Goal: Information Seeking & Learning: Learn about a topic

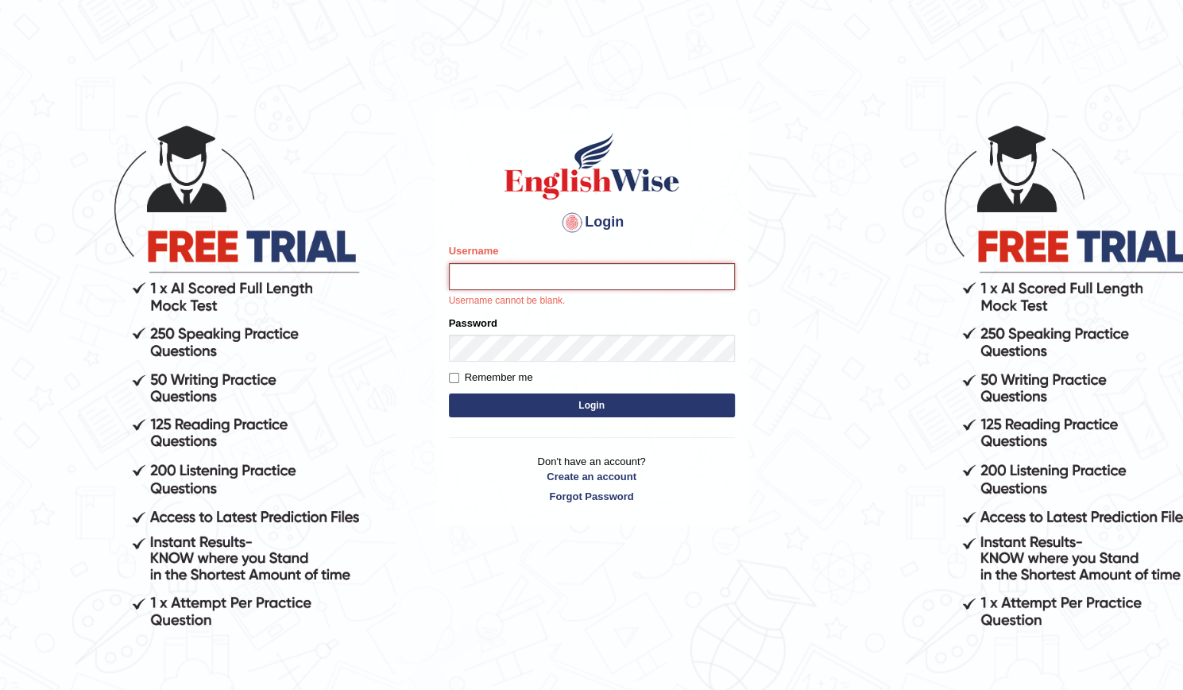
click at [602, 276] on input "Username" at bounding box center [592, 276] width 286 height 27
paste input "Madala"
type input "Madala"
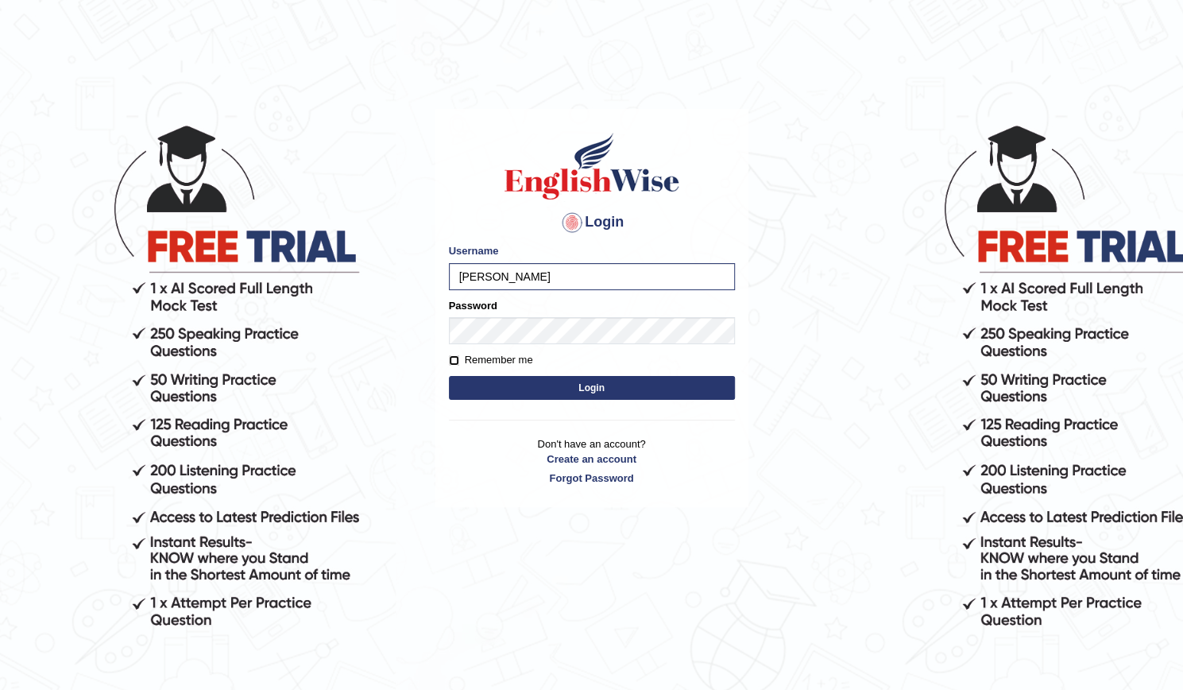
click at [452, 358] on input "Remember me" at bounding box center [454, 360] width 10 height 10
checkbox input "true"
click at [501, 382] on button "Login" at bounding box center [592, 388] width 286 height 24
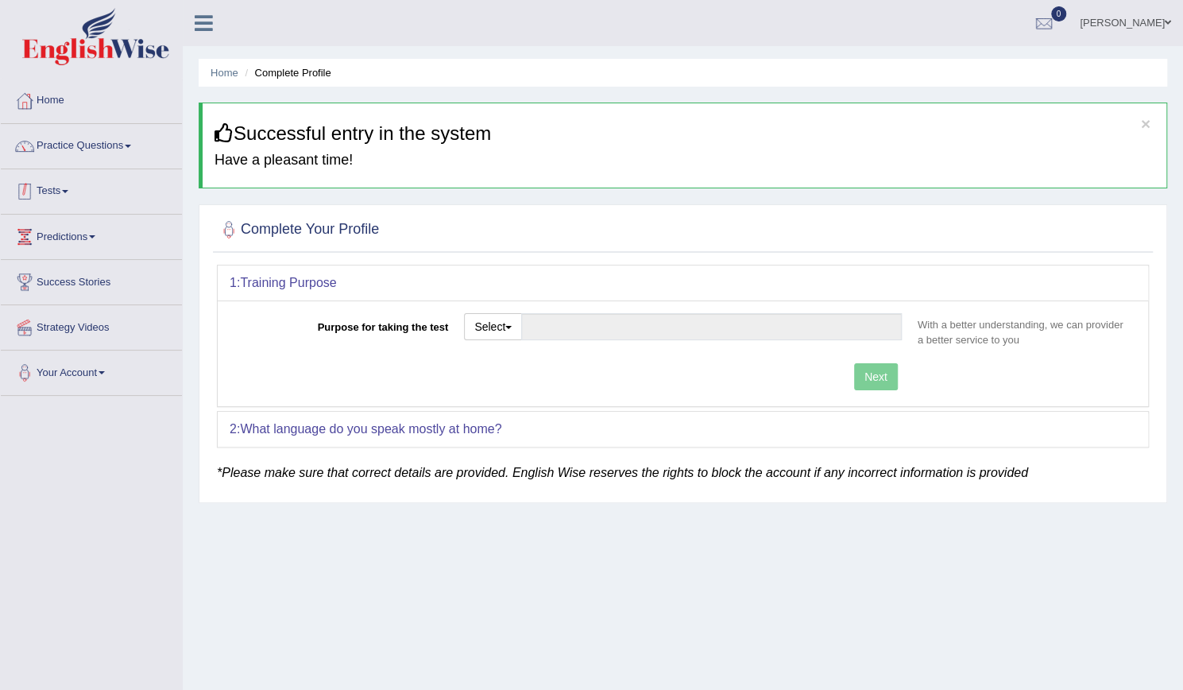
click at [95, 153] on link "Practice Questions" at bounding box center [91, 144] width 181 height 40
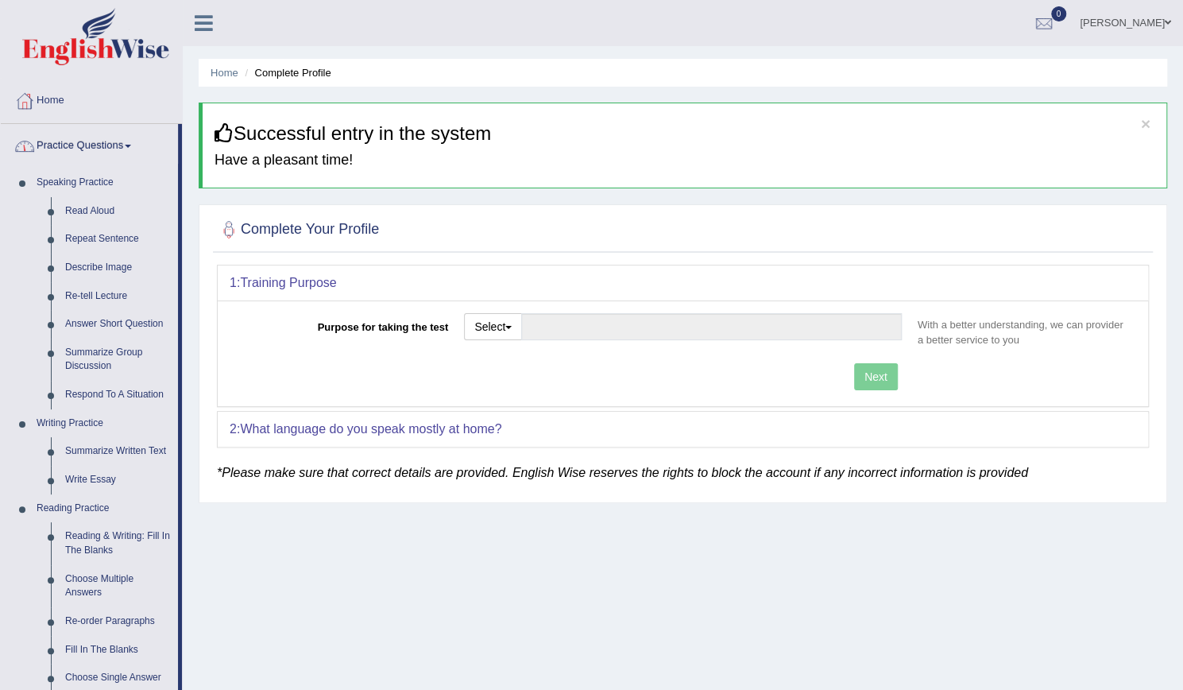
click at [130, 143] on link "Practice Questions" at bounding box center [89, 144] width 177 height 40
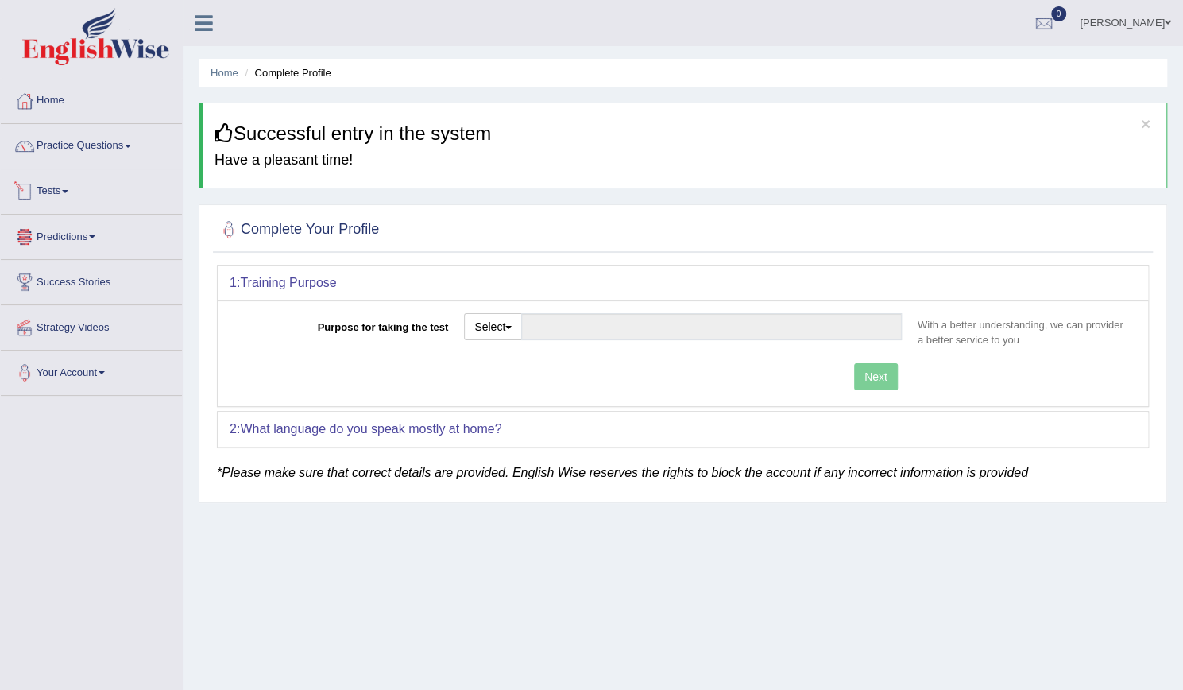
click at [76, 185] on link "Tests" at bounding box center [91, 189] width 181 height 40
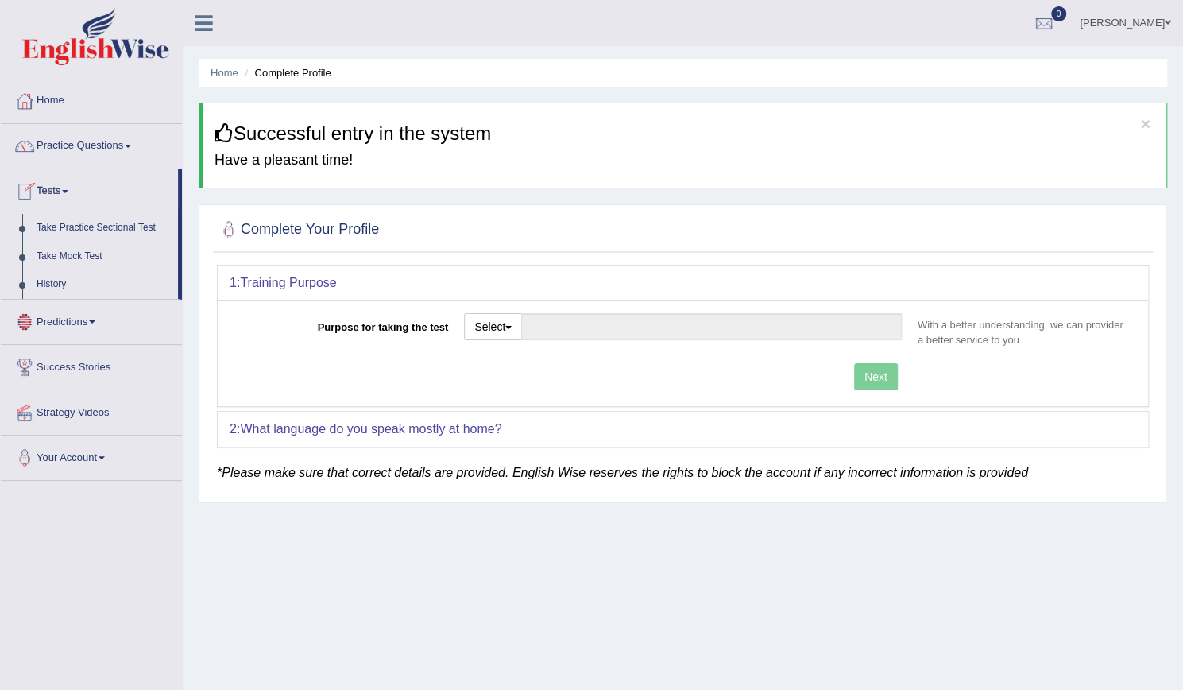
click at [76, 185] on link "Tests" at bounding box center [89, 189] width 177 height 40
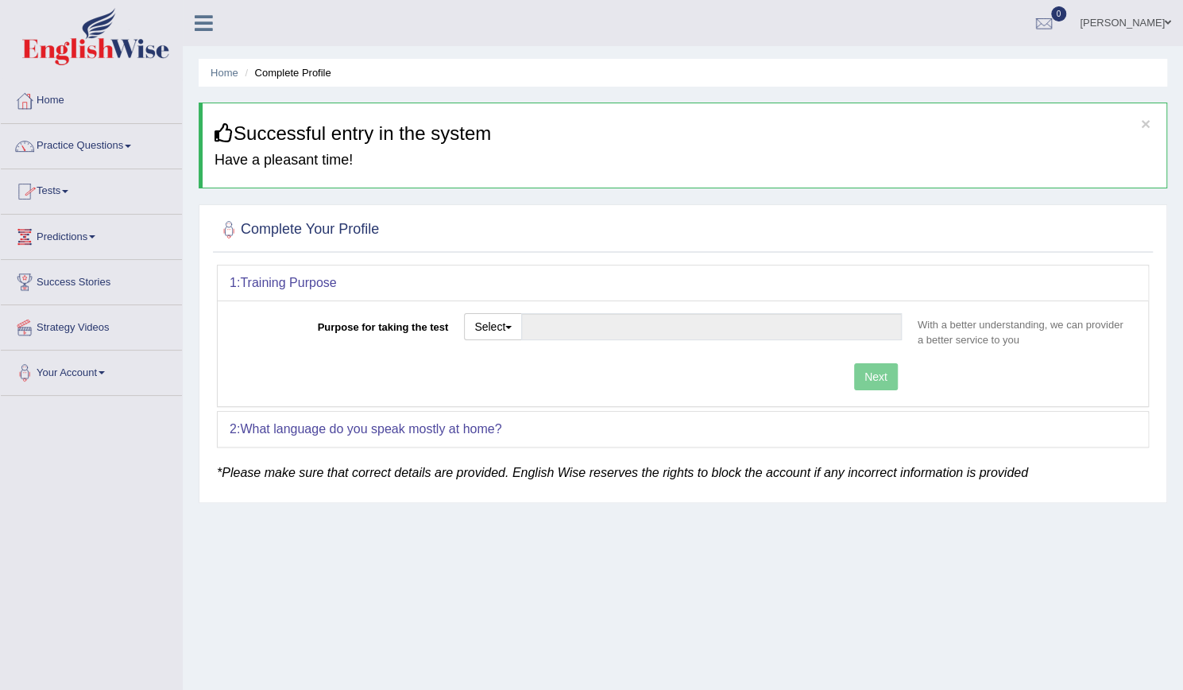
click at [91, 239] on link "Predictions" at bounding box center [91, 235] width 181 height 40
click at [91, 239] on link "Predictions" at bounding box center [89, 235] width 177 height 40
click at [85, 269] on link "Success Stories" at bounding box center [91, 280] width 181 height 40
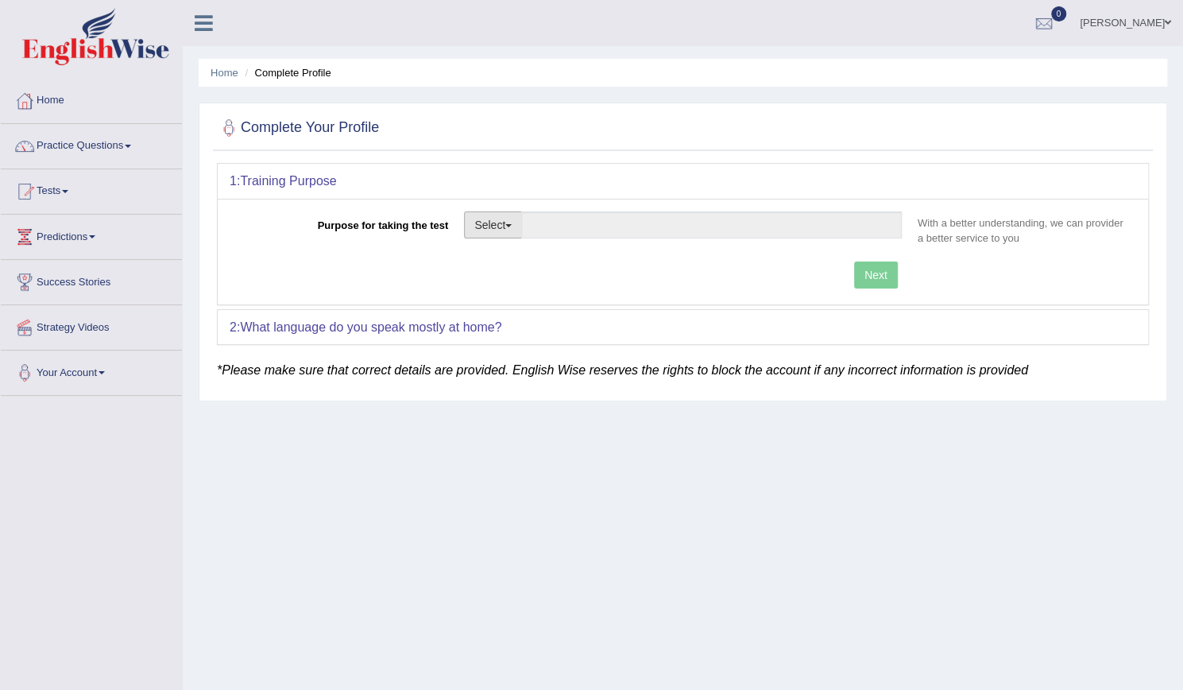
click at [503, 230] on button "Select" at bounding box center [493, 224] width 58 height 27
click at [523, 278] on link "Permanent Residency" at bounding box center [535, 279] width 141 height 21
type input "Permanent Residency"
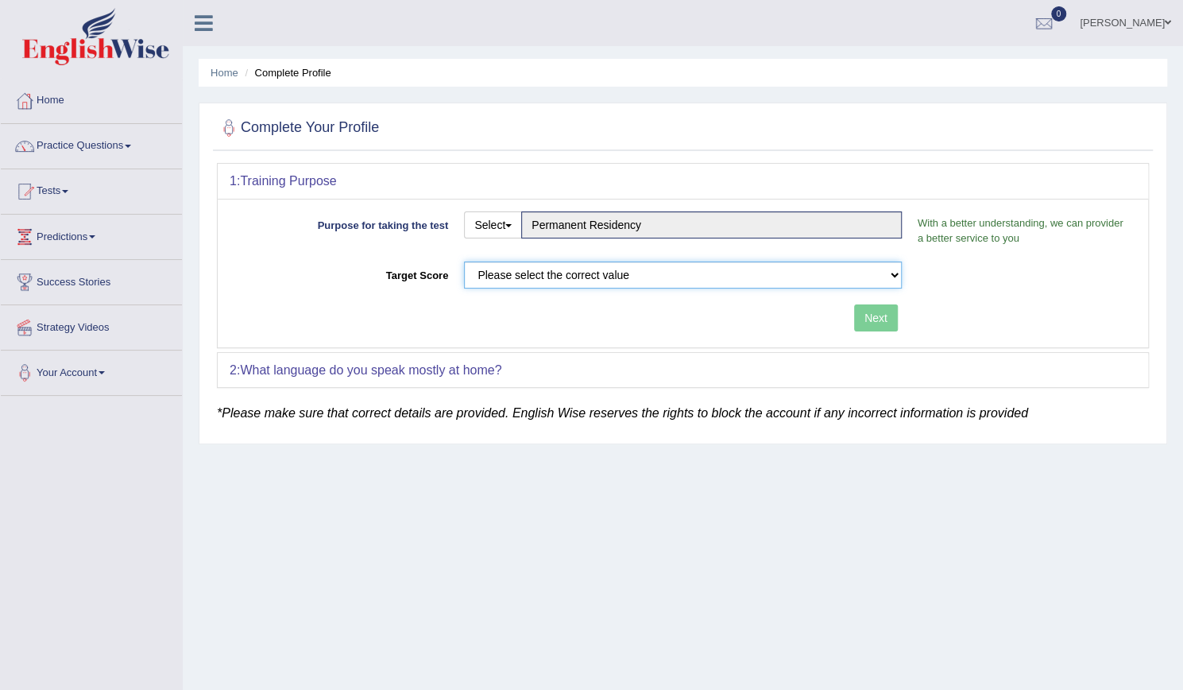
click at [555, 269] on select "Please select the correct value 50 (6 bands) 58 (6.5 bands) 65 (7 bands) 79 (8 …" at bounding box center [683, 274] width 438 height 27
select select "79"
click at [464, 261] on select "Please select the correct value 50 (6 bands) 58 (6.5 bands) 65 (7 bands) 79 (8 …" at bounding box center [683, 274] width 438 height 27
click at [877, 318] on button "Next" at bounding box center [876, 317] width 44 height 27
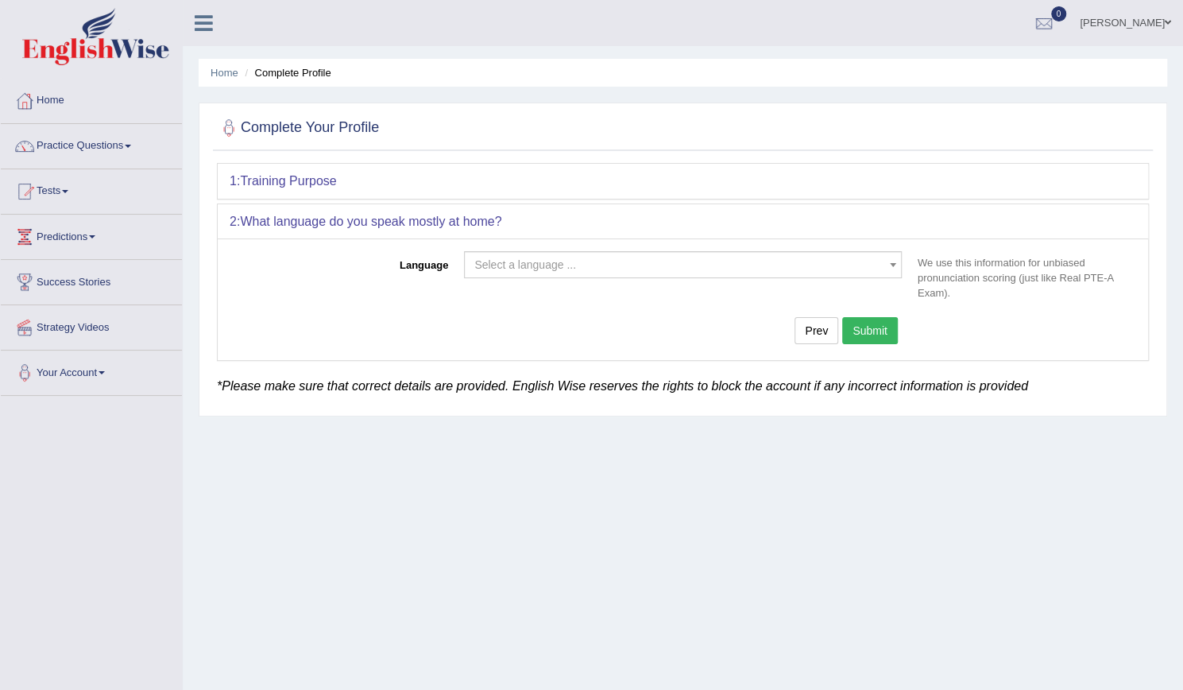
click at [784, 252] on span "Select a language ..." at bounding box center [683, 264] width 438 height 27
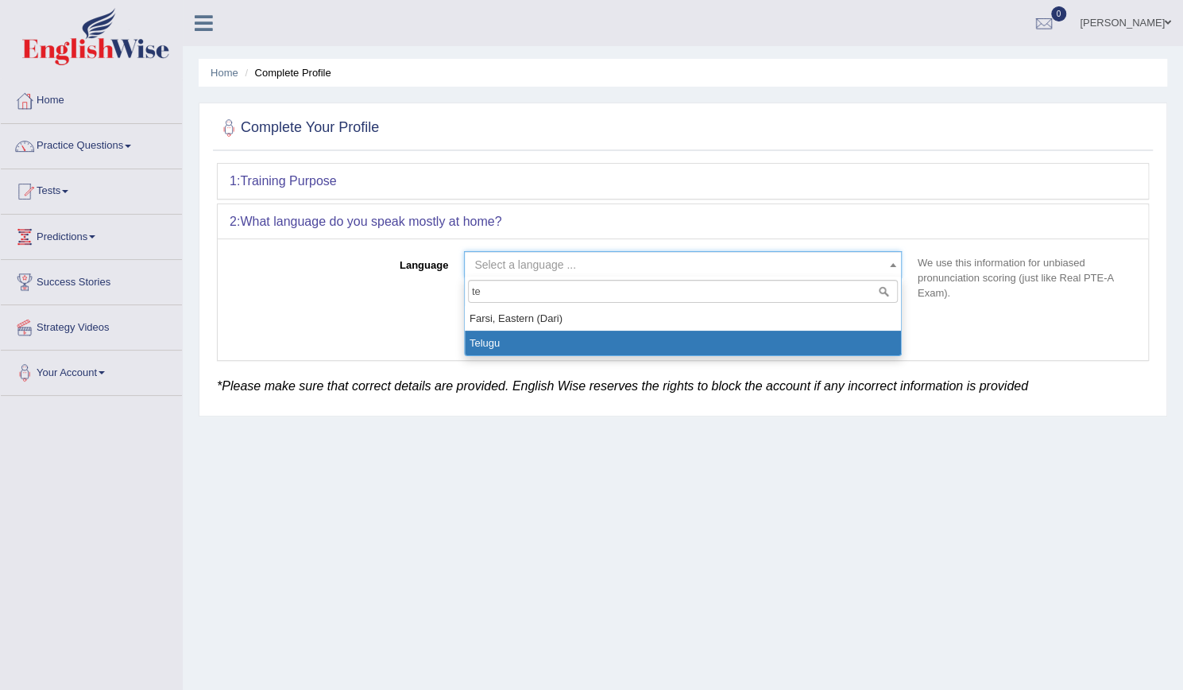
type input "te"
select select "Telugu"
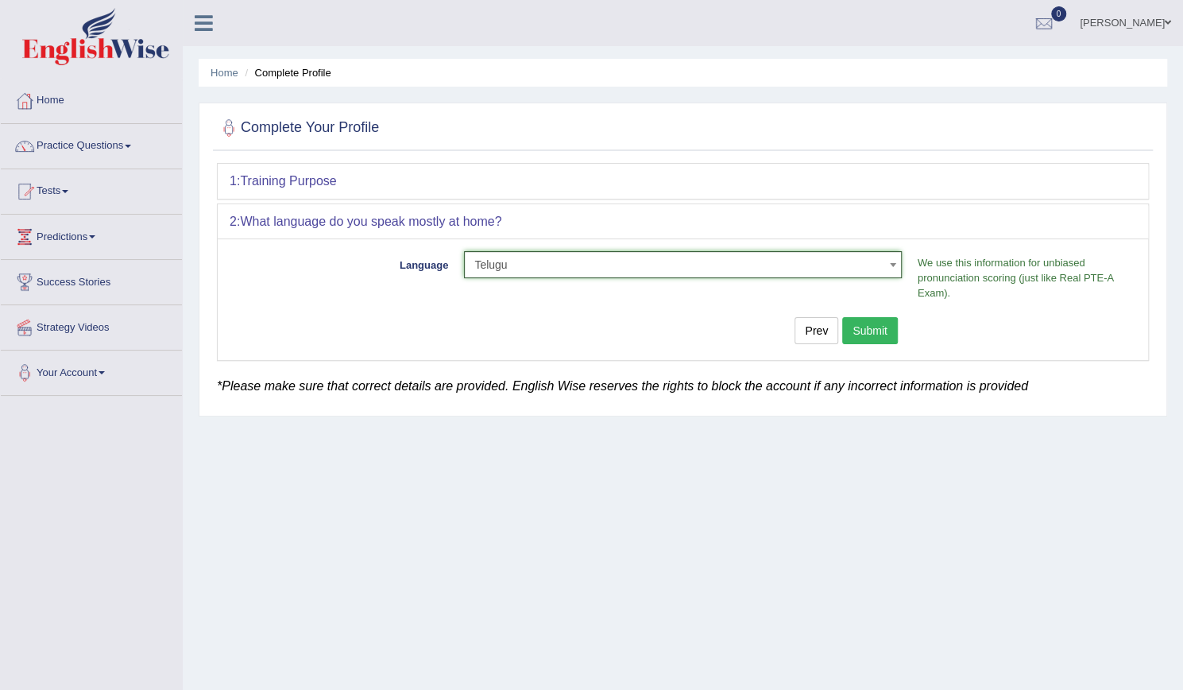
click at [882, 323] on button "Submit" at bounding box center [871, 330] width 56 height 27
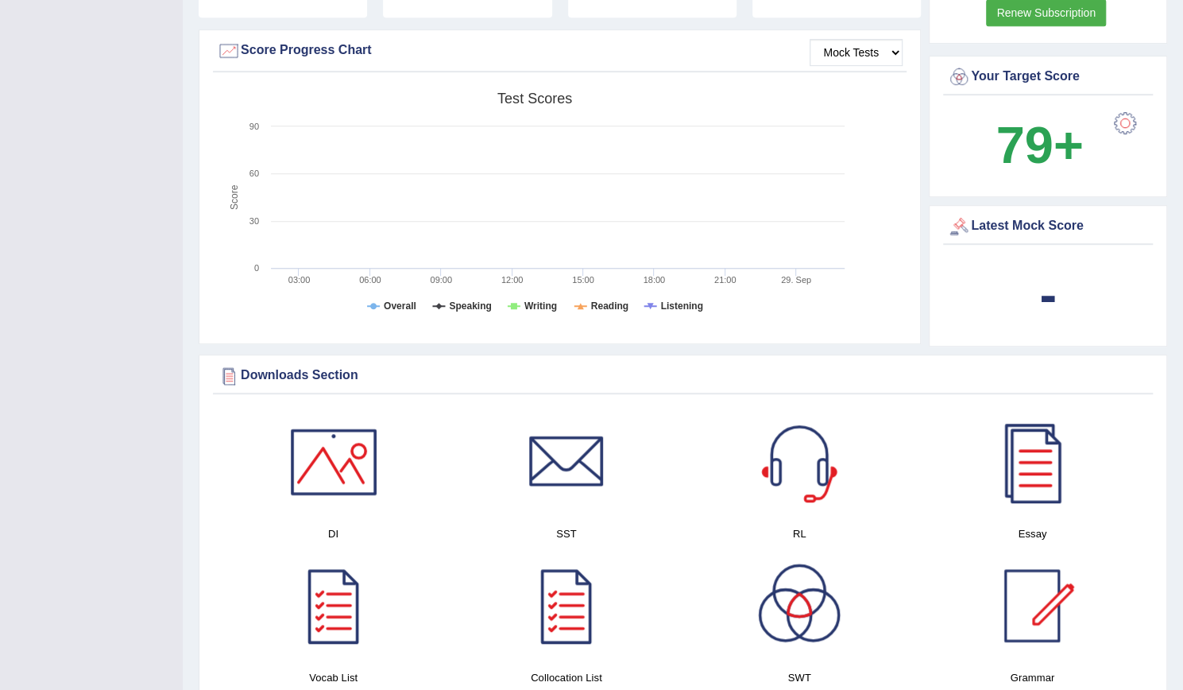
scroll to position [32, 0]
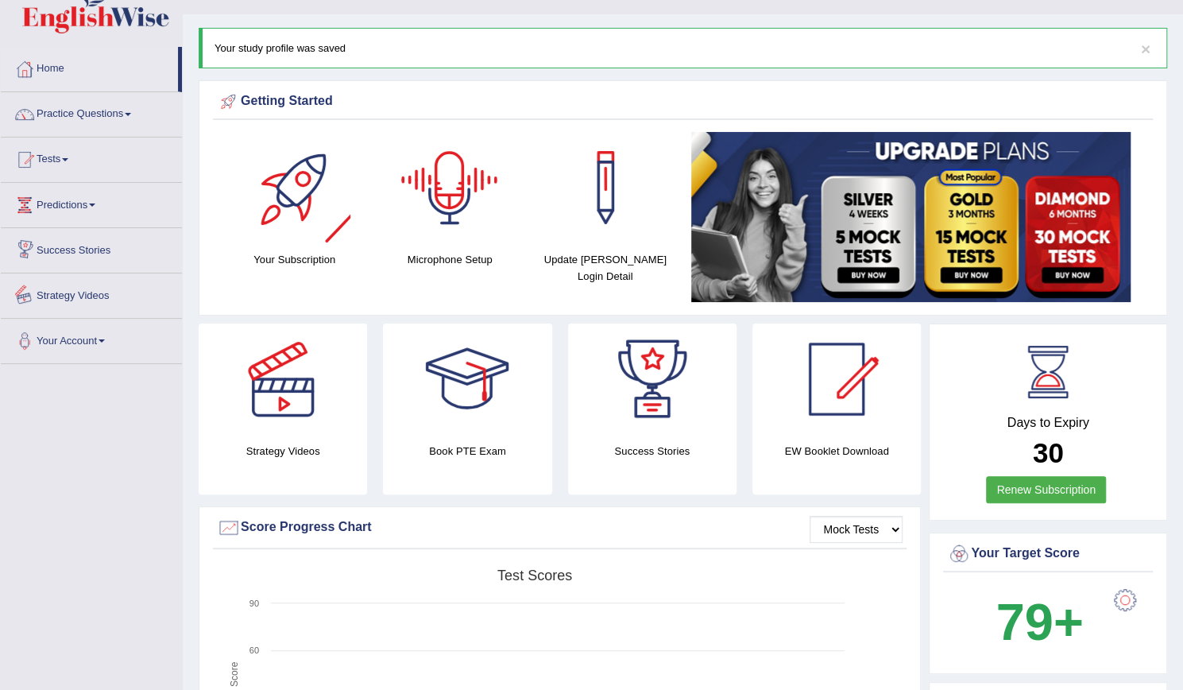
click at [97, 289] on link "Strategy Videos" at bounding box center [91, 293] width 181 height 40
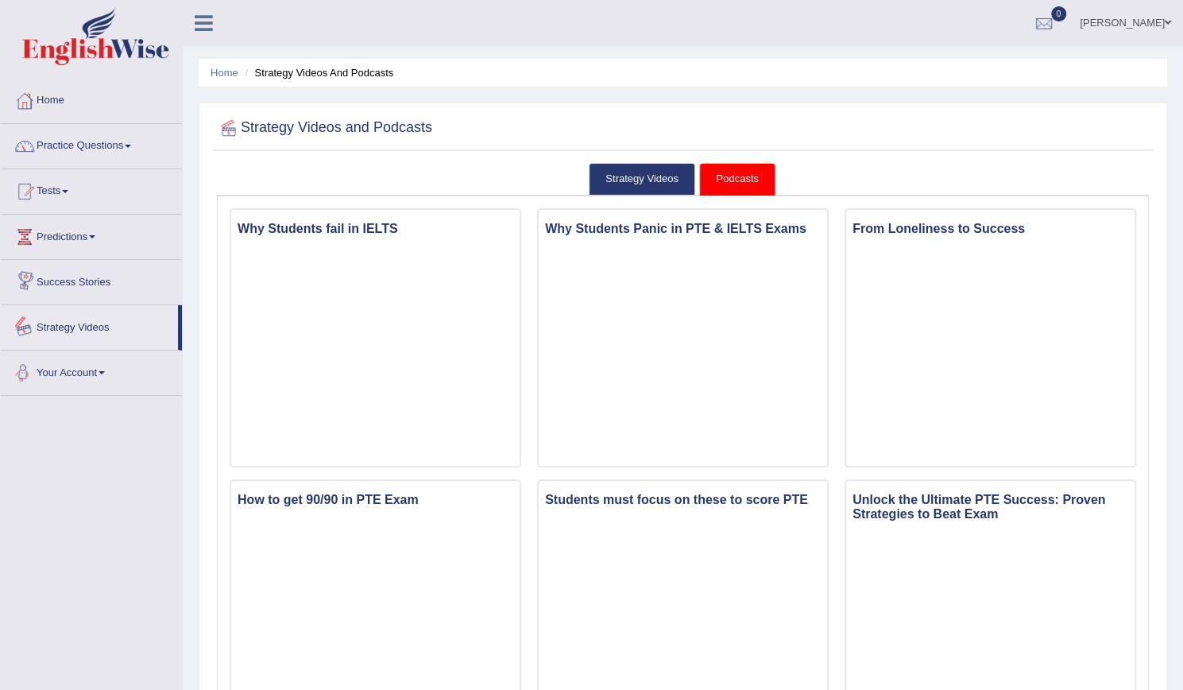
click at [111, 366] on link "Your Account" at bounding box center [91, 371] width 181 height 40
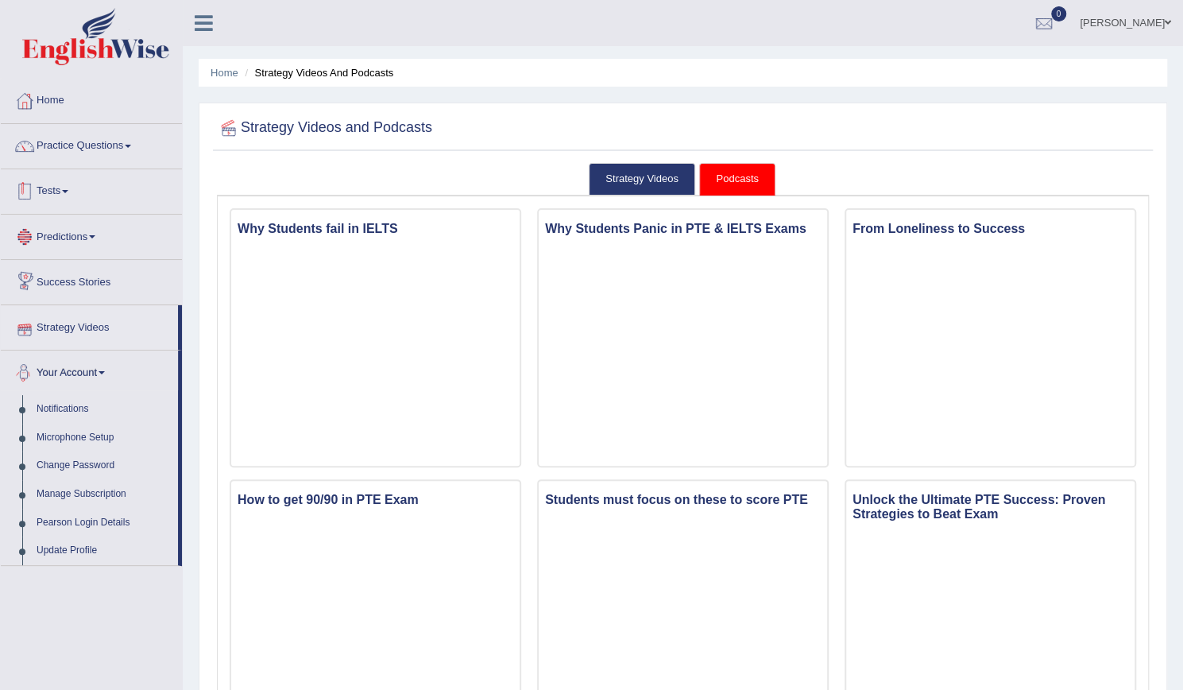
click at [57, 196] on link "Tests" at bounding box center [91, 189] width 181 height 40
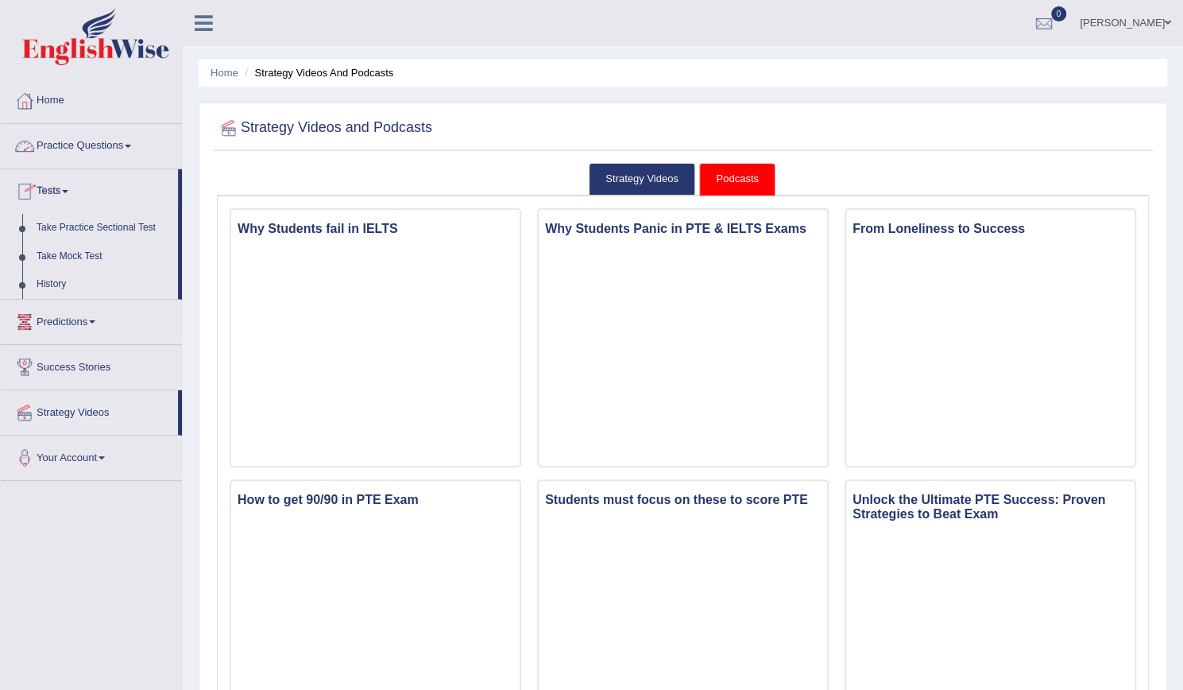
click at [120, 149] on link "Practice Questions" at bounding box center [91, 144] width 181 height 40
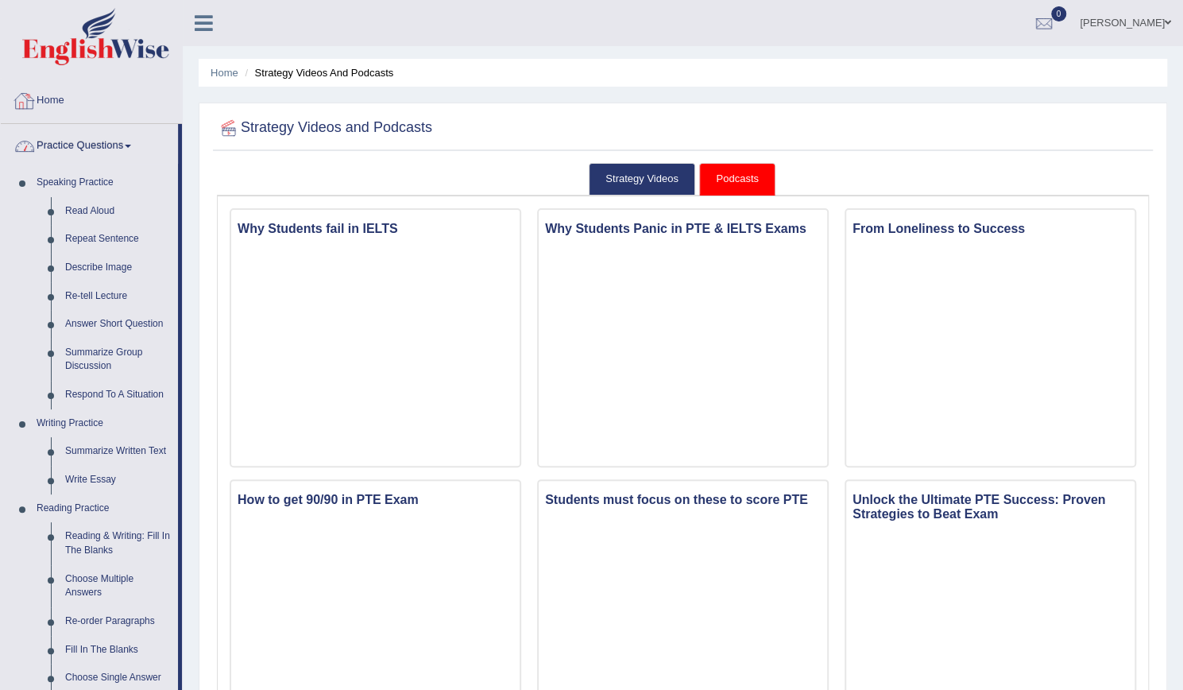
click at [51, 100] on link "Home" at bounding box center [91, 99] width 181 height 40
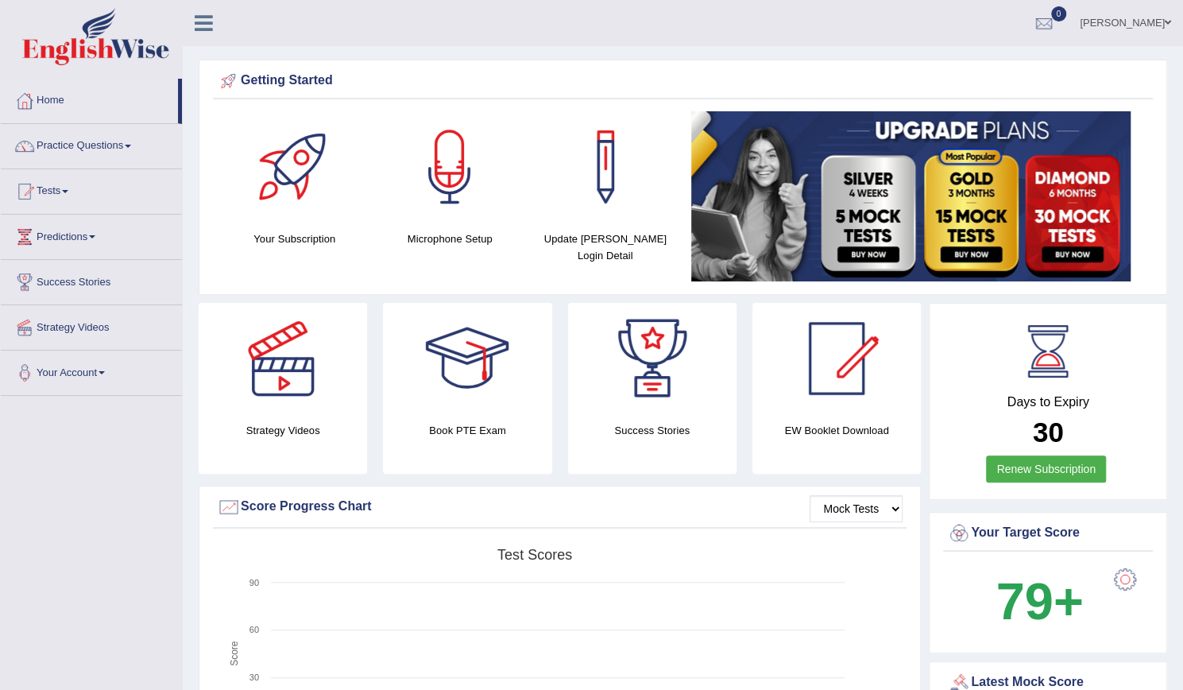
click at [660, 355] on div at bounding box center [652, 358] width 111 height 111
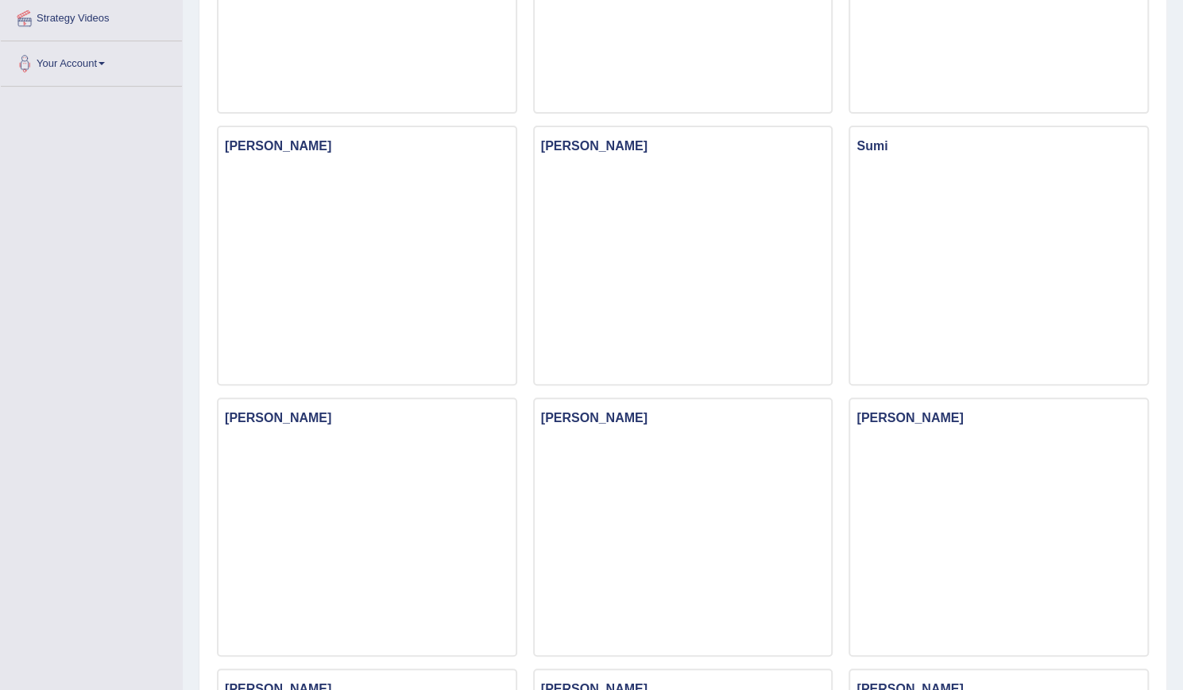
scroll to position [318, 0]
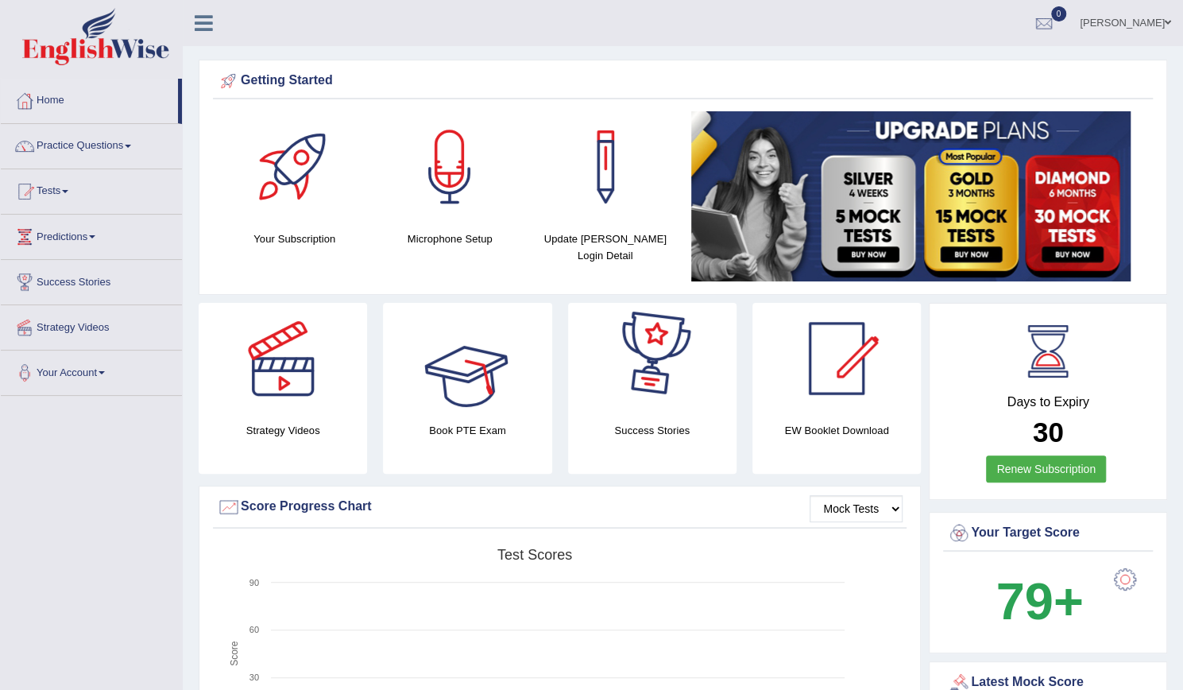
click at [506, 397] on div at bounding box center [467, 358] width 111 height 111
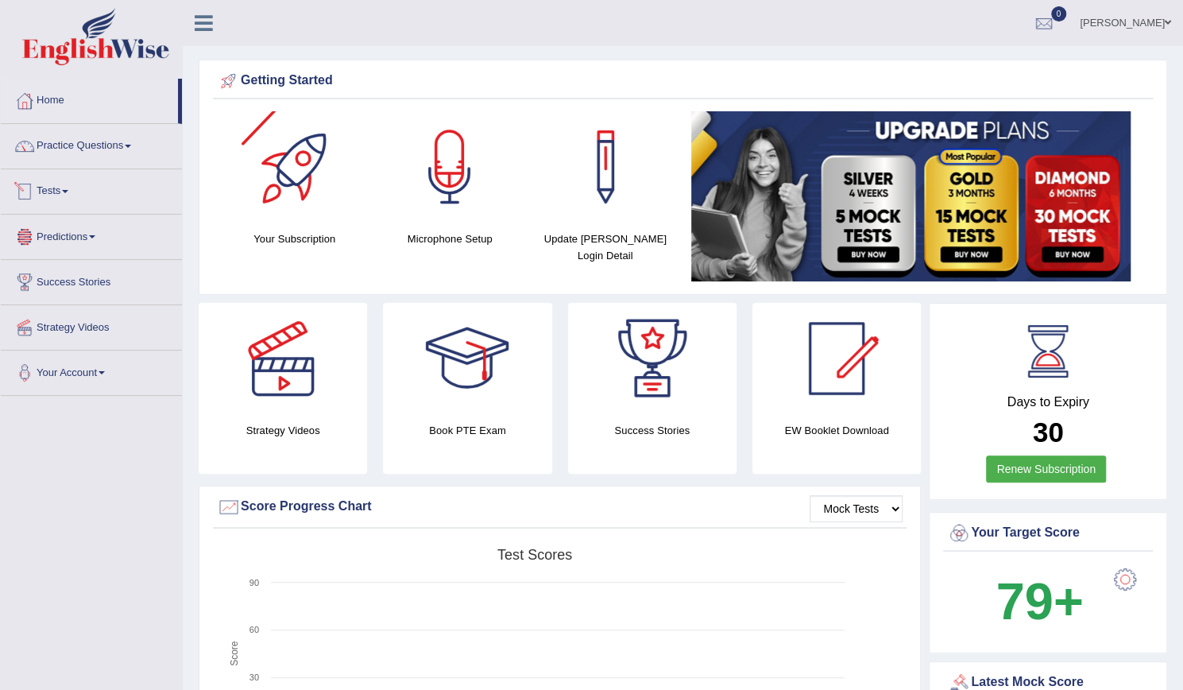
click at [96, 241] on link "Predictions" at bounding box center [91, 235] width 181 height 40
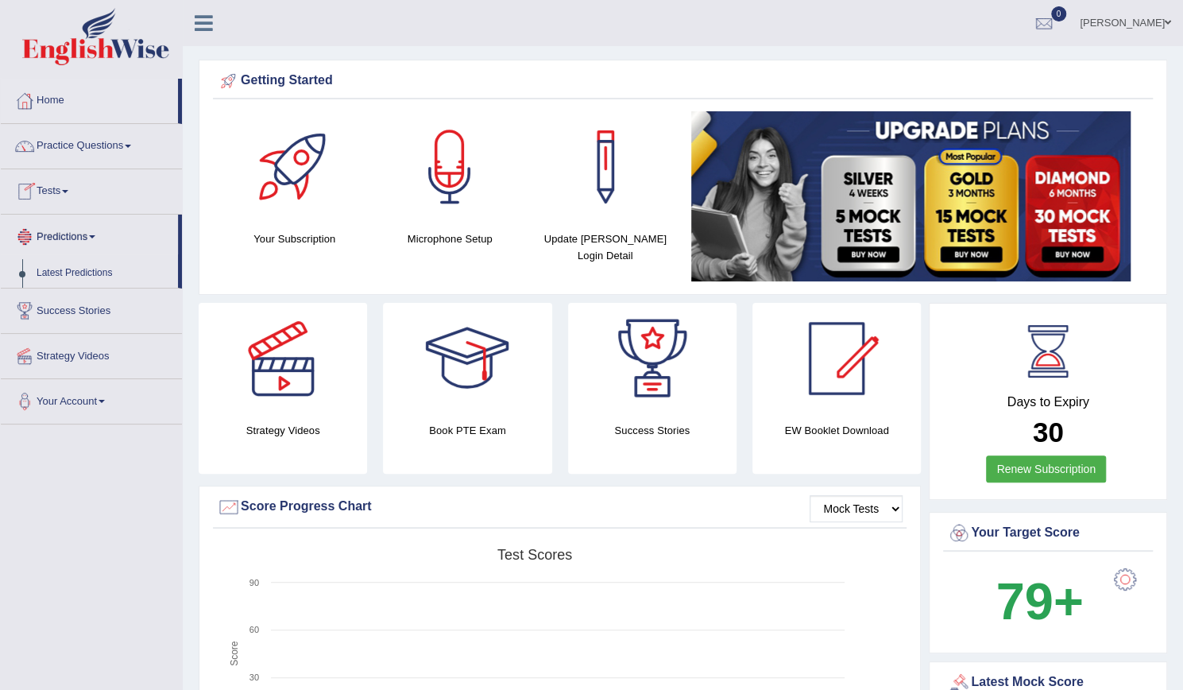
click at [96, 241] on link "Predictions" at bounding box center [89, 235] width 177 height 40
click at [98, 289] on link "Success Stories" at bounding box center [91, 280] width 181 height 40
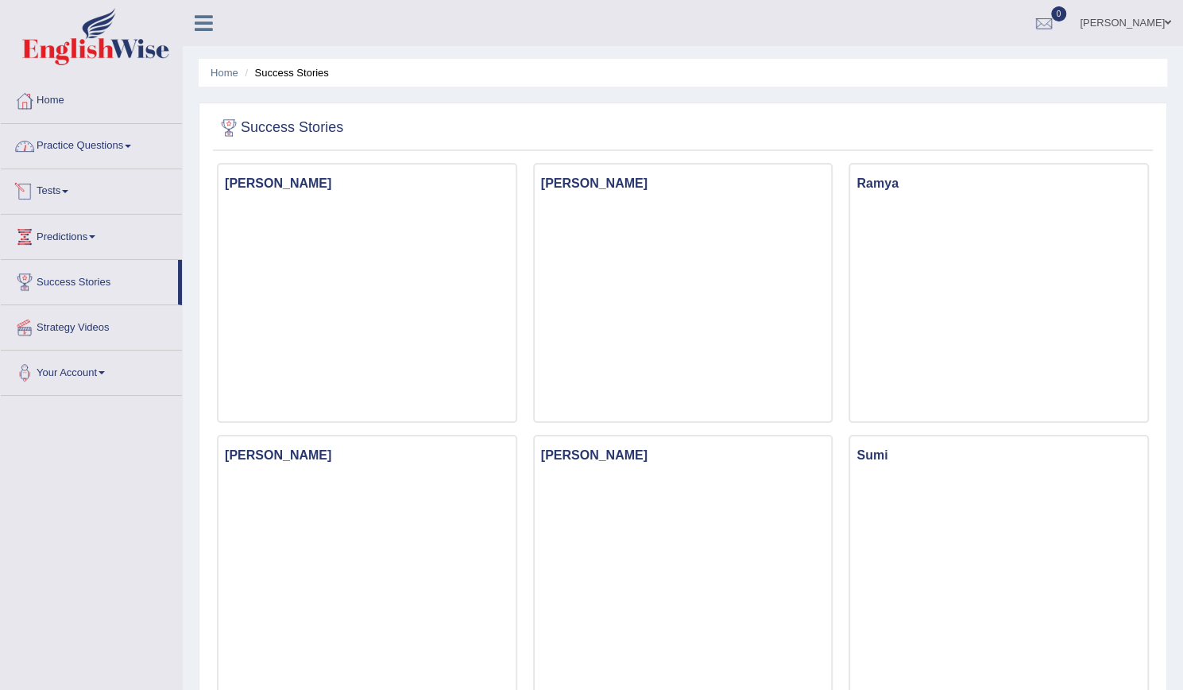
click at [113, 149] on link "Practice Questions" at bounding box center [91, 144] width 181 height 40
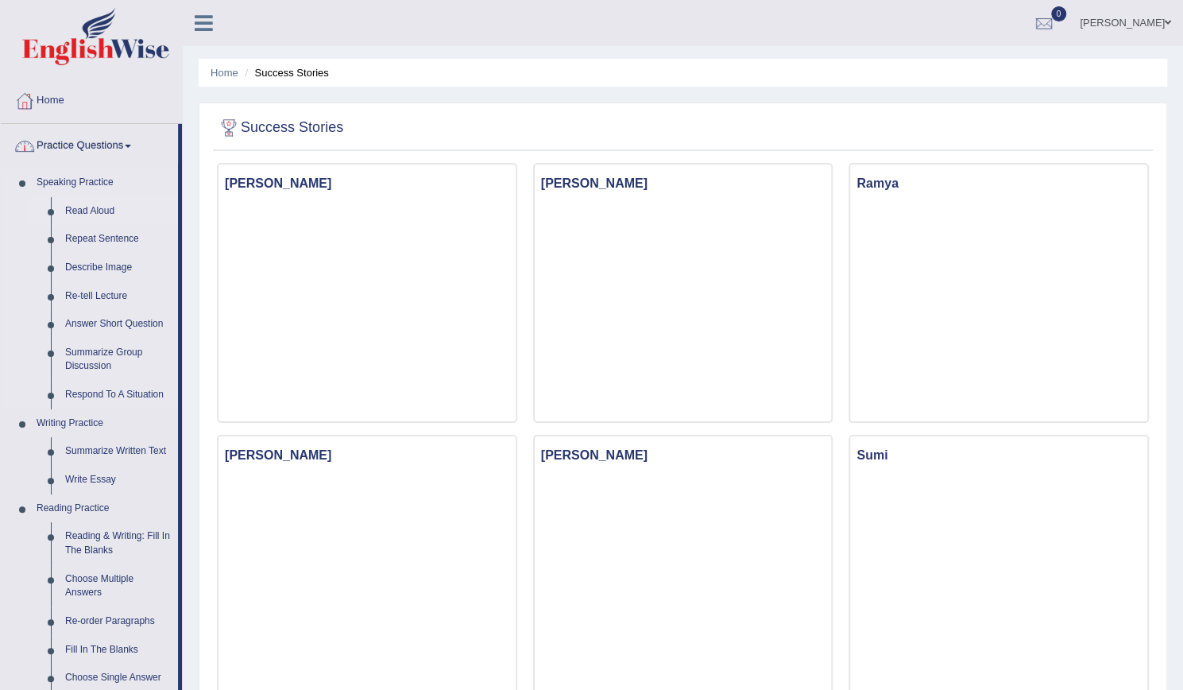
click at [90, 206] on link "Read Aloud" at bounding box center [118, 211] width 120 height 29
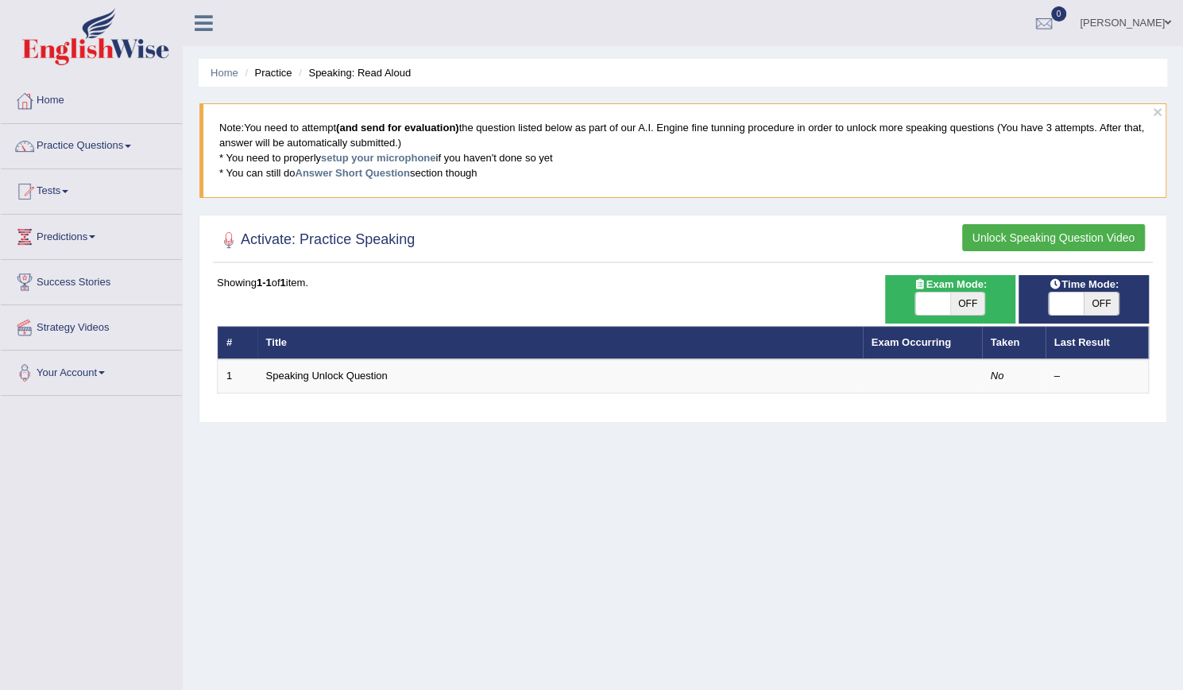
click at [1044, 243] on button "Unlock Speaking Question Video" at bounding box center [1054, 237] width 183 height 27
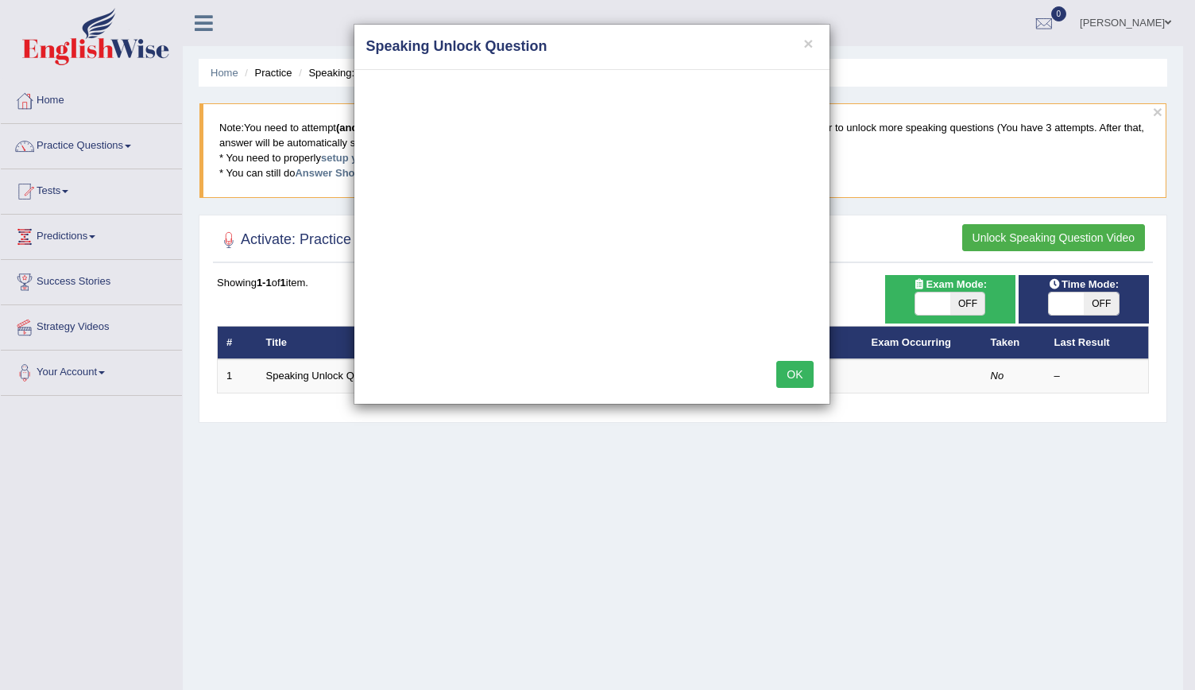
click at [792, 374] on button "OK" at bounding box center [795, 374] width 37 height 27
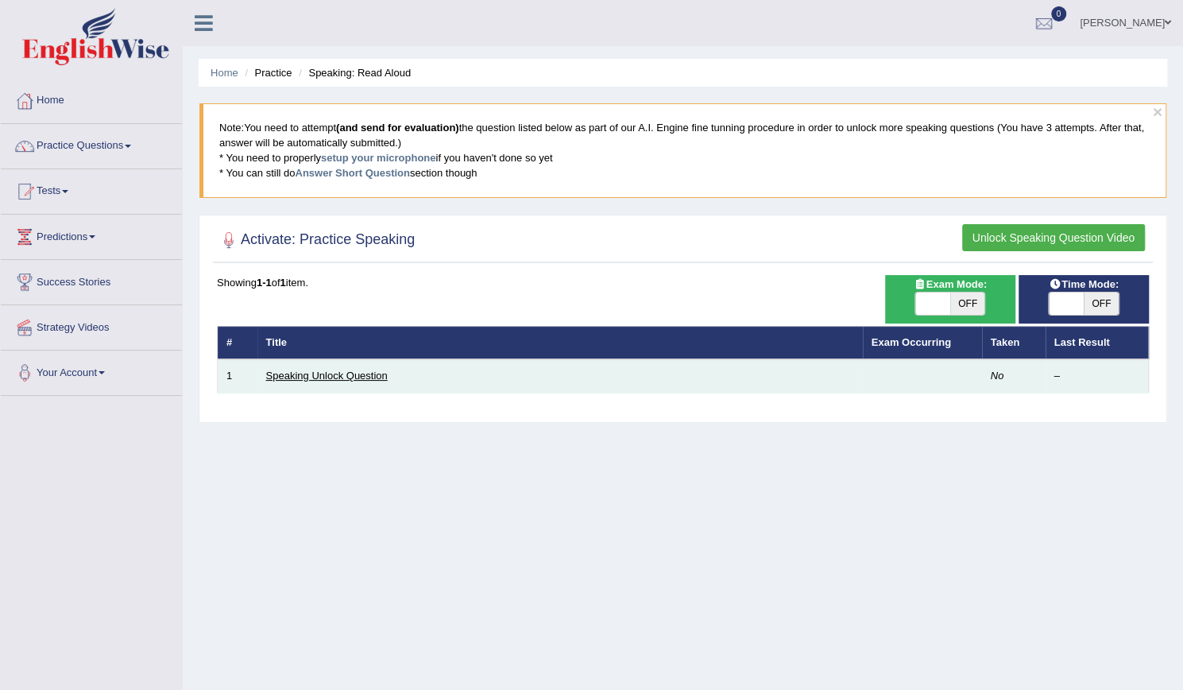
click at [364, 377] on link "Speaking Unlock Question" at bounding box center [327, 376] width 122 height 12
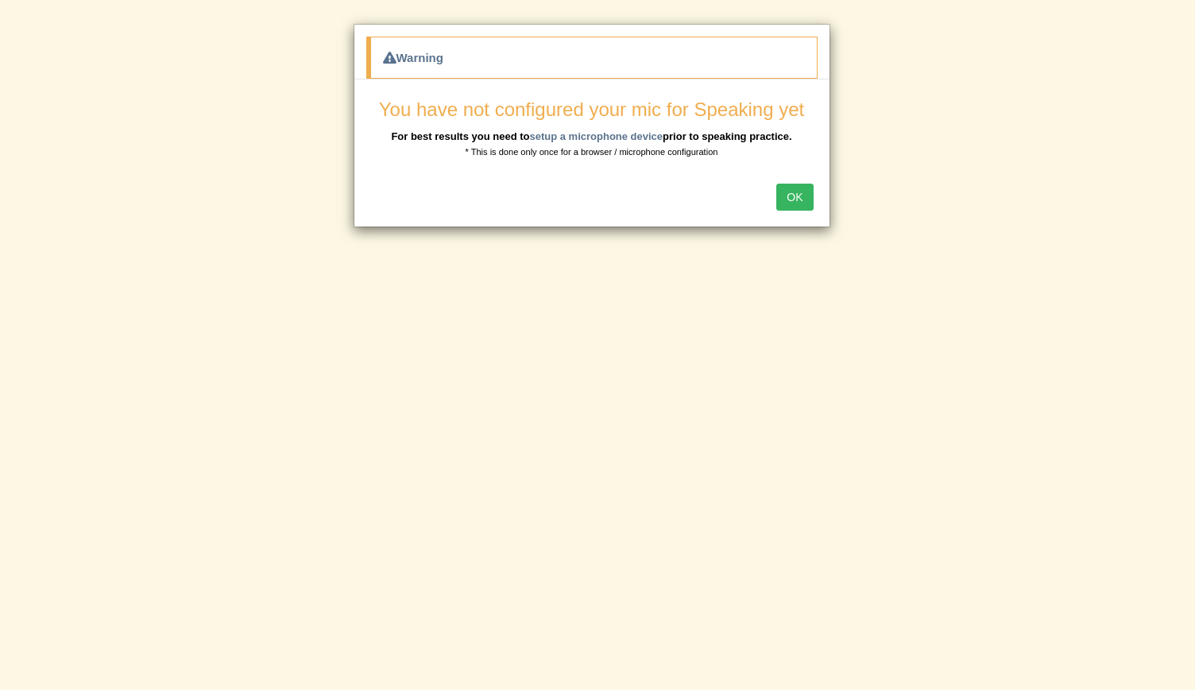
click at [794, 195] on button "OK" at bounding box center [795, 197] width 37 height 27
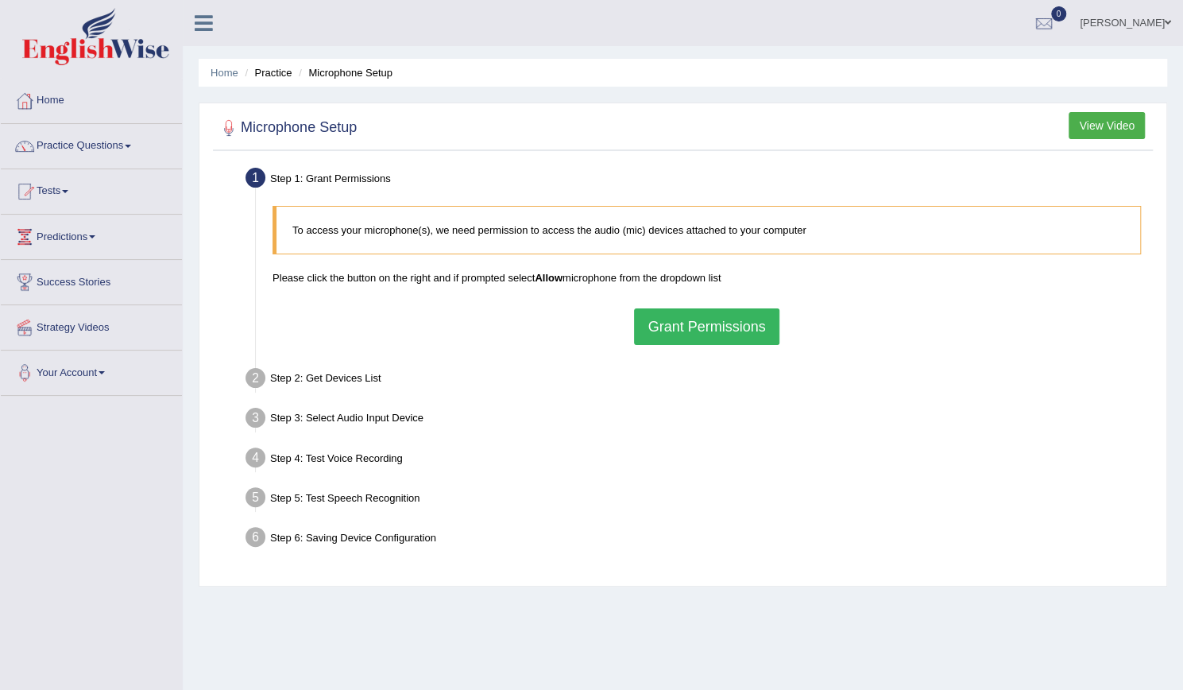
click at [699, 326] on button "Grant Permissions" at bounding box center [706, 326] width 145 height 37
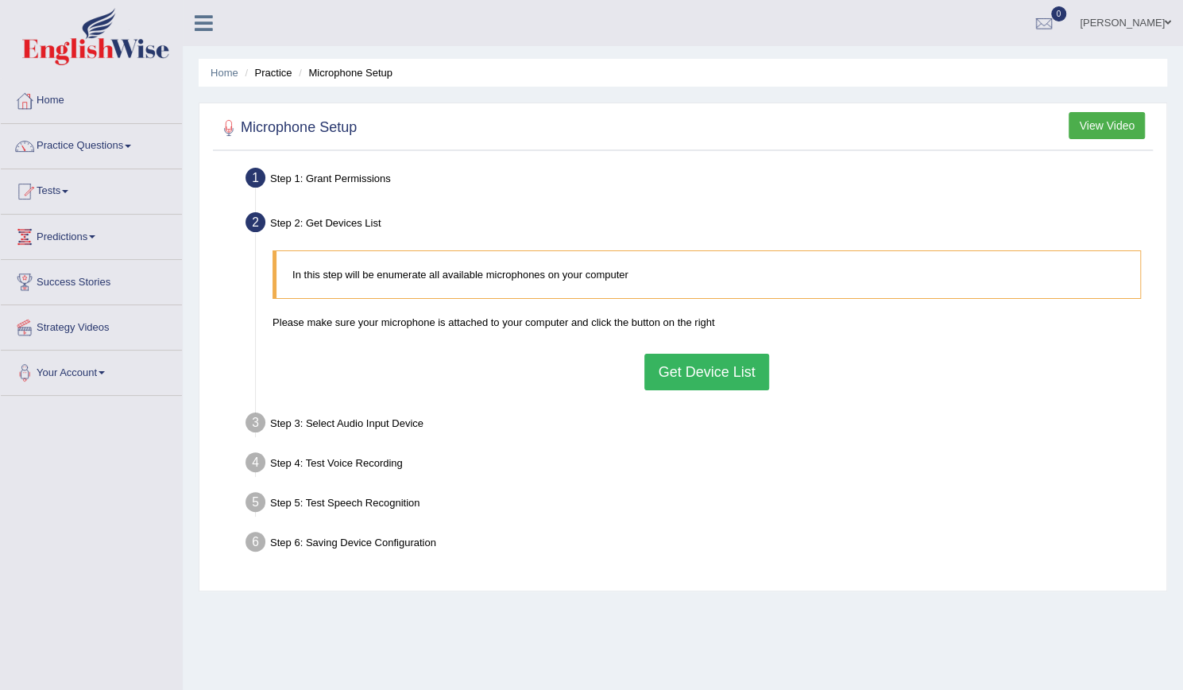
click at [704, 367] on button "Get Device List" at bounding box center [707, 372] width 124 height 37
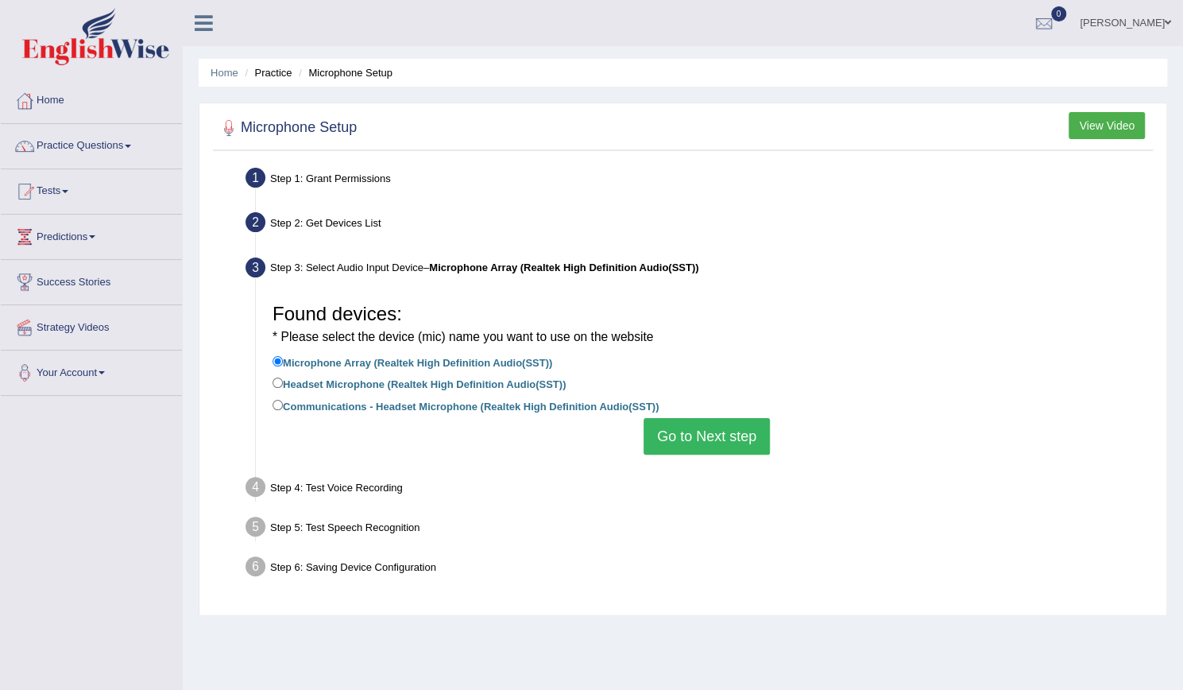
click at [701, 443] on button "Go to Next step" at bounding box center [707, 436] width 126 height 37
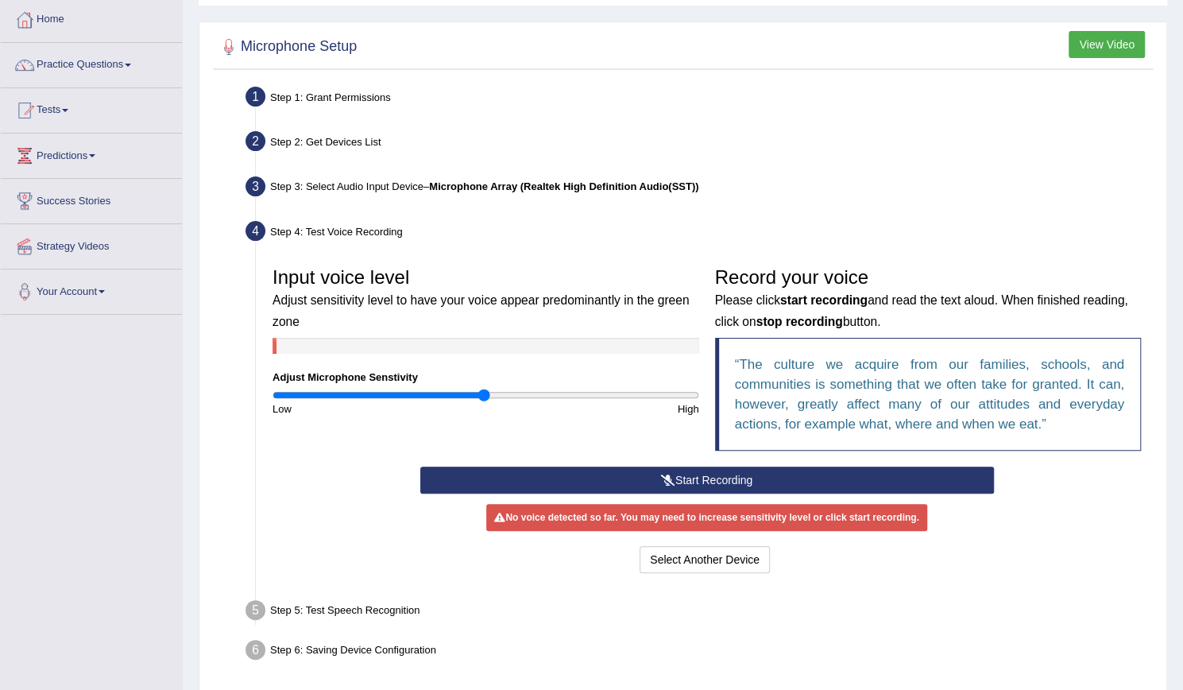
scroll to position [145, 0]
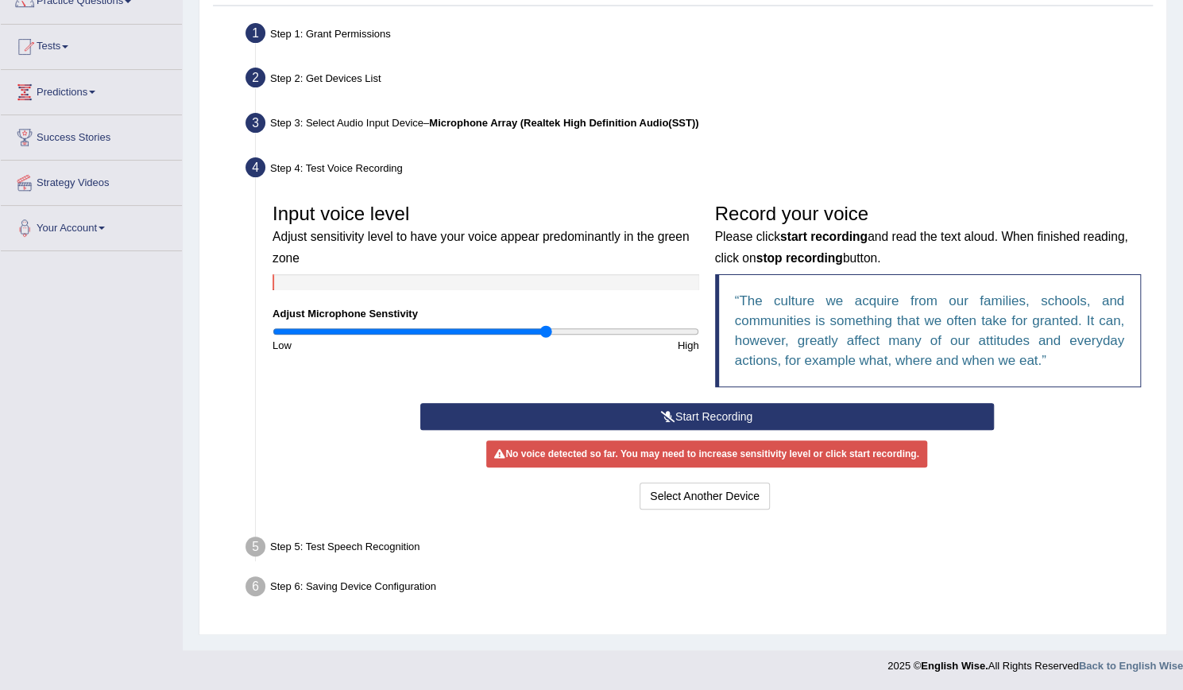
drag, startPoint x: 482, startPoint y: 330, endPoint x: 547, endPoint y: 331, distance: 64.4
type input "1.3"
click at [547, 331] on input "range" at bounding box center [486, 331] width 427 height 13
click at [703, 420] on button "Start Recording" at bounding box center [707, 416] width 574 height 27
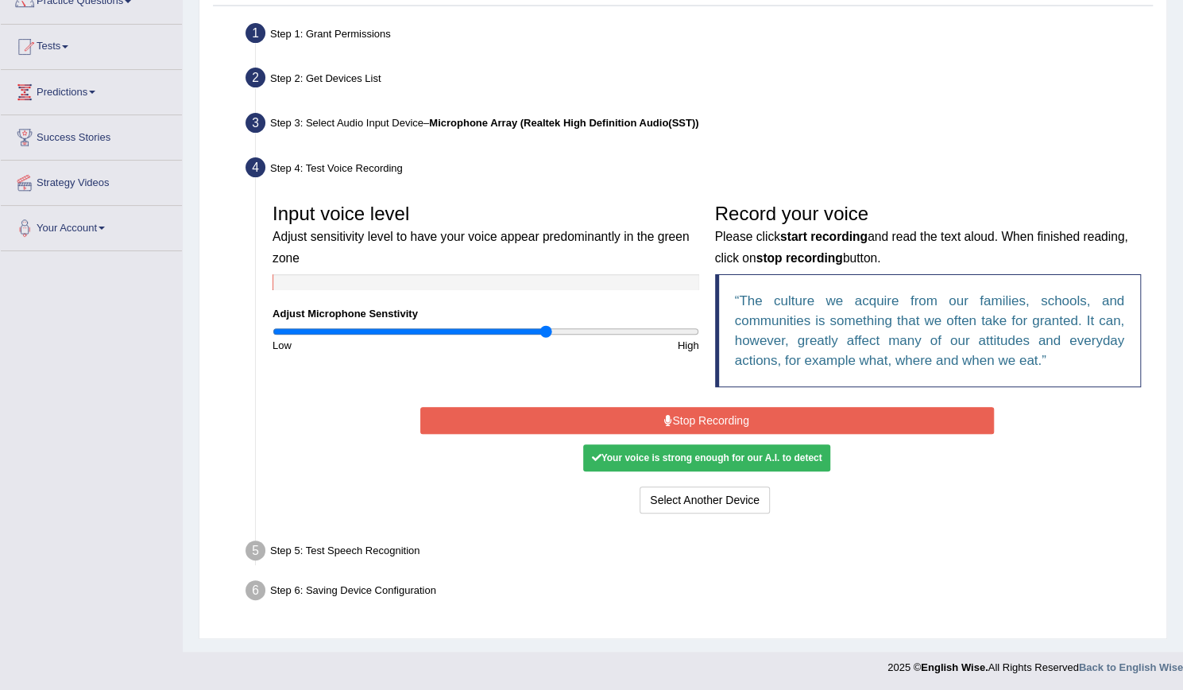
click at [710, 427] on button "Stop Recording" at bounding box center [707, 420] width 574 height 27
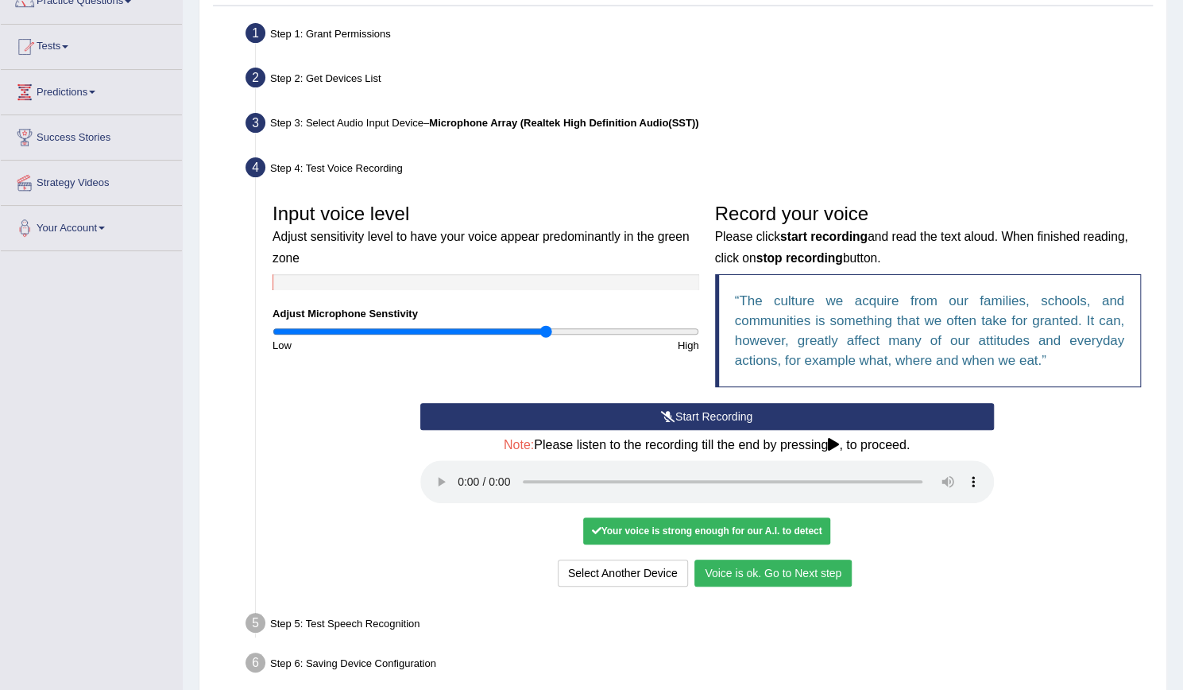
scroll to position [216, 0]
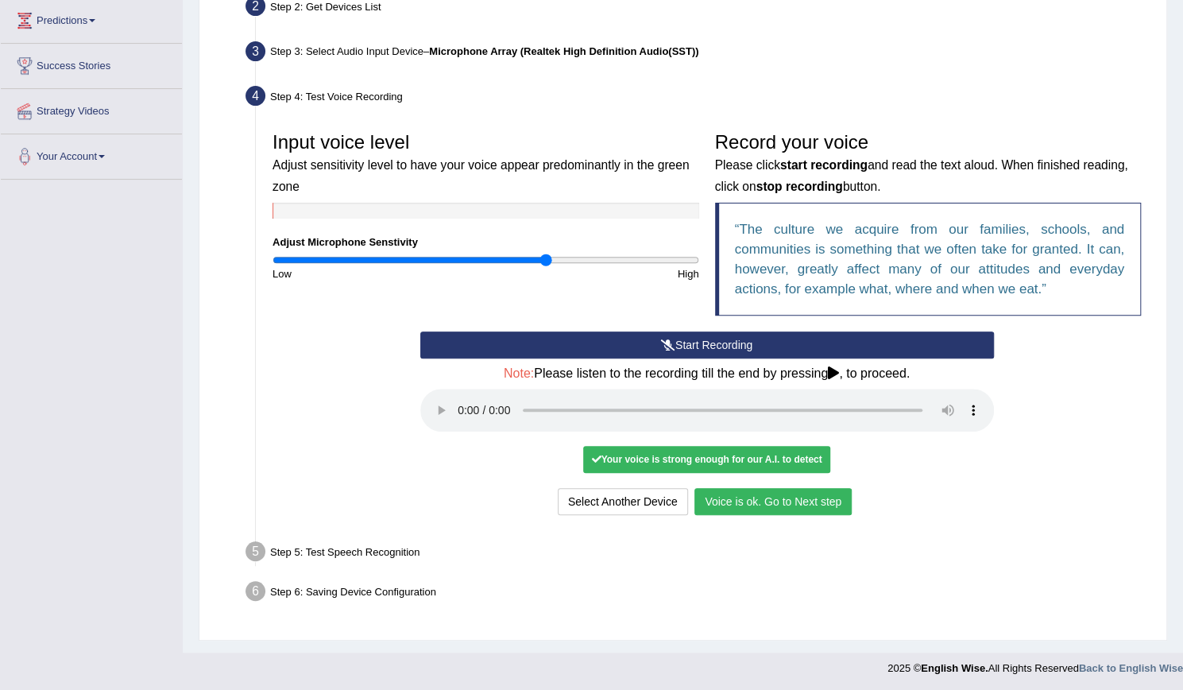
click at [788, 503] on button "Voice is ok. Go to Next step" at bounding box center [773, 501] width 157 height 27
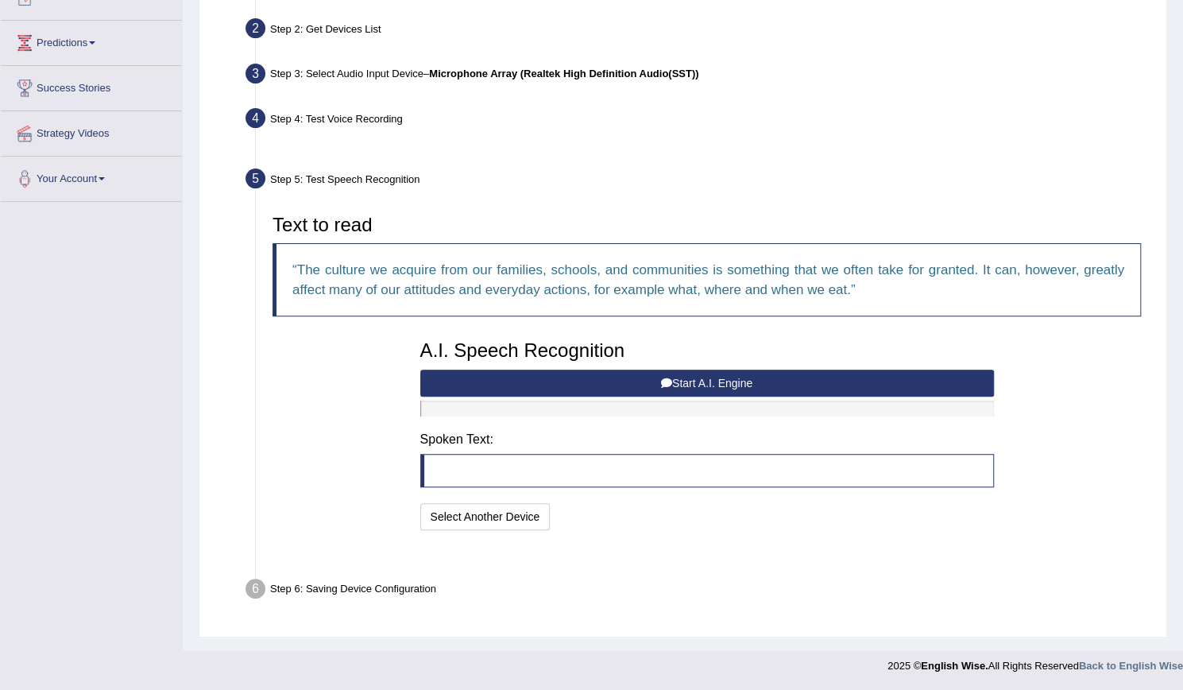
scroll to position [153, 0]
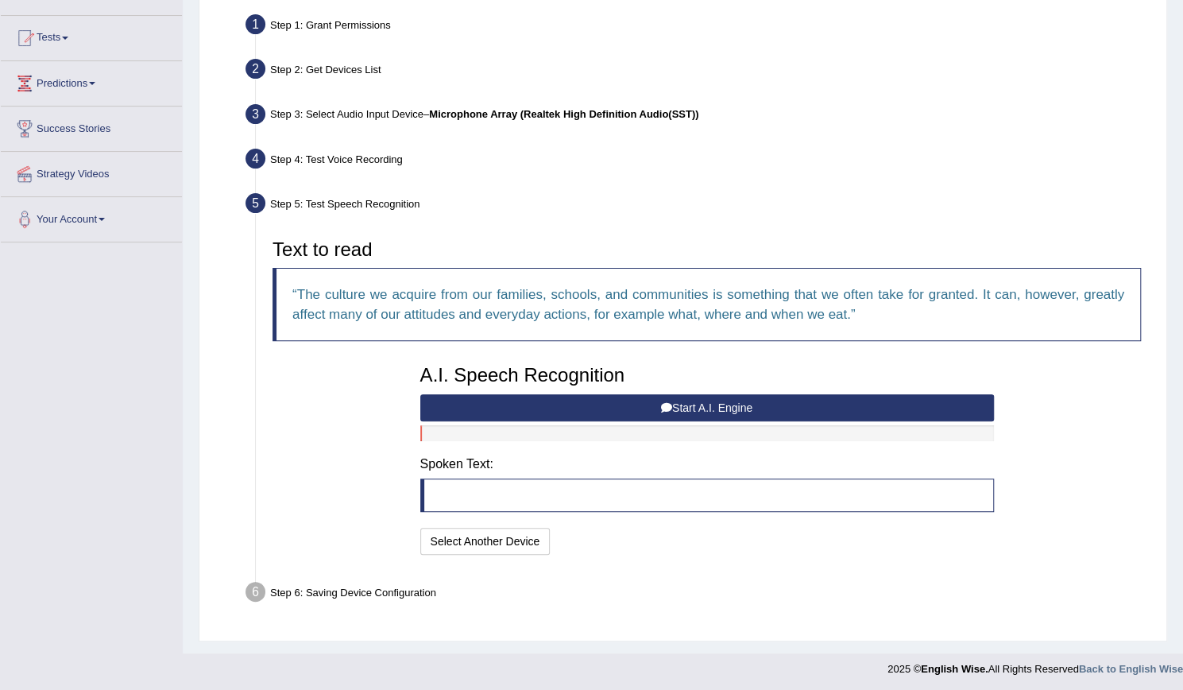
click at [700, 409] on button "Start A.I. Engine" at bounding box center [707, 407] width 574 height 27
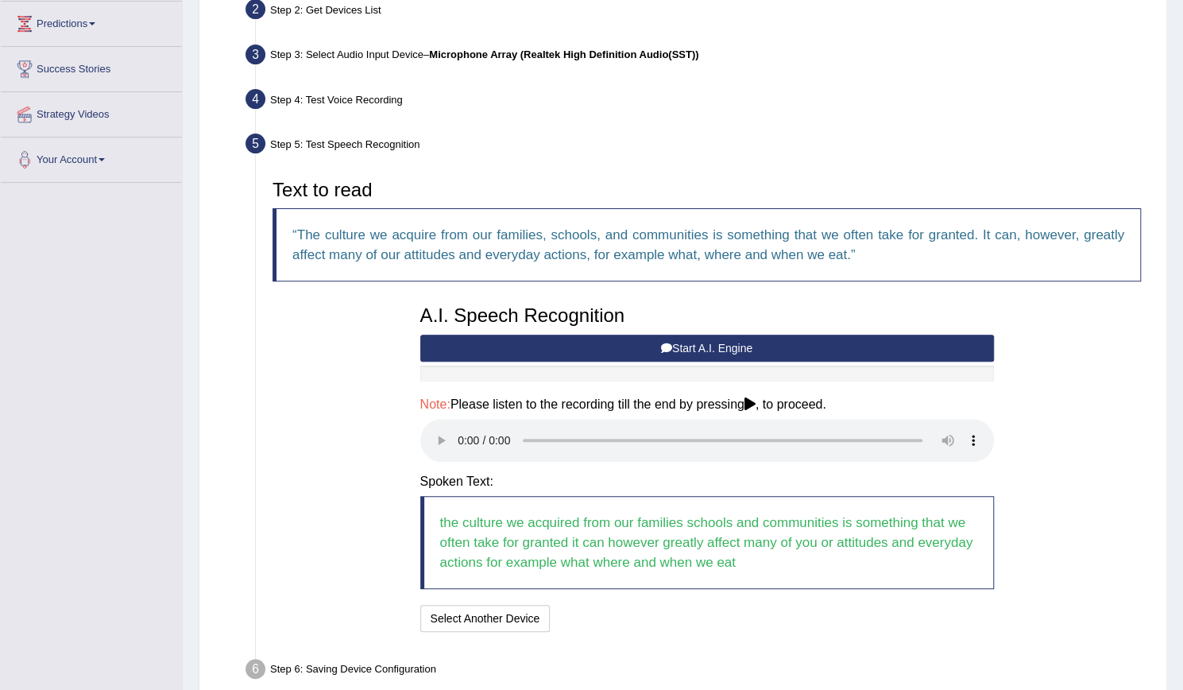
scroll to position [290, 0]
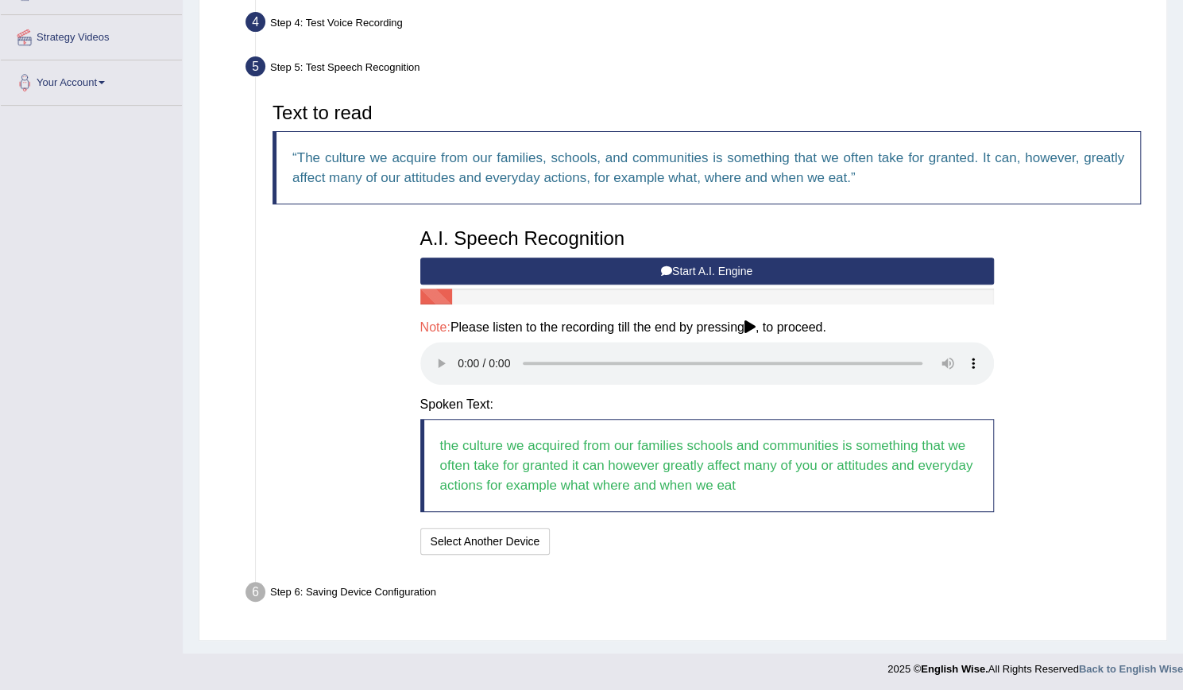
click at [325, 584] on div "Step 6: Saving Device Configuration" at bounding box center [698, 594] width 921 height 35
click at [479, 540] on button "Select Another Device" at bounding box center [485, 541] width 130 height 27
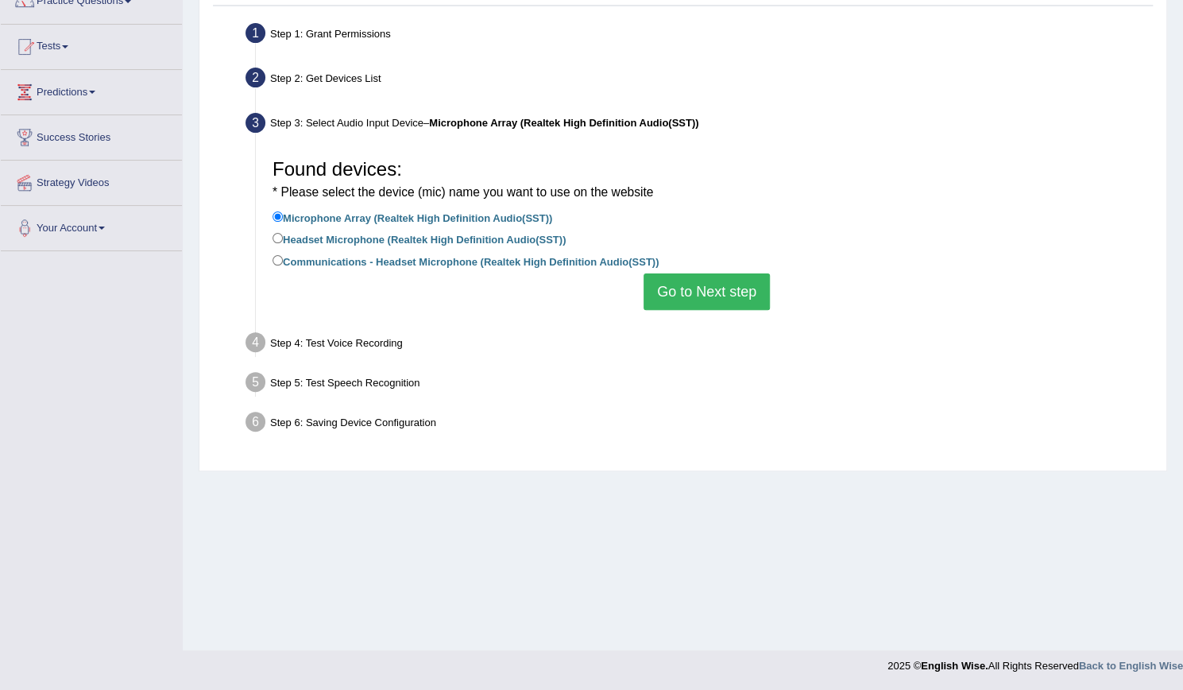
click at [685, 302] on button "Go to Next step" at bounding box center [707, 291] width 126 height 37
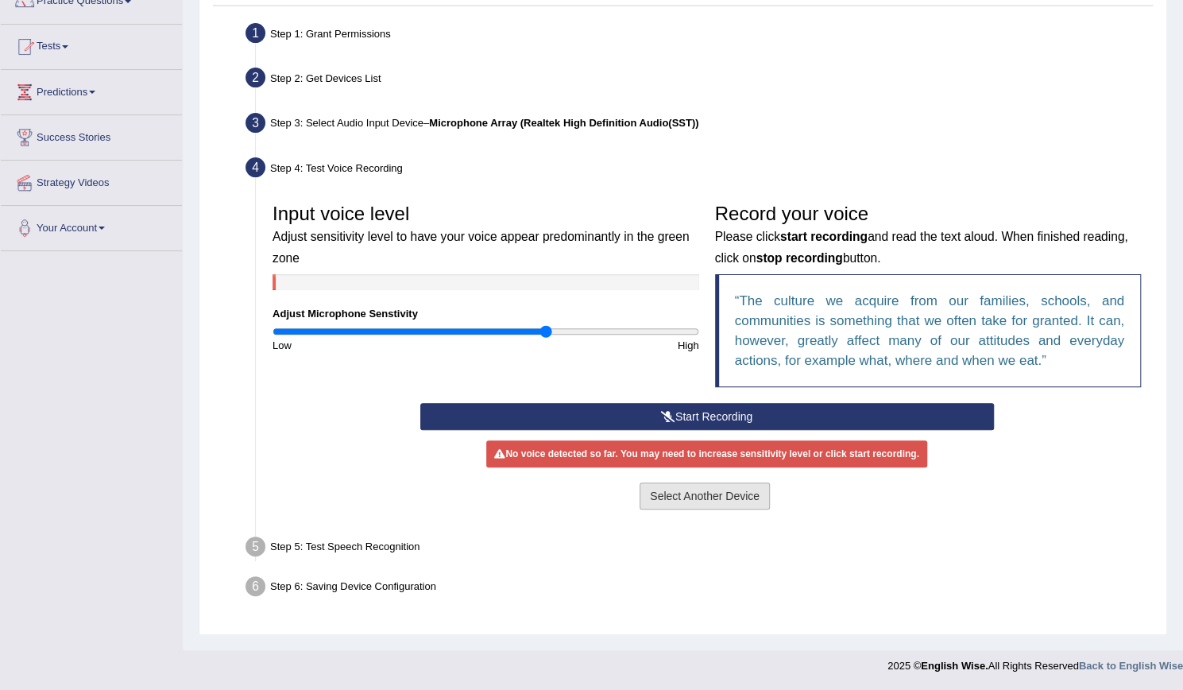
click at [703, 500] on button "Select Another Device" at bounding box center [705, 495] width 130 height 27
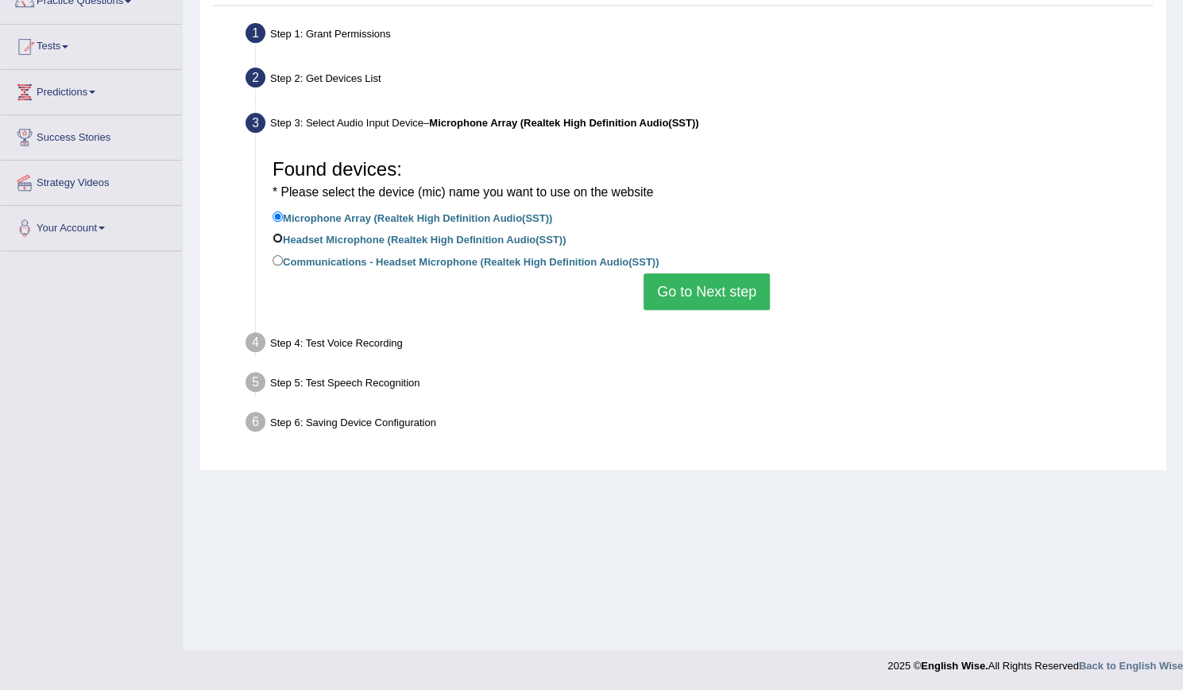
click at [273, 239] on input "Headset Microphone (Realtek High Definition Audio(SST))" at bounding box center [278, 238] width 10 height 10
radio input "true"
click at [666, 289] on button "Go to Next step" at bounding box center [707, 291] width 126 height 37
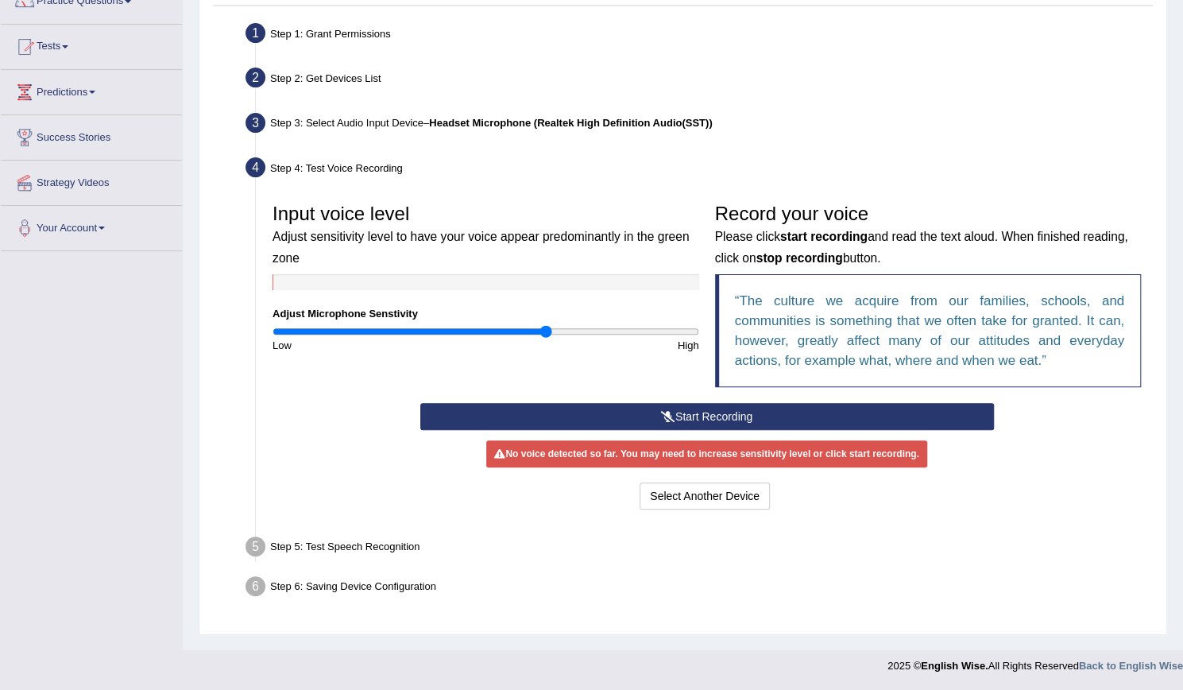
click at [712, 427] on button "Start Recording" at bounding box center [707, 416] width 574 height 27
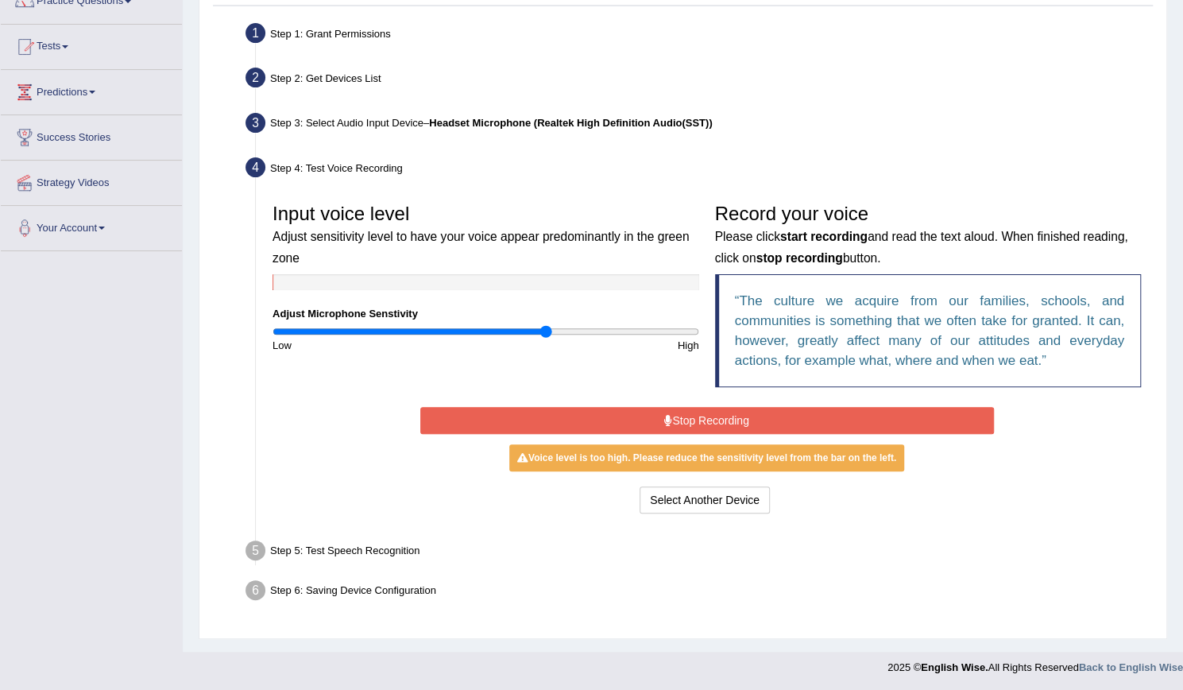
click at [738, 421] on button "Stop Recording" at bounding box center [707, 420] width 574 height 27
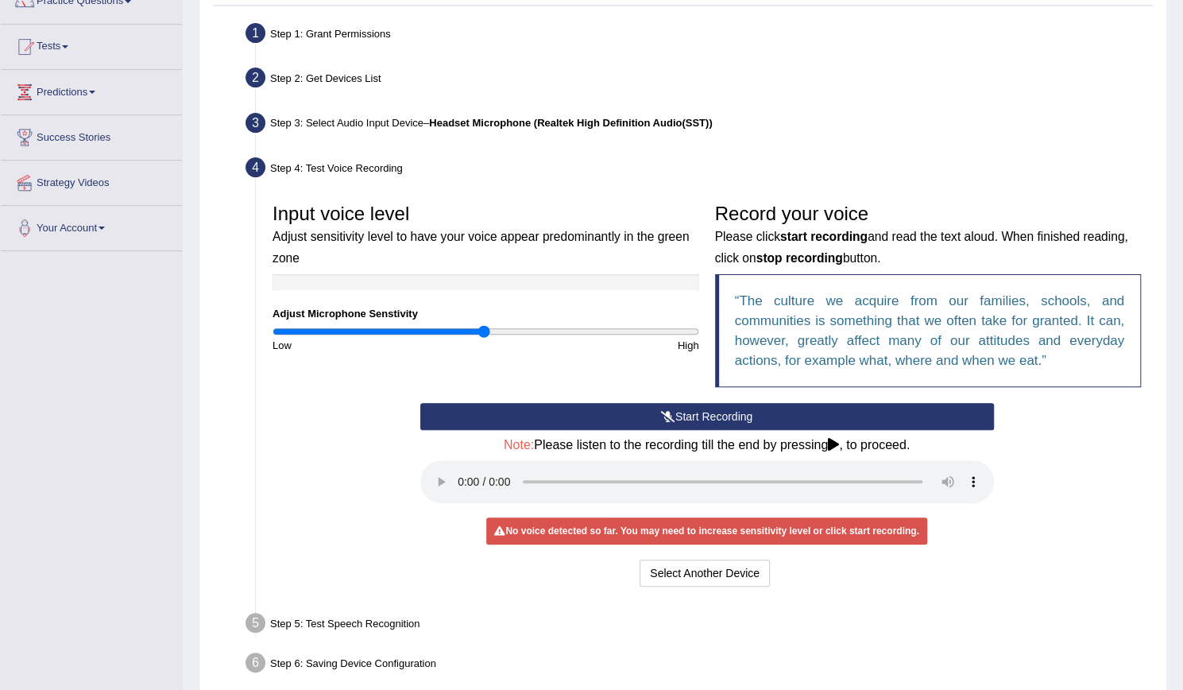
drag, startPoint x: 542, startPoint y: 330, endPoint x: 483, endPoint y: 331, distance: 58.8
click at [483, 331] on input "range" at bounding box center [486, 331] width 427 height 13
click at [725, 409] on button "Start Recording" at bounding box center [707, 416] width 574 height 27
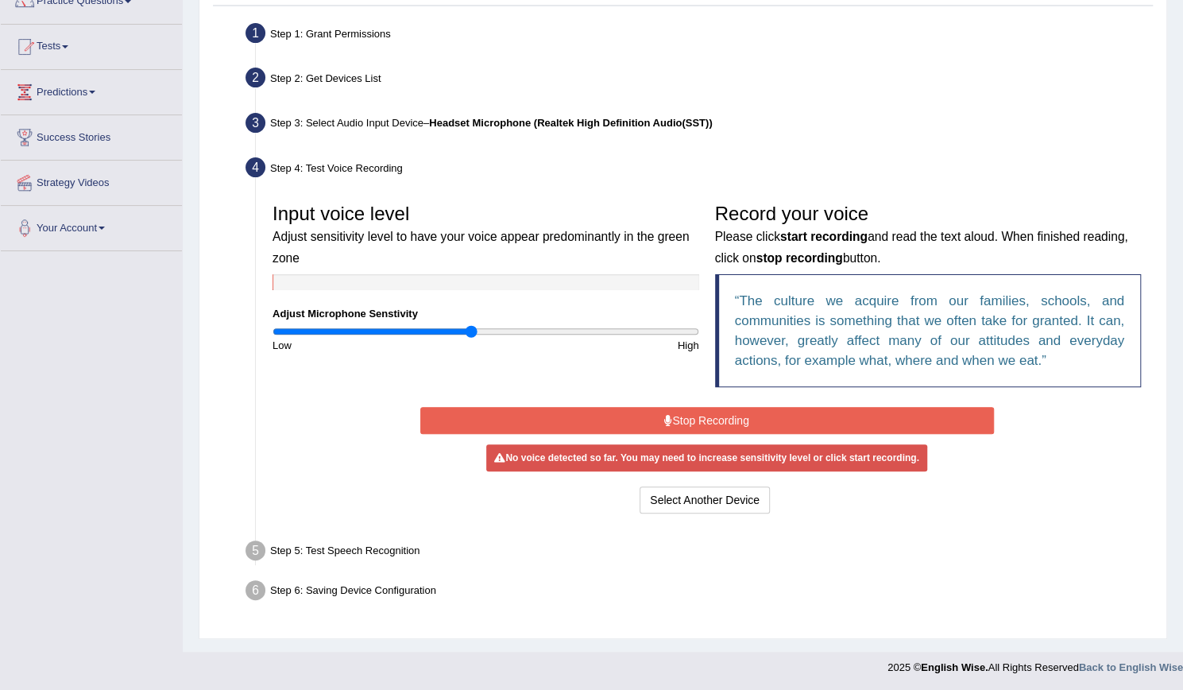
drag, startPoint x: 481, startPoint y: 332, endPoint x: 469, endPoint y: 333, distance: 11.9
click at [469, 333] on input "range" at bounding box center [486, 331] width 427 height 13
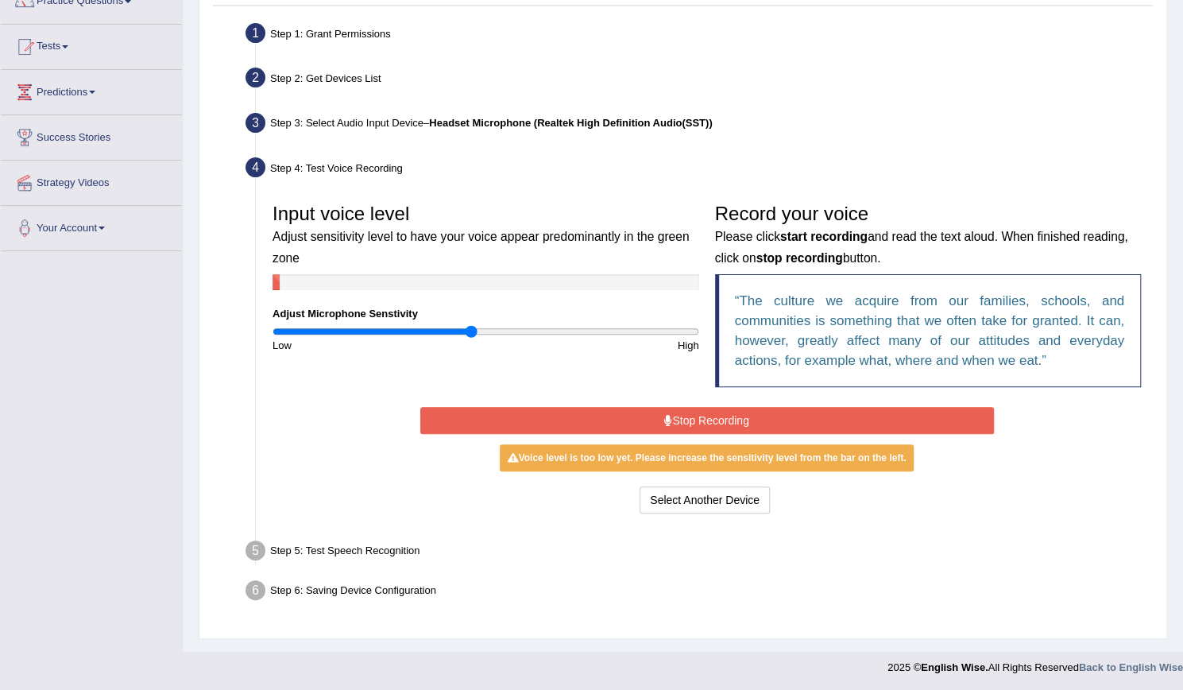
click at [707, 422] on button "Stop Recording" at bounding box center [707, 420] width 574 height 27
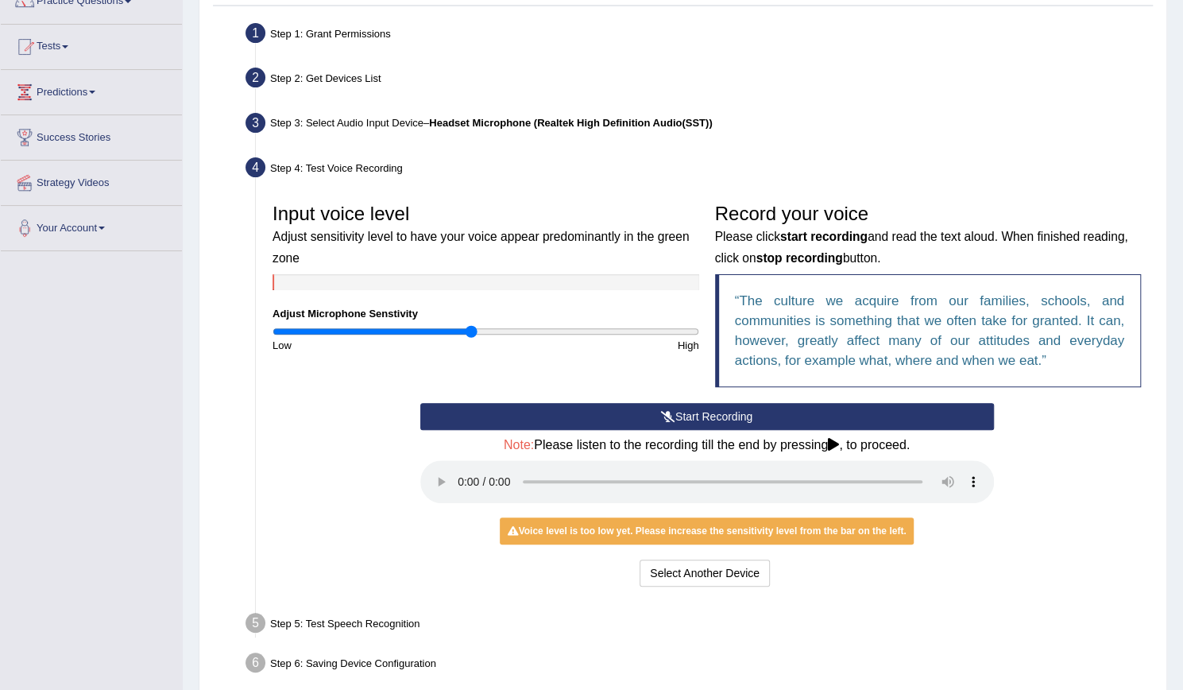
click at [682, 414] on button "Start Recording" at bounding box center [707, 416] width 574 height 27
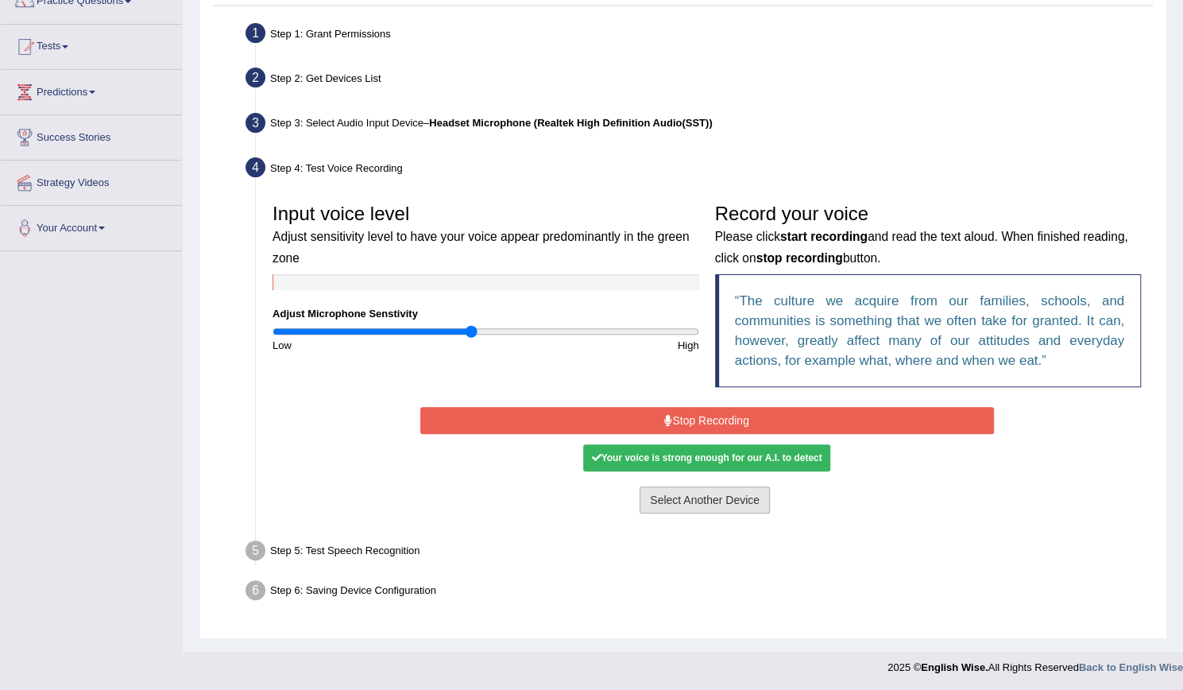
click at [730, 500] on button "Select Another Device" at bounding box center [705, 499] width 130 height 27
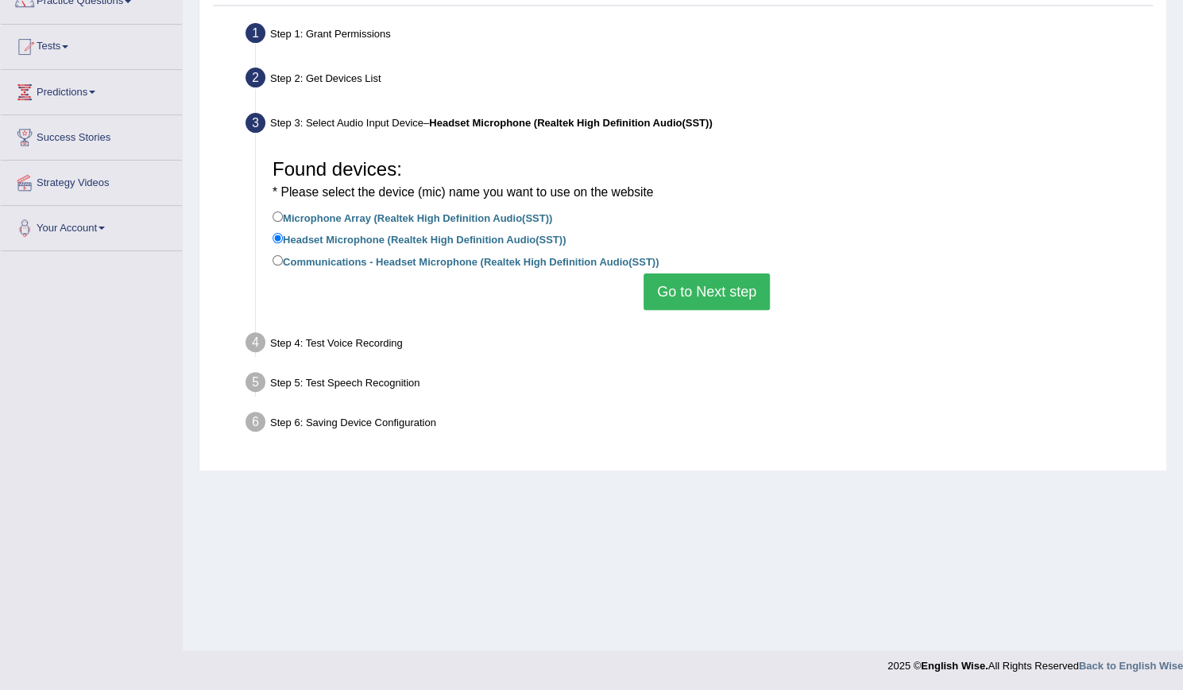
click at [706, 290] on button "Go to Next step" at bounding box center [707, 291] width 126 height 37
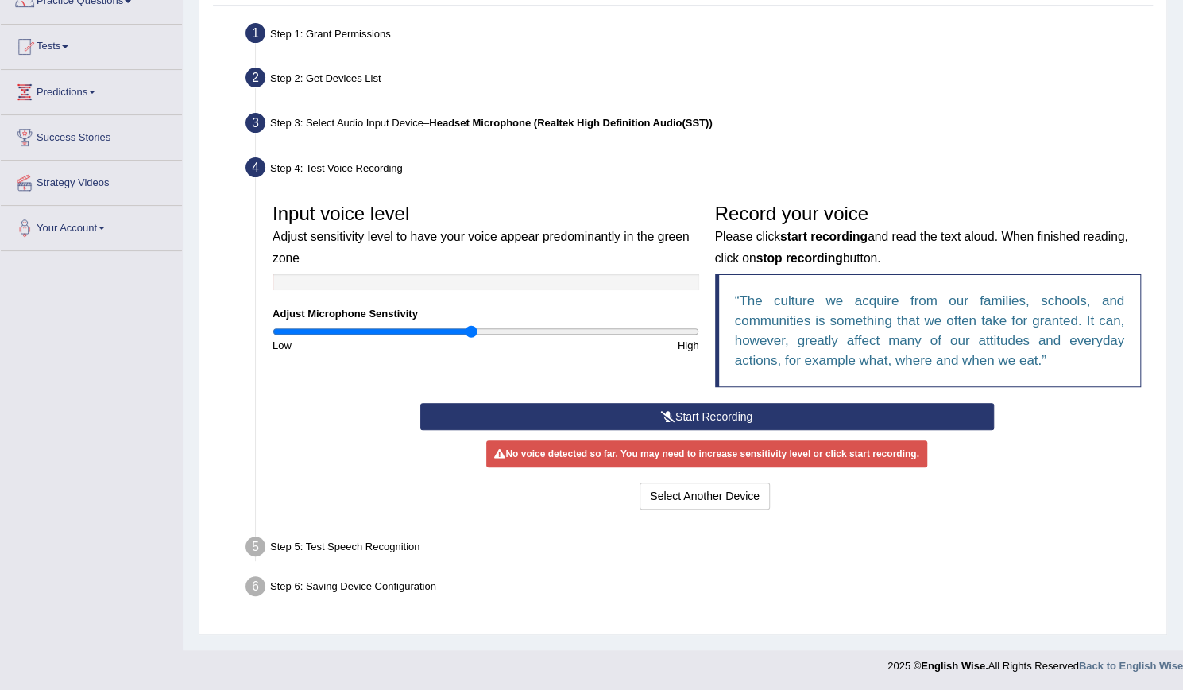
click at [710, 420] on button "Start Recording" at bounding box center [707, 416] width 574 height 27
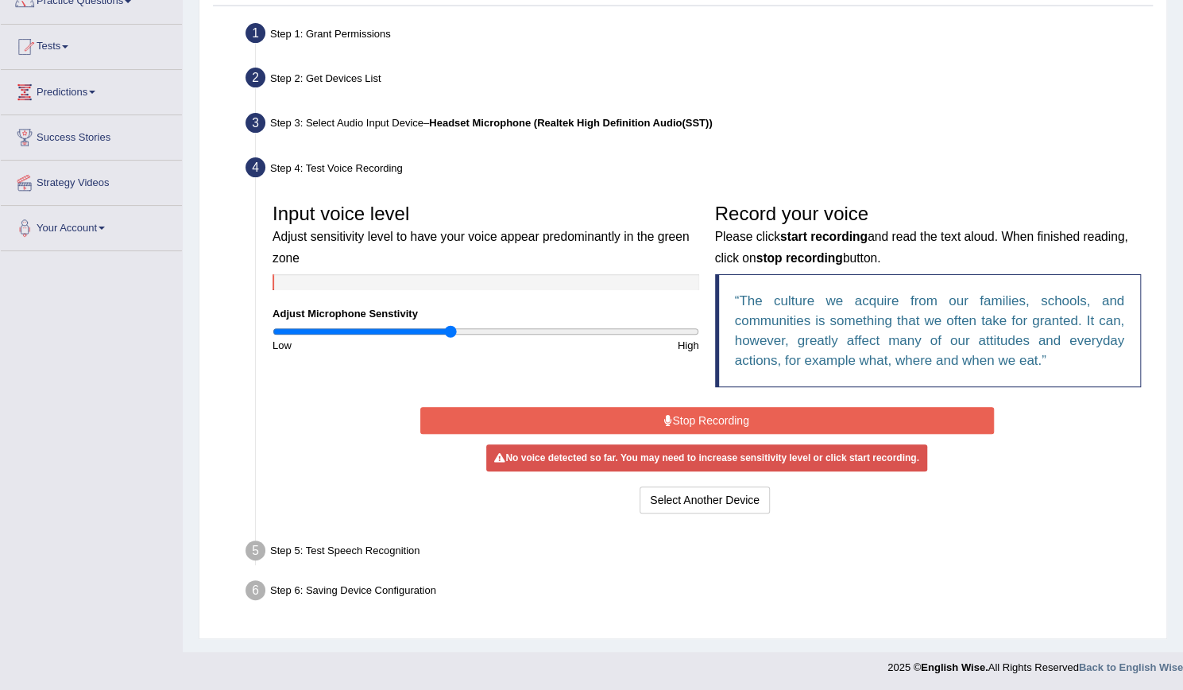
click at [448, 330] on input "range" at bounding box center [486, 331] width 427 height 13
drag, startPoint x: 451, startPoint y: 330, endPoint x: 463, endPoint y: 331, distance: 11.2
type input "0.9"
click at [463, 331] on input "range" at bounding box center [486, 331] width 427 height 13
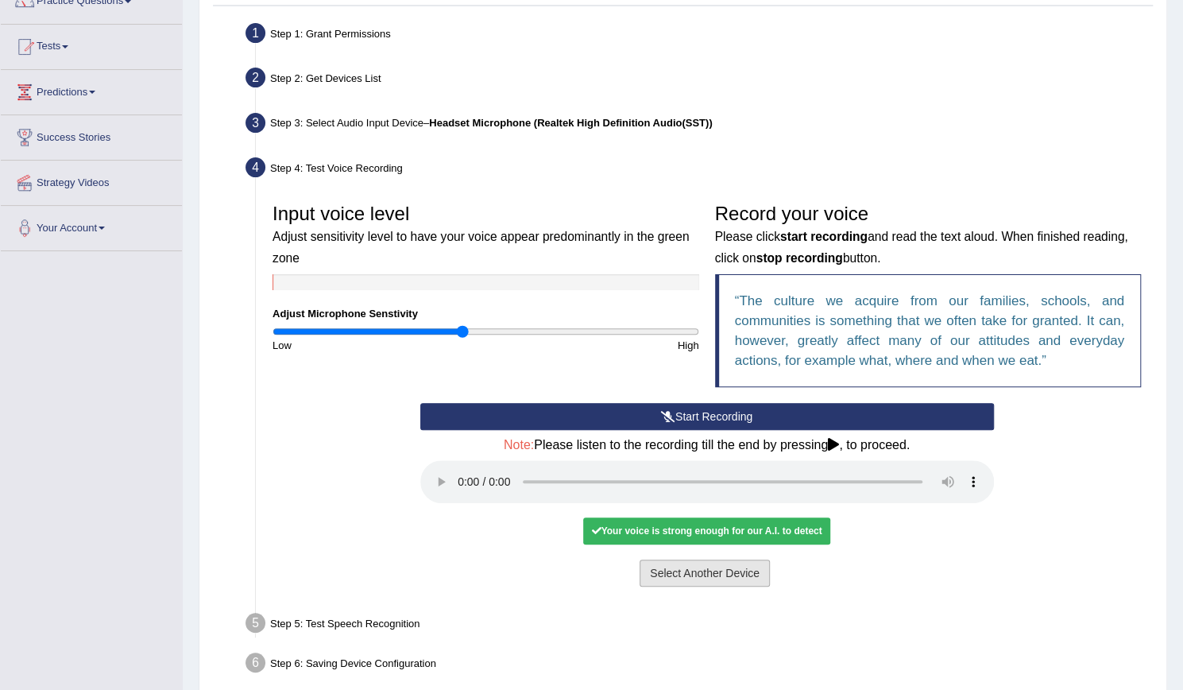
click at [722, 569] on button "Select Another Device" at bounding box center [705, 573] width 130 height 27
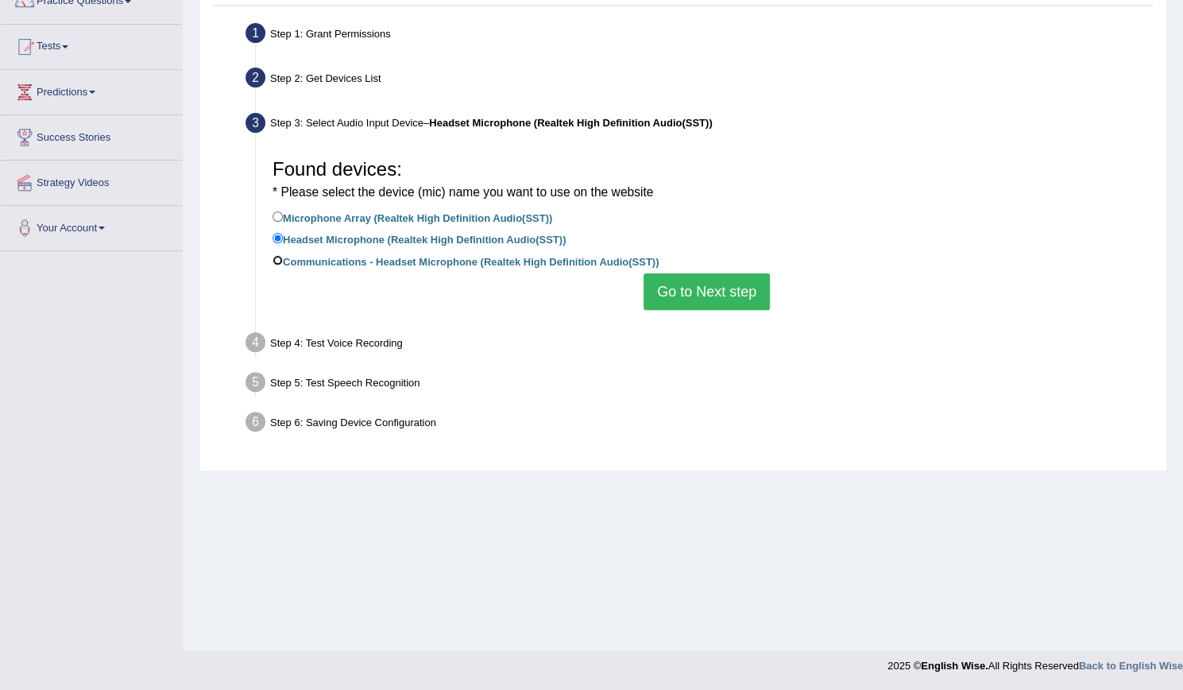
click at [277, 261] on input "Communications - Headset Microphone (Realtek High Definition Audio(SST))" at bounding box center [278, 260] width 10 height 10
radio input "true"
click at [672, 294] on button "Go to Next step" at bounding box center [707, 291] width 126 height 37
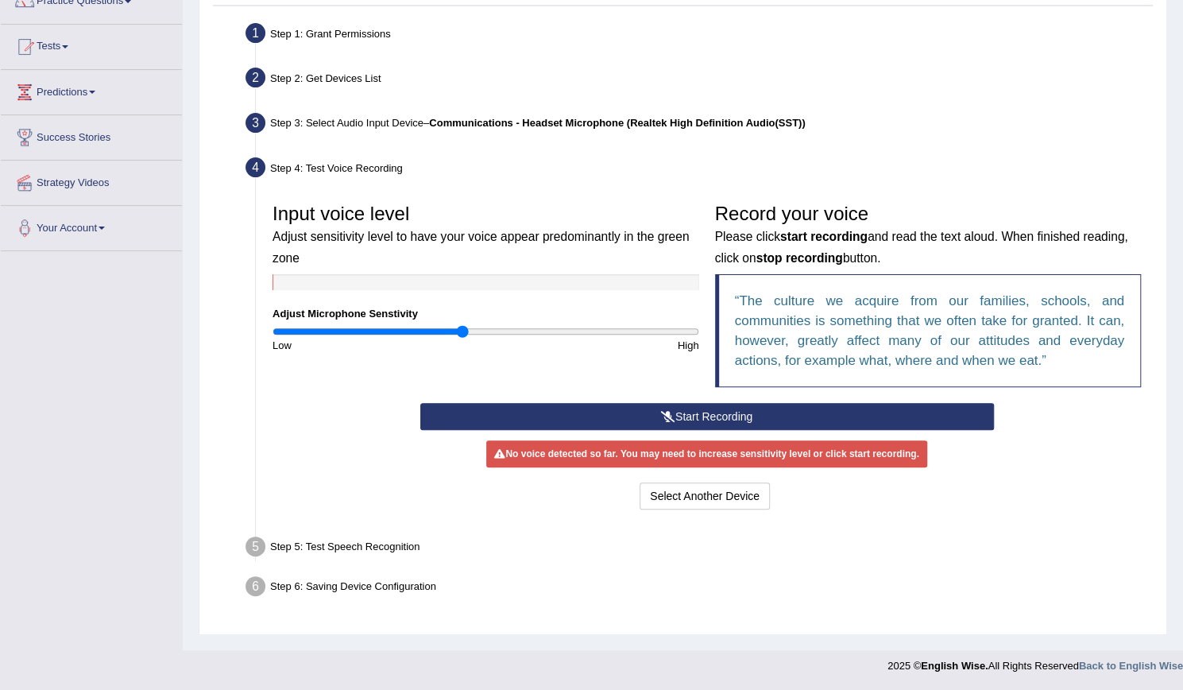
click at [705, 414] on button "Start Recording" at bounding box center [707, 416] width 574 height 27
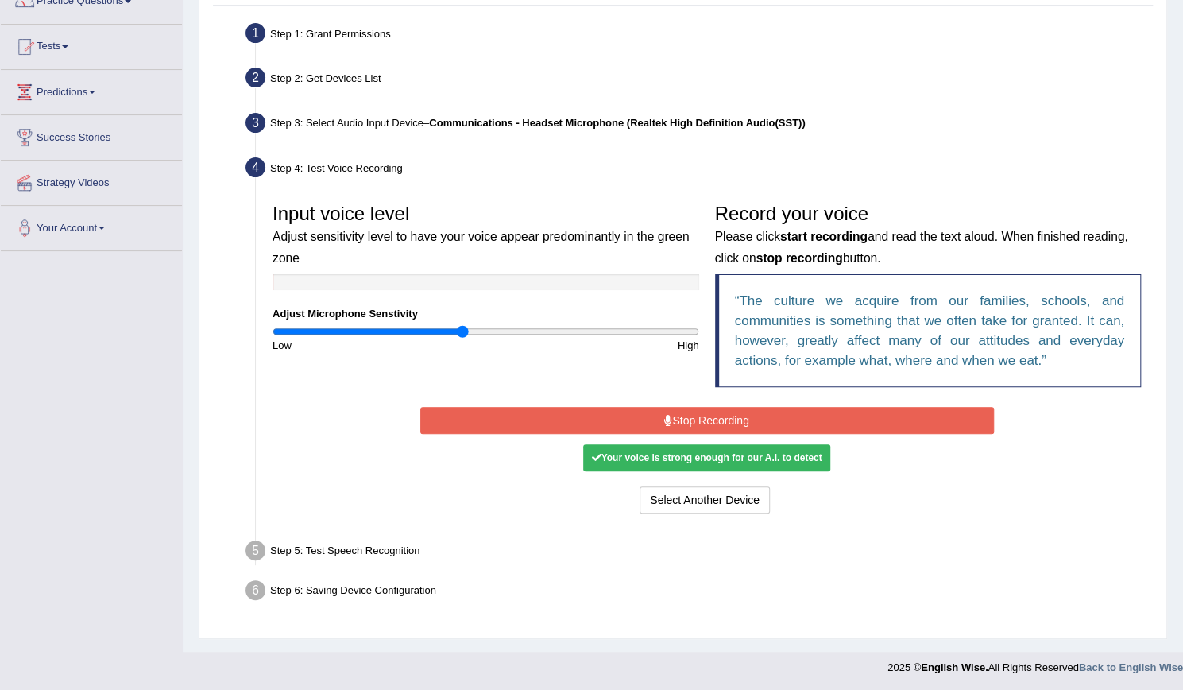
click at [705, 451] on div "Your voice is strong enough for our A.I. to detect" at bounding box center [706, 457] width 246 height 27
click at [707, 417] on button "Stop Recording" at bounding box center [707, 420] width 574 height 27
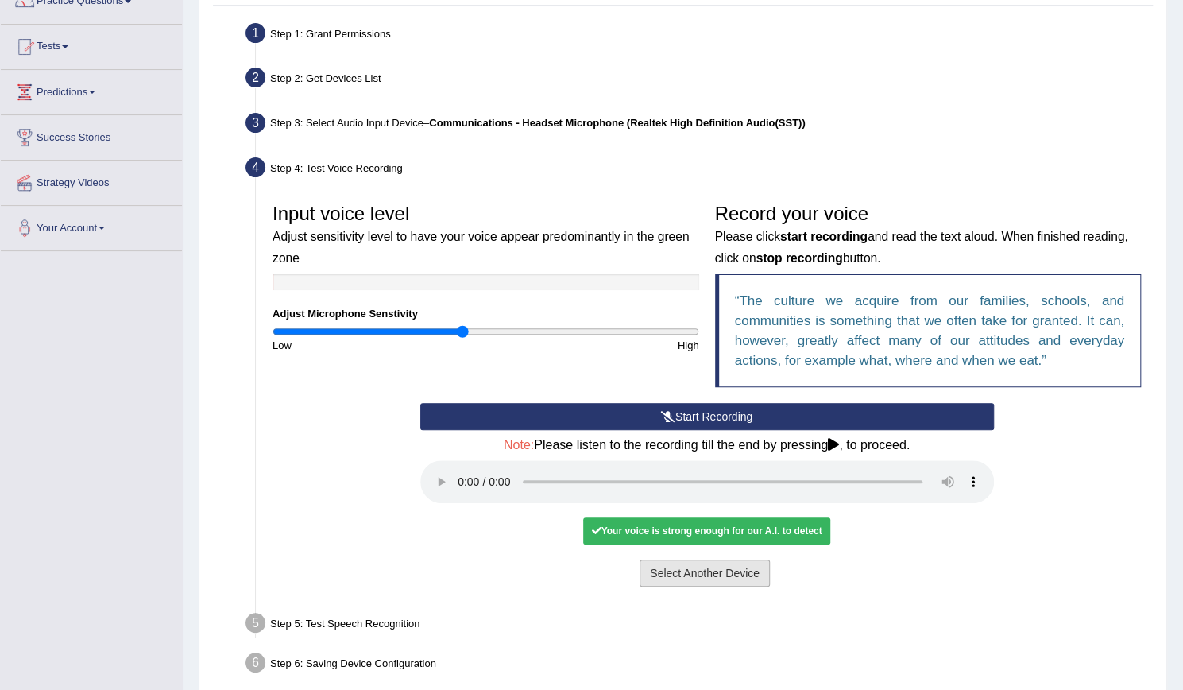
click at [717, 571] on button "Select Another Device" at bounding box center [705, 573] width 130 height 27
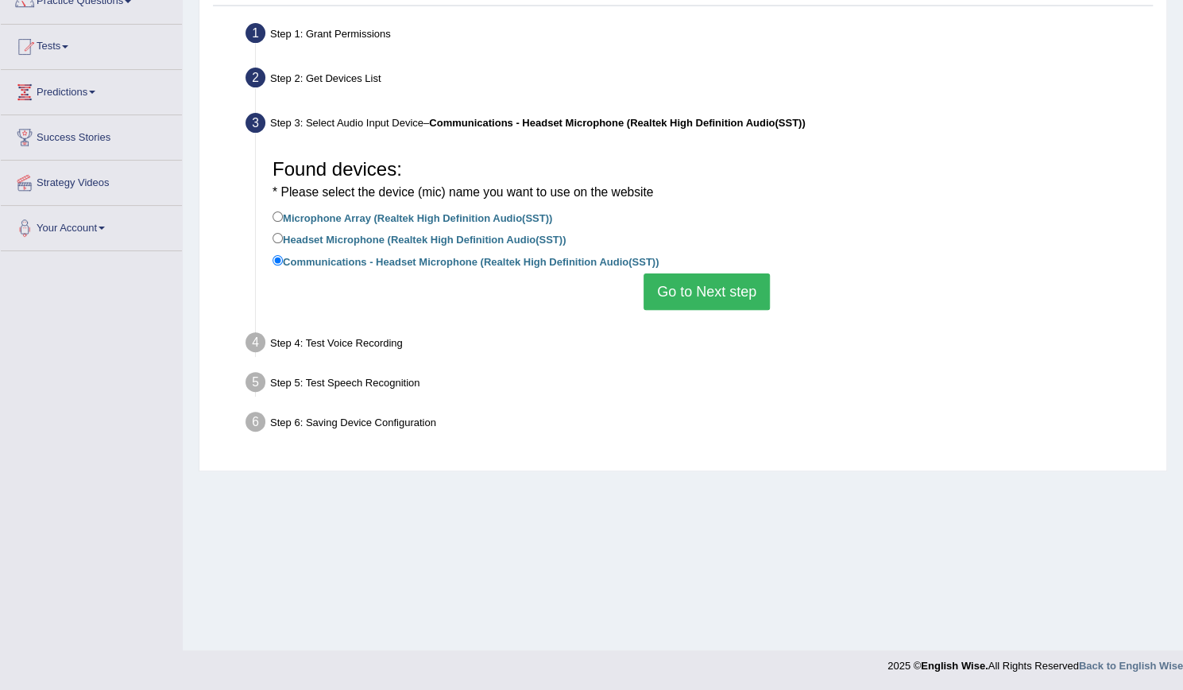
click at [688, 295] on button "Go to Next step" at bounding box center [707, 291] width 126 height 37
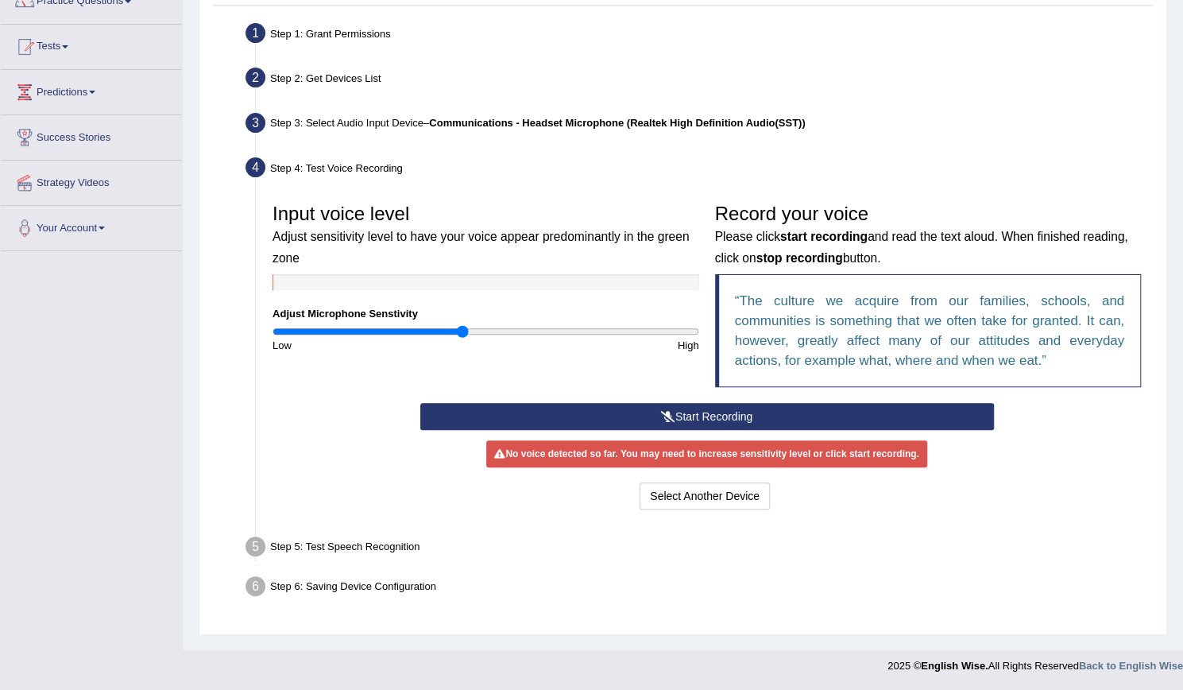
click at [397, 540] on div "Step 5: Test Speech Recognition" at bounding box center [698, 549] width 921 height 35
click at [707, 492] on button "Select Another Device" at bounding box center [705, 495] width 130 height 27
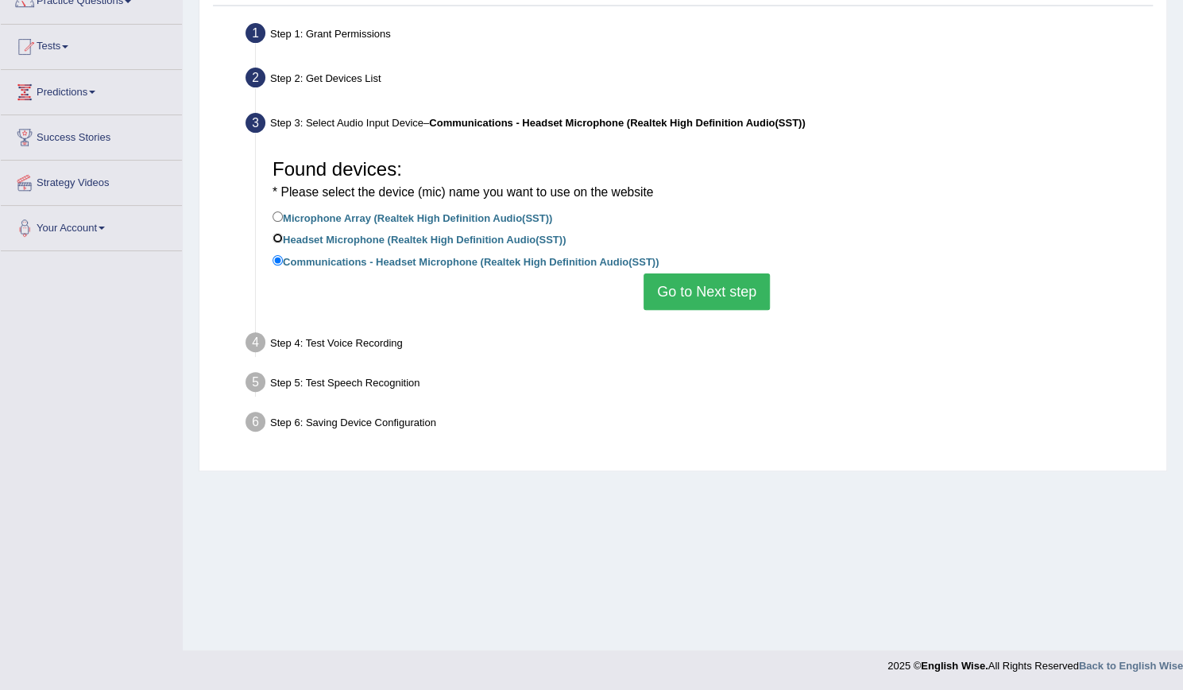
click at [277, 238] on input "Headset Microphone (Realtek High Definition Audio(SST))" at bounding box center [278, 238] width 10 height 10
radio input "true"
click at [699, 289] on button "Go to Next step" at bounding box center [707, 291] width 126 height 37
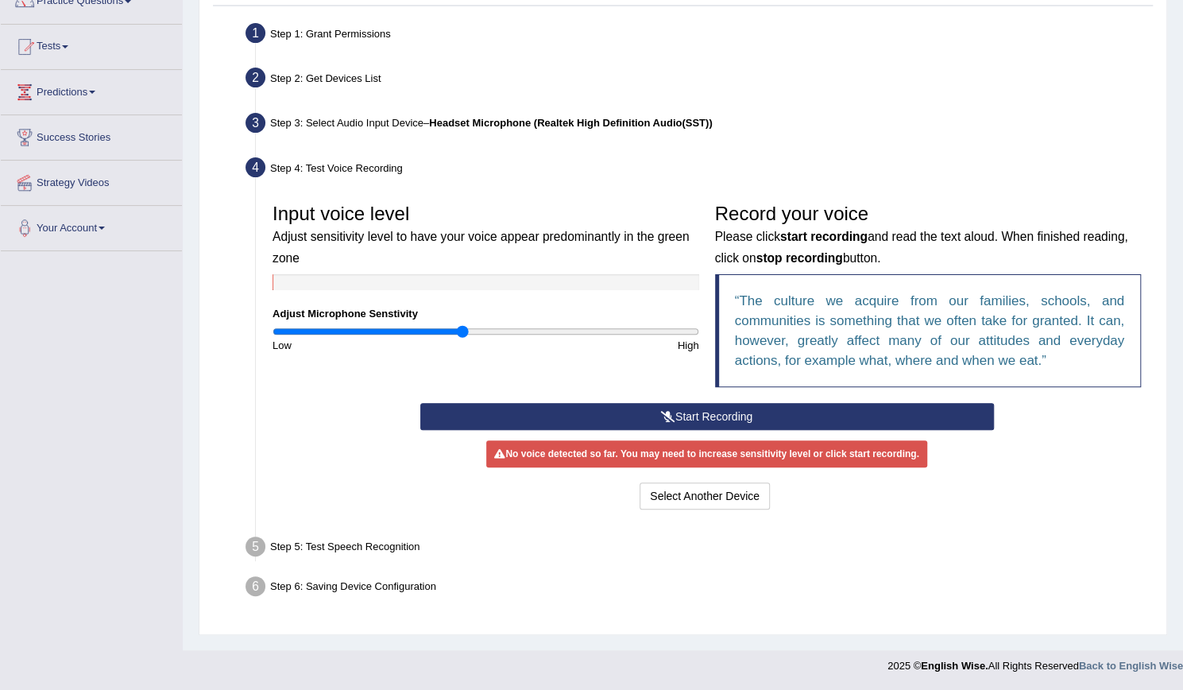
click at [523, 194] on div "Input voice level Adjust sensitivity level to have your voice appear predominan…" at bounding box center [707, 355] width 885 height 334
click at [401, 535] on div "Step 5: Test Speech Recognition" at bounding box center [698, 549] width 921 height 35
click at [631, 455] on div "No voice detected so far. You may need to increase sensitivity level or click s…" at bounding box center [706, 453] width 440 height 27
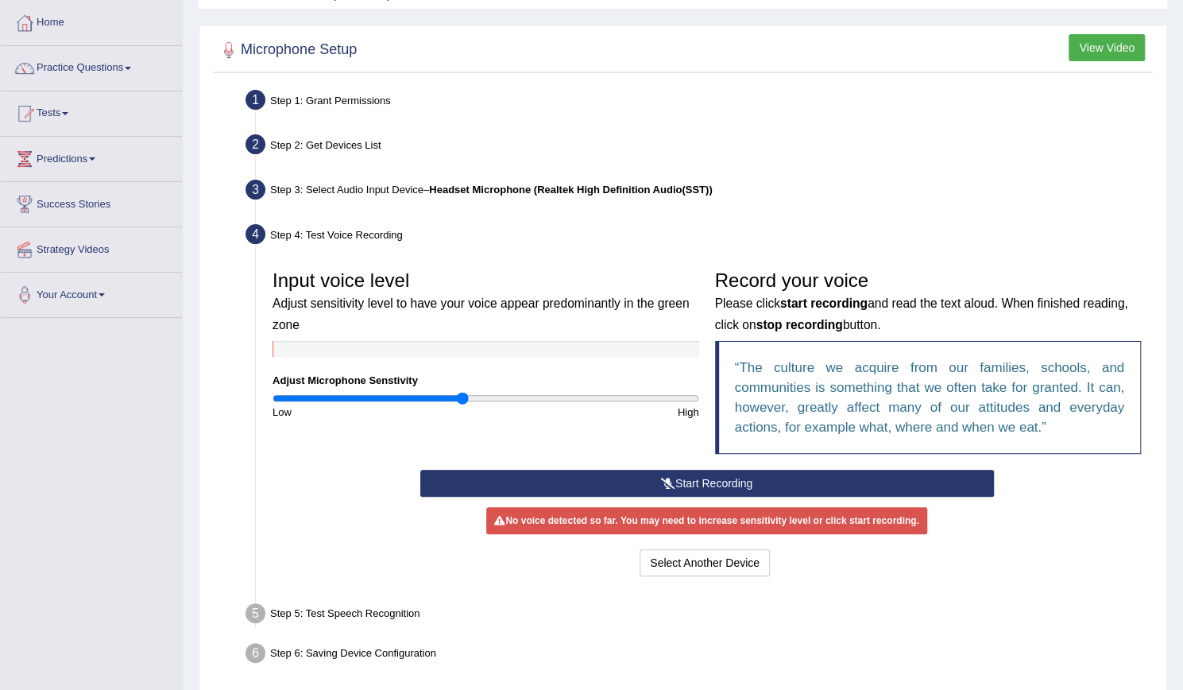
scroll to position [0, 0]
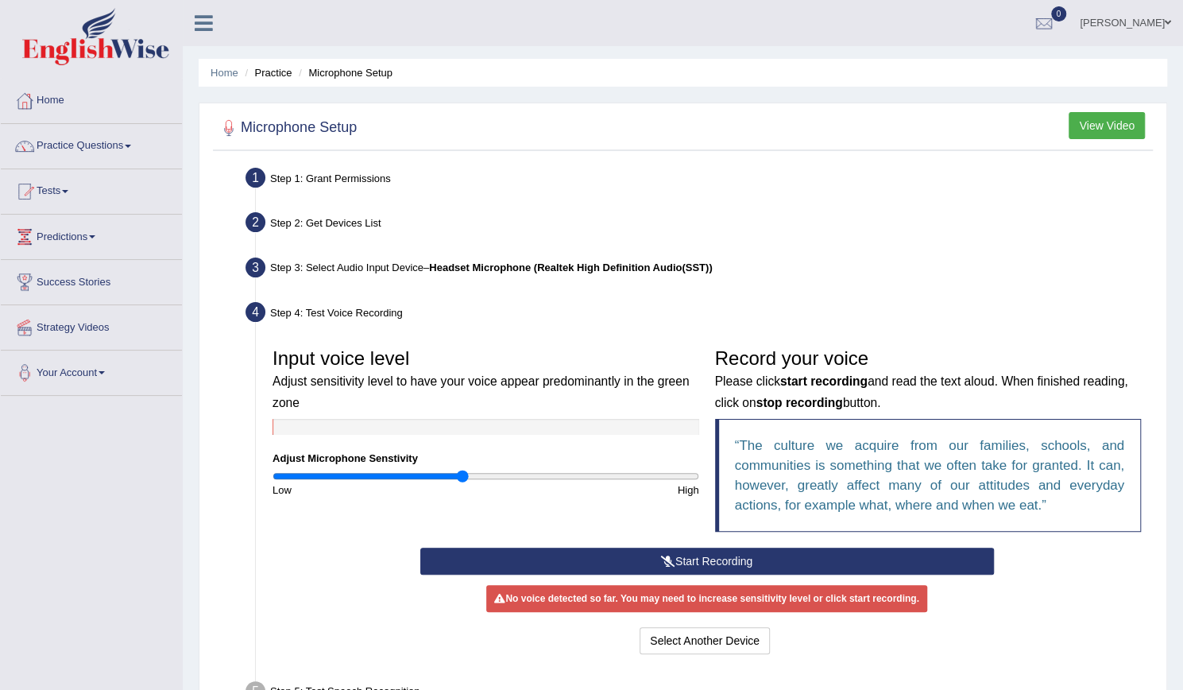
click at [1113, 124] on button "View Video" at bounding box center [1107, 125] width 76 height 27
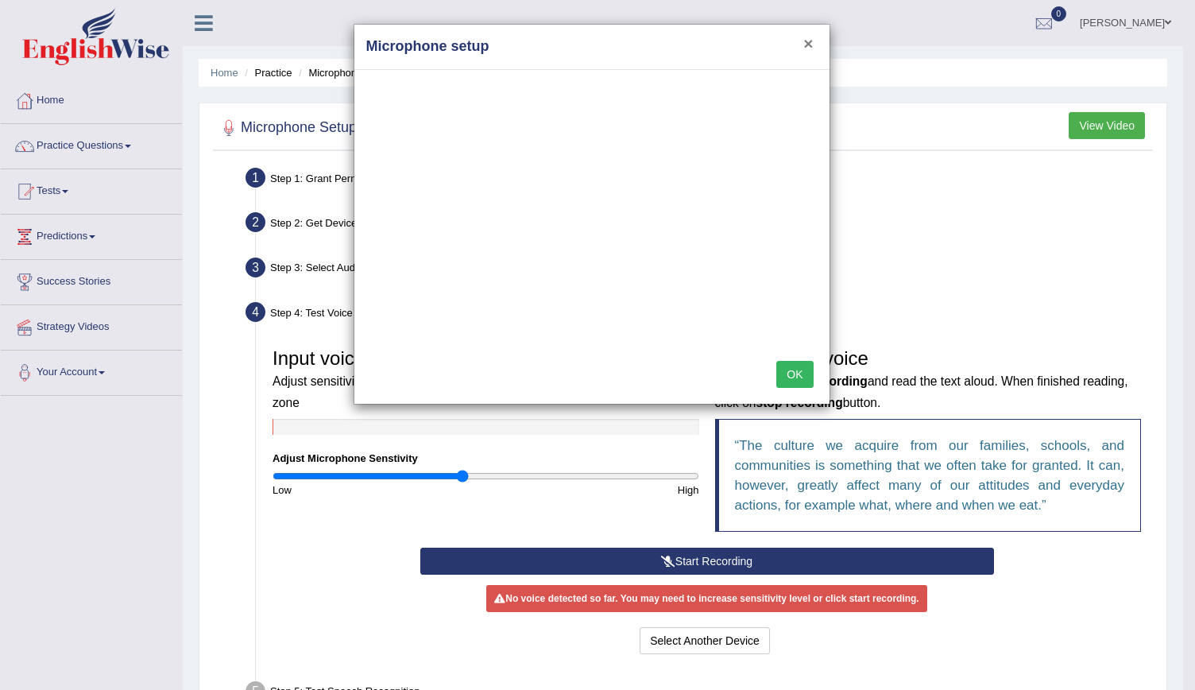
click at [808, 45] on button "×" at bounding box center [809, 43] width 10 height 17
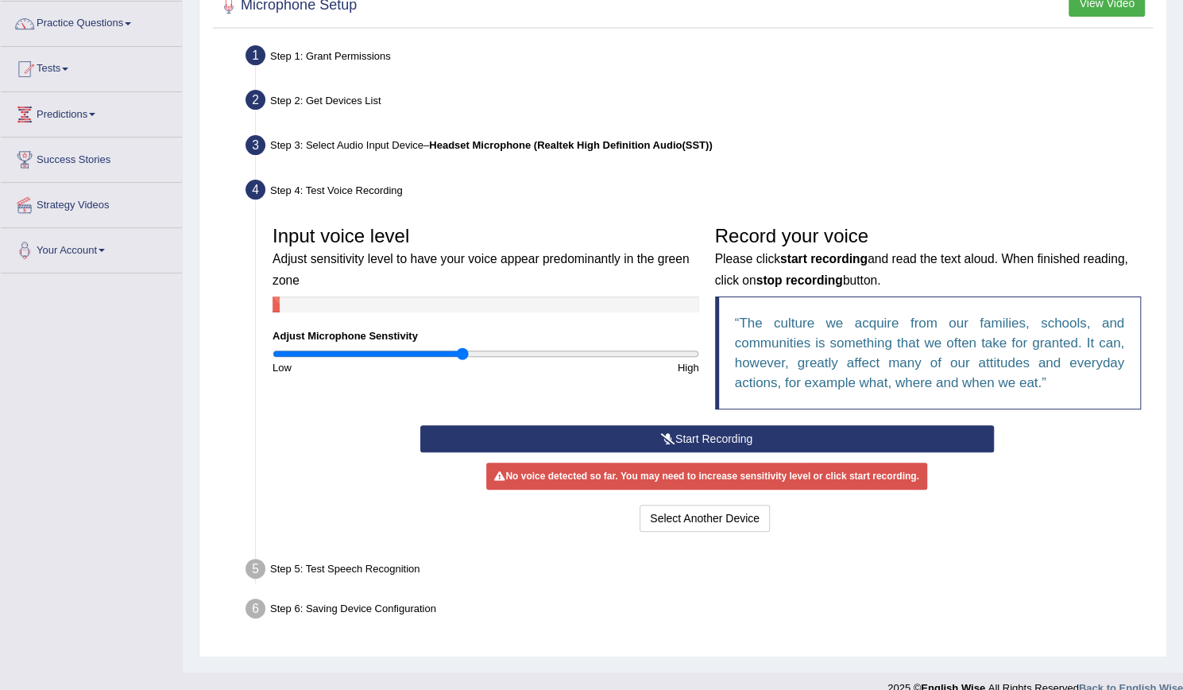
scroll to position [145, 0]
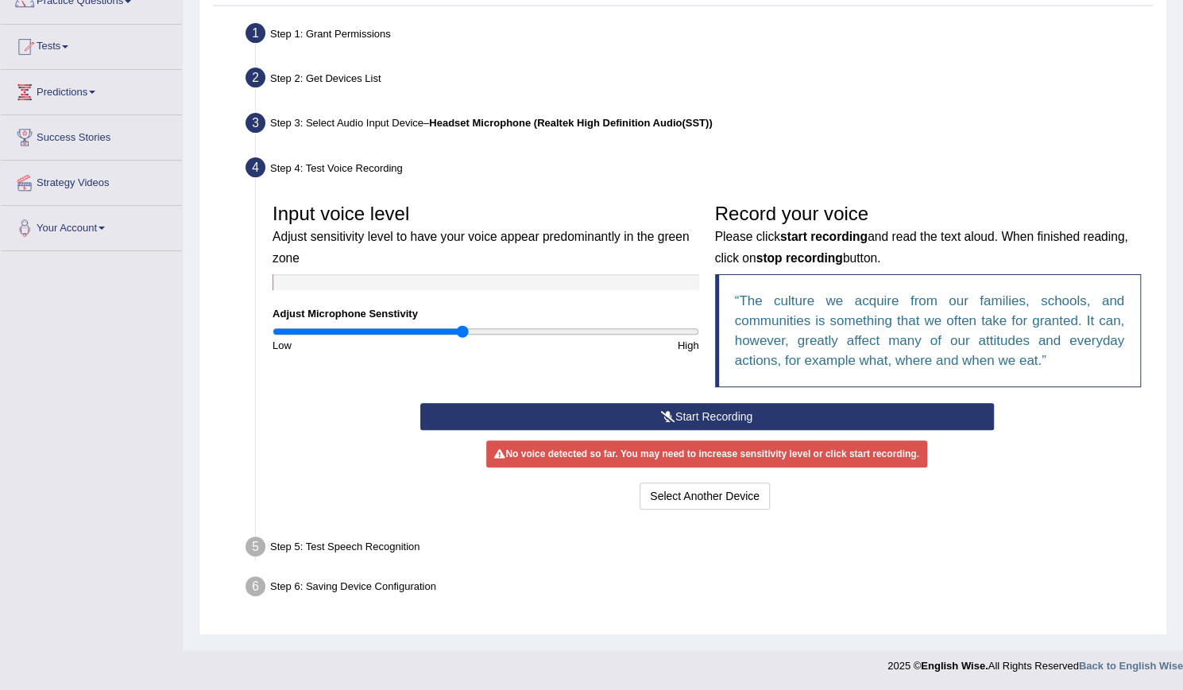
click at [672, 416] on icon at bounding box center [668, 416] width 14 height 11
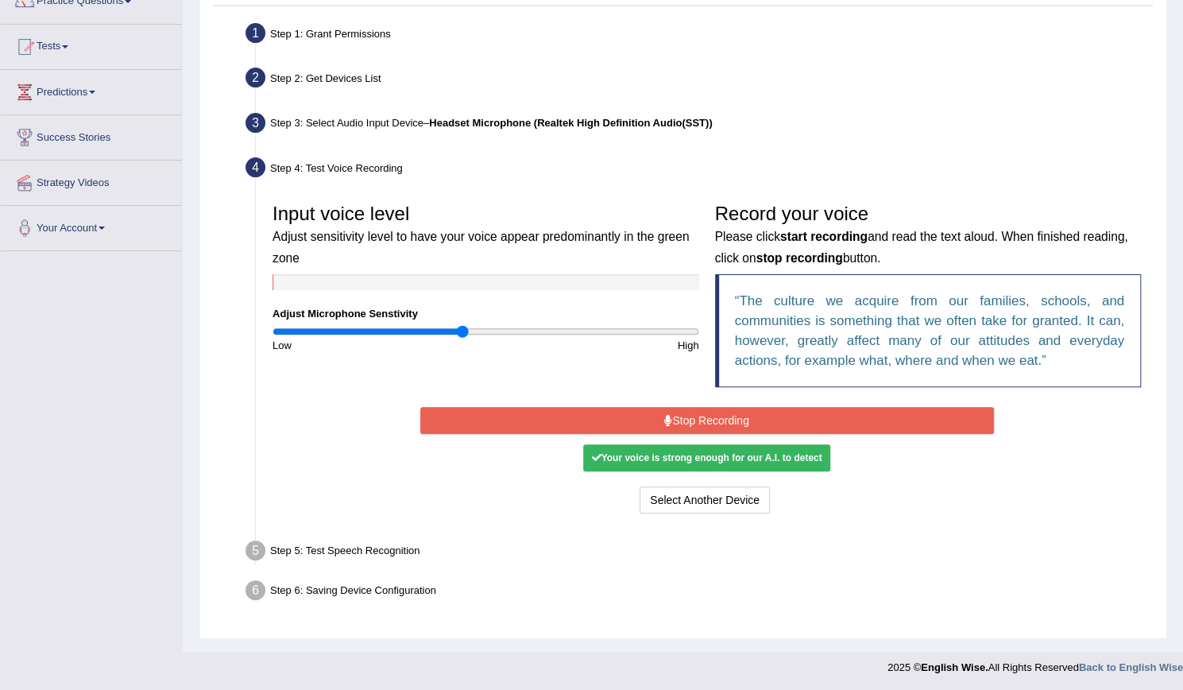
click at [698, 414] on button "Stop Recording" at bounding box center [707, 420] width 574 height 27
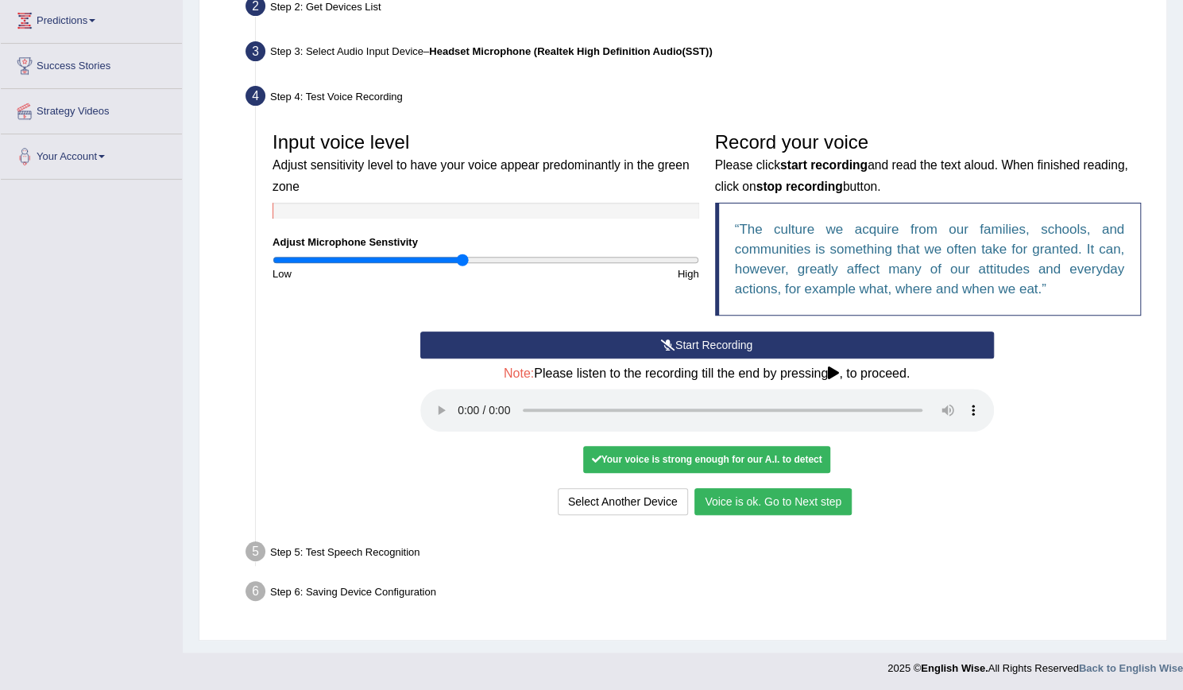
click at [777, 498] on button "Voice is ok. Go to Next step" at bounding box center [773, 501] width 157 height 27
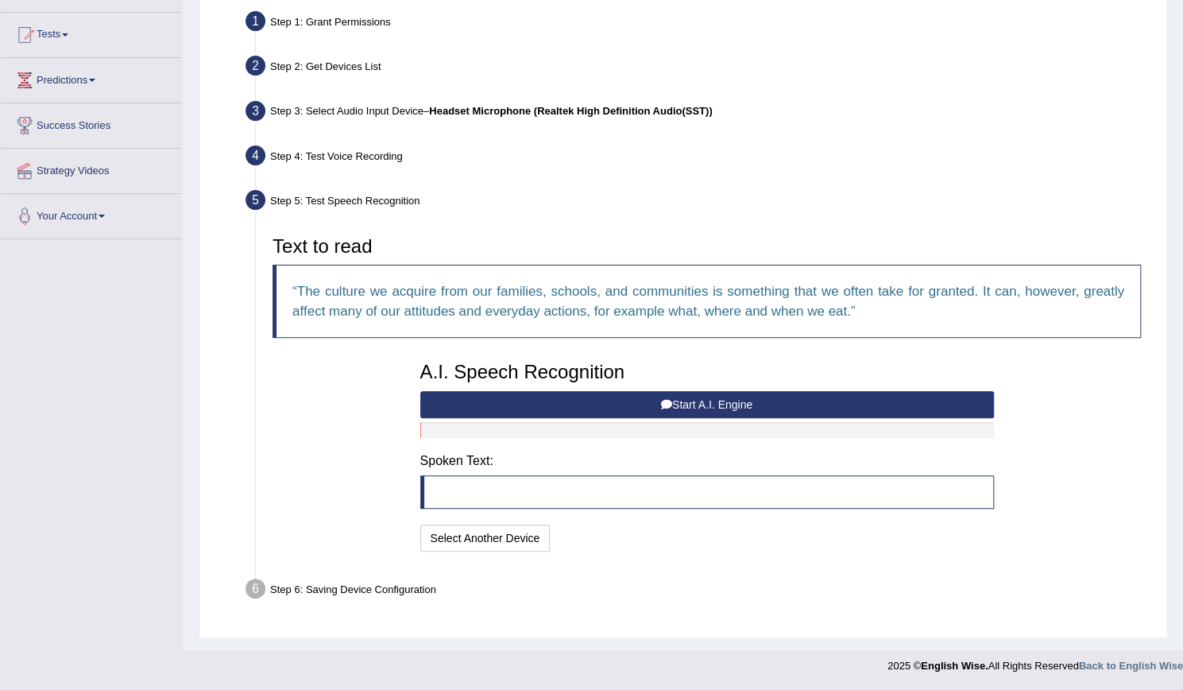
scroll to position [153, 0]
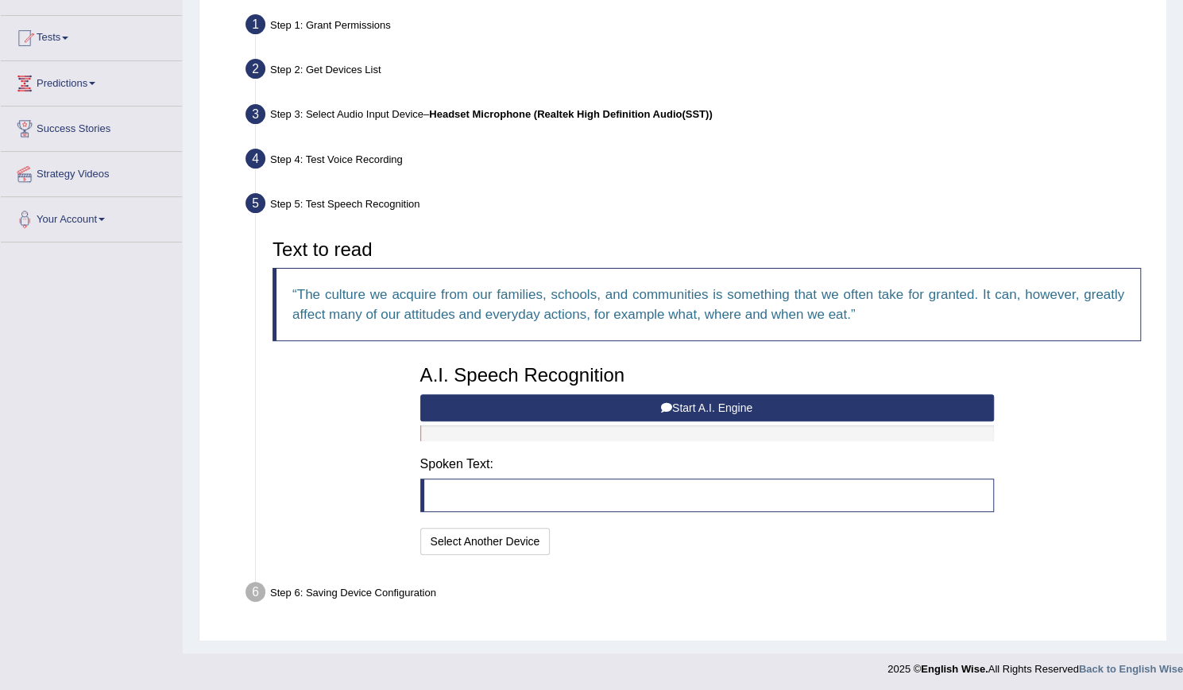
click at [730, 401] on button "Start A.I. Engine" at bounding box center [707, 407] width 574 height 27
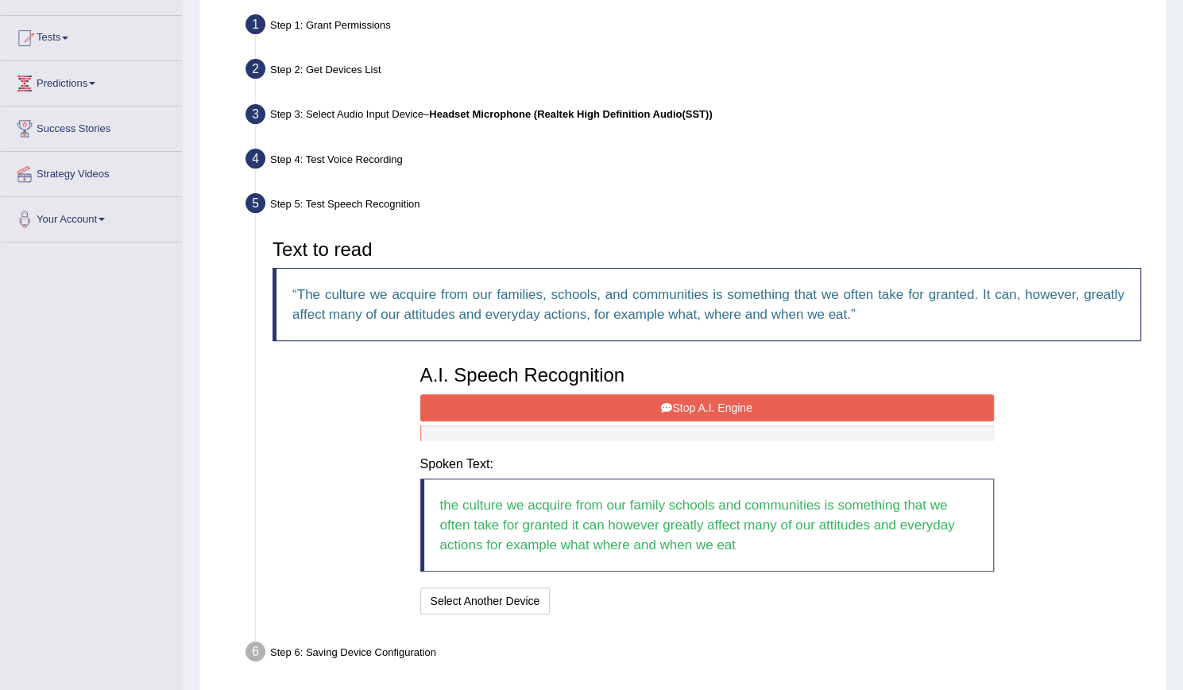
click at [742, 406] on button "Stop A.I. Engine" at bounding box center [707, 407] width 574 height 27
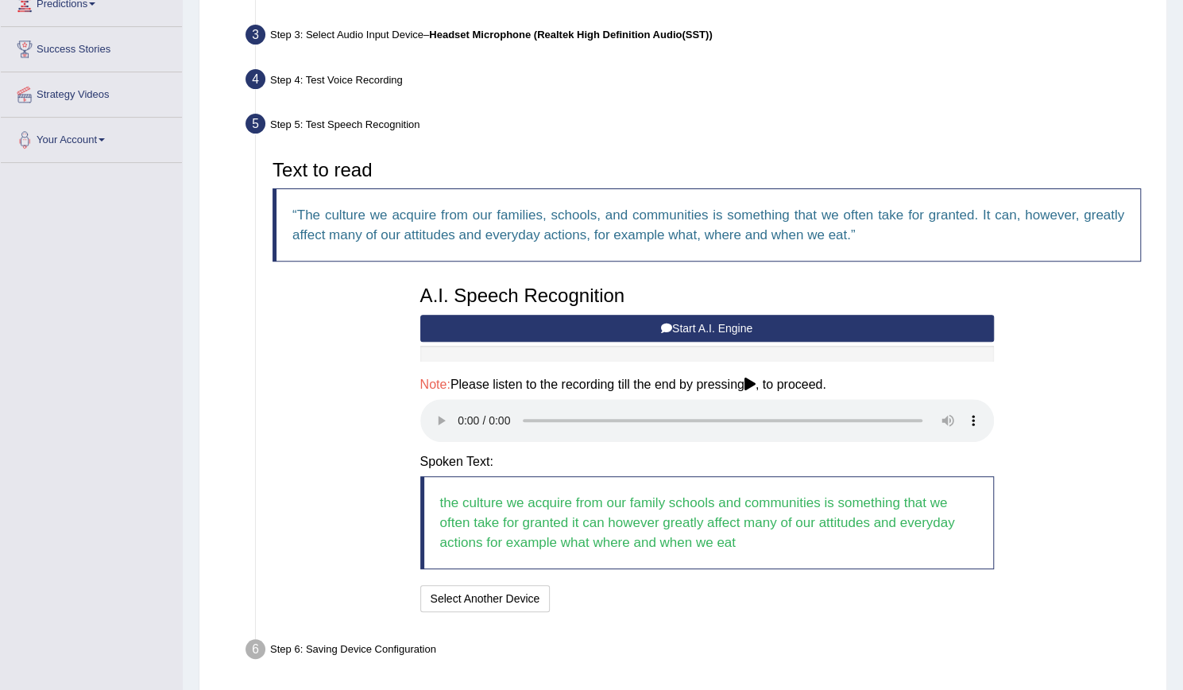
scroll to position [290, 0]
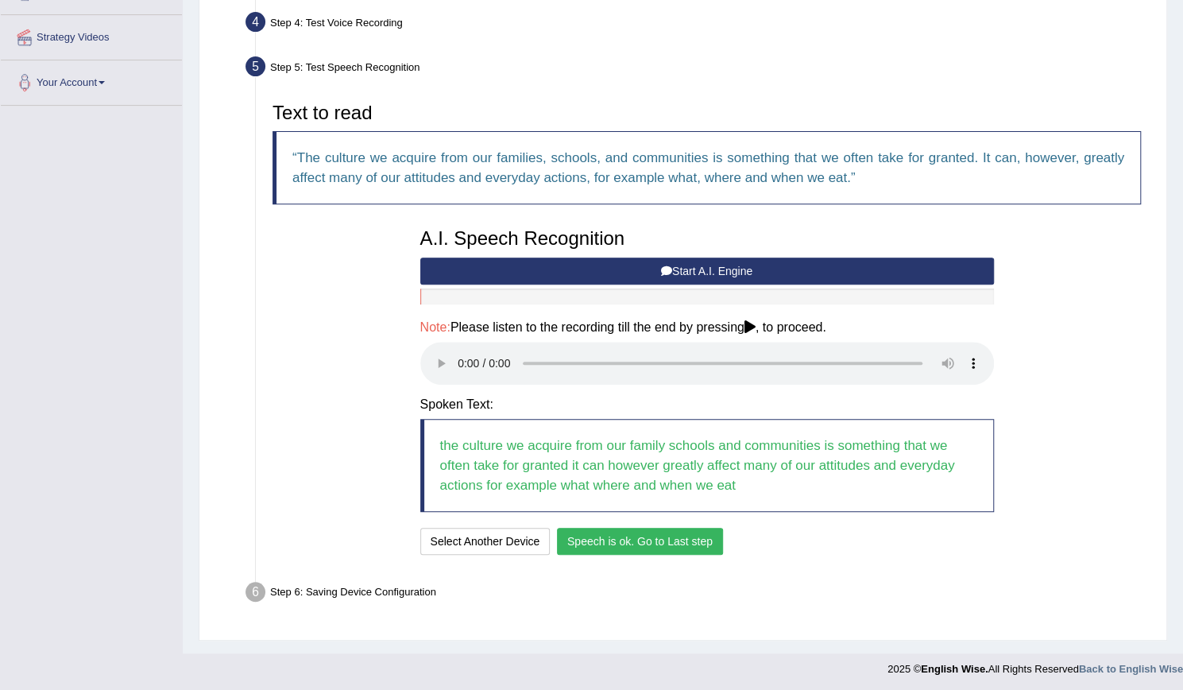
click at [644, 544] on button "Speech is ok. Go to Last step" at bounding box center [640, 541] width 166 height 27
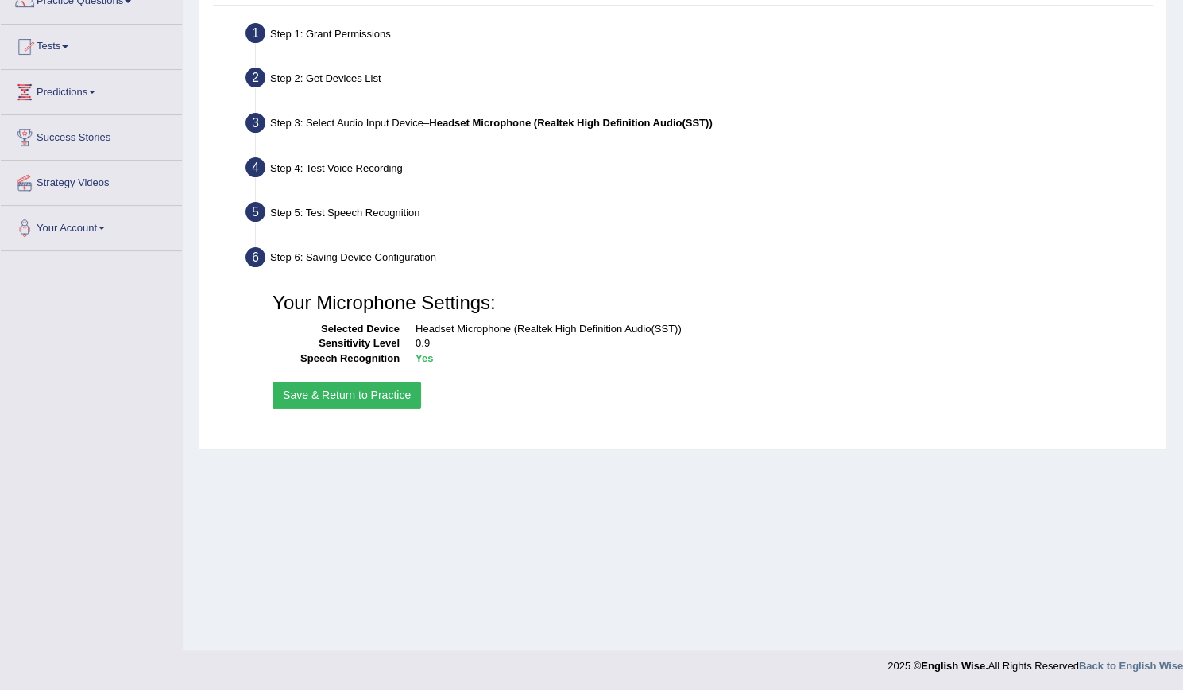
click at [367, 395] on button "Save & Return to Practice" at bounding box center [347, 395] width 149 height 27
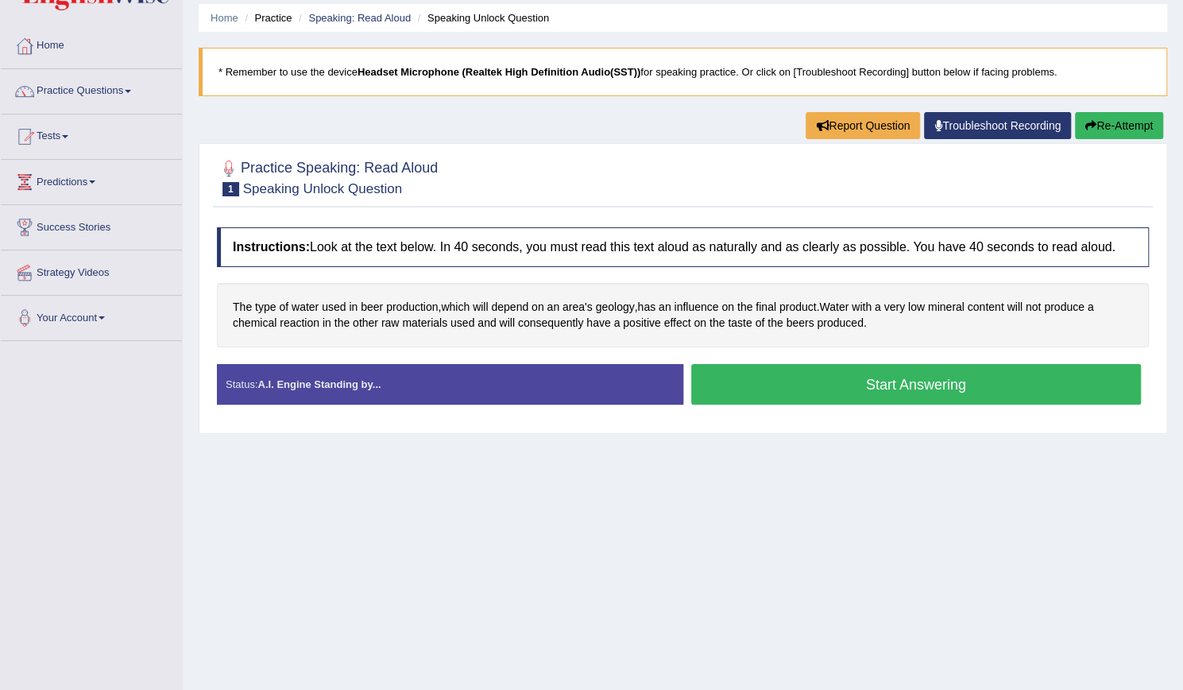
scroll to position [79, 0]
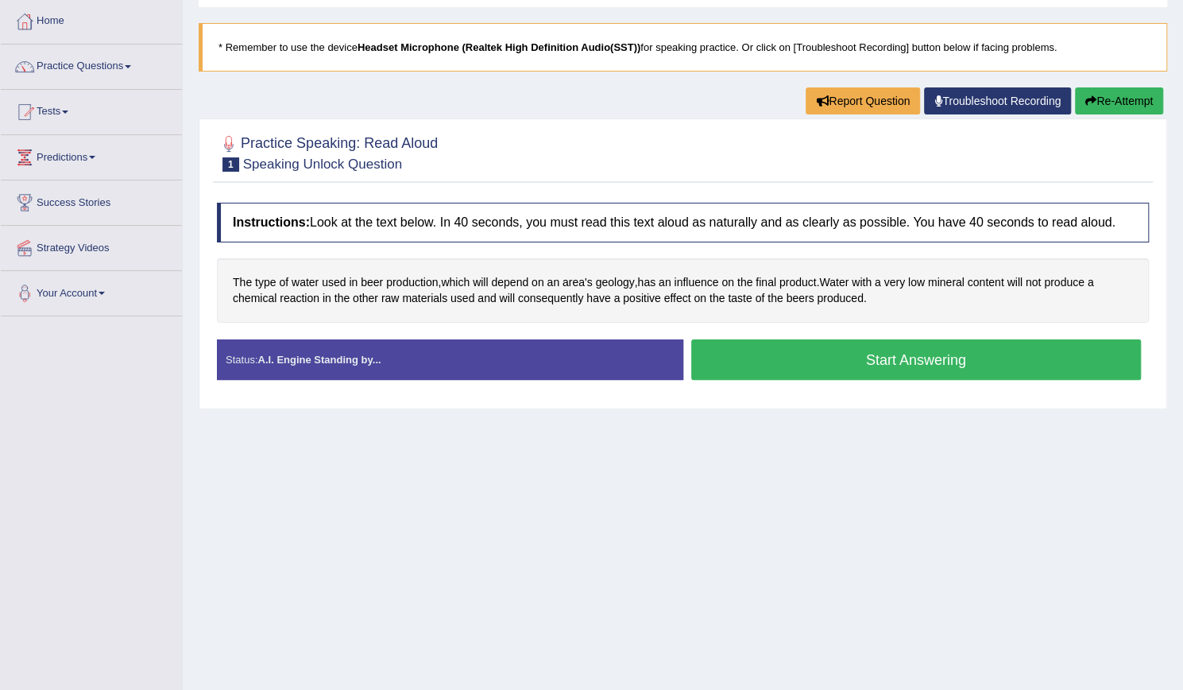
click at [945, 362] on button "Start Answering" at bounding box center [916, 359] width 451 height 41
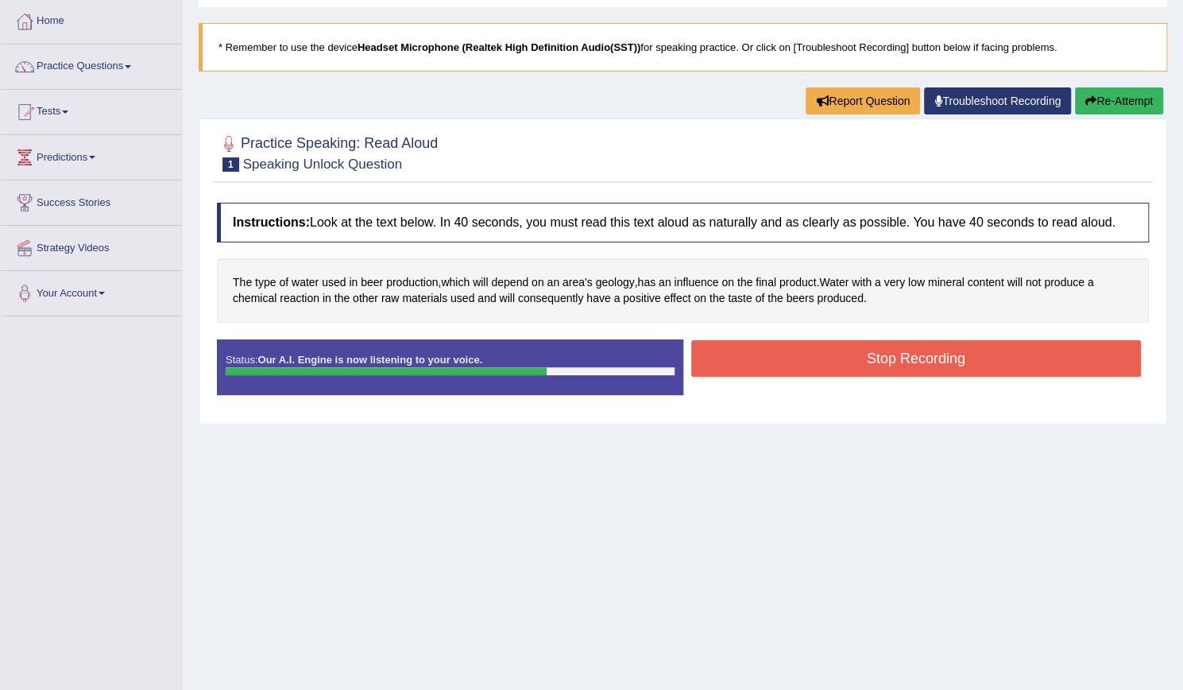
click at [947, 361] on button "Stop Recording" at bounding box center [916, 358] width 451 height 37
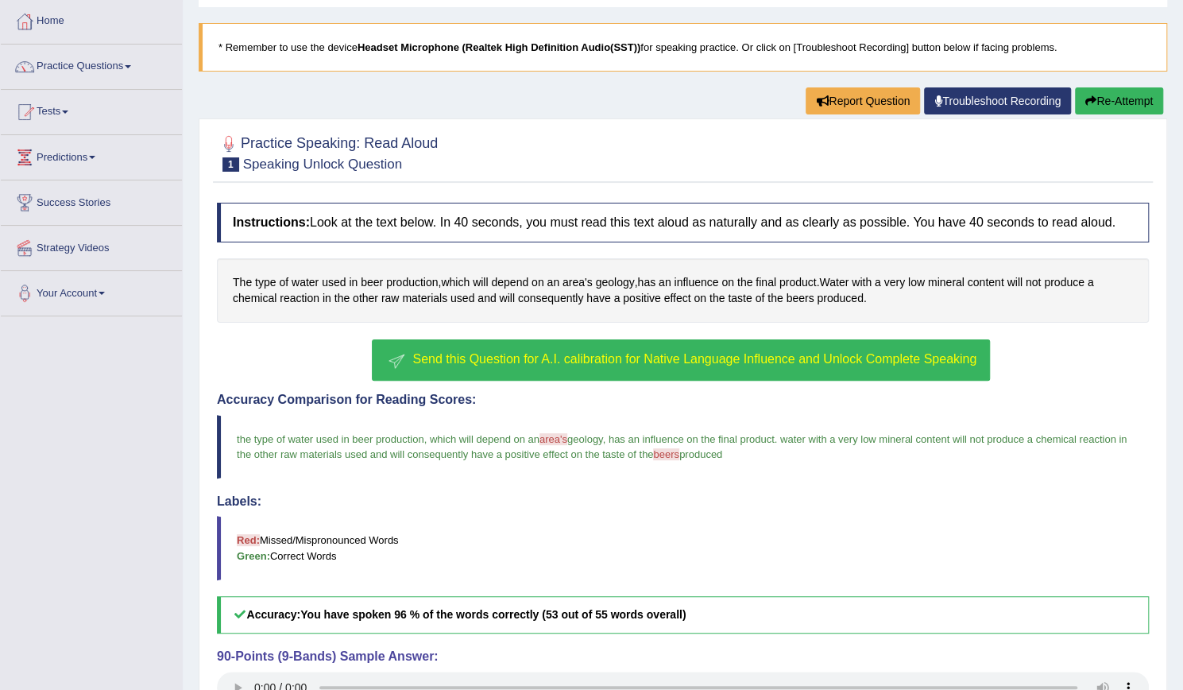
scroll to position [228, 0]
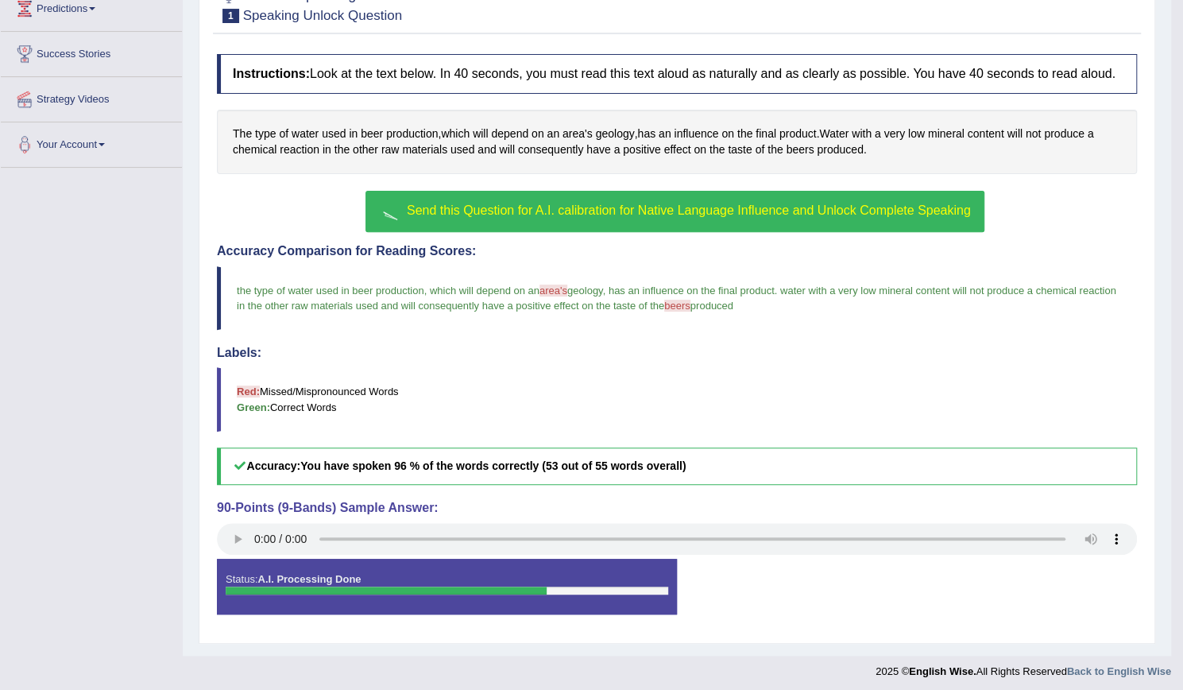
click at [480, 208] on span "Send this Question for A.I. calibration for Native Language Influence and Unloc…" at bounding box center [689, 210] width 564 height 14
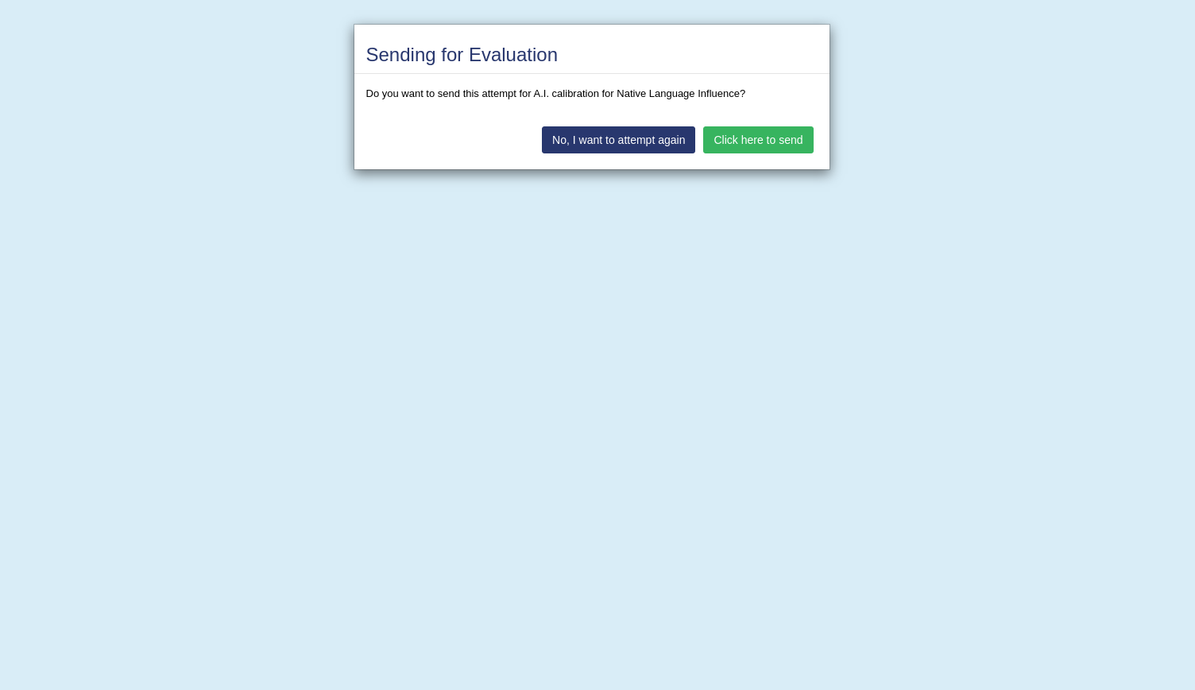
click at [765, 141] on button "Click here to send" at bounding box center [758, 139] width 110 height 27
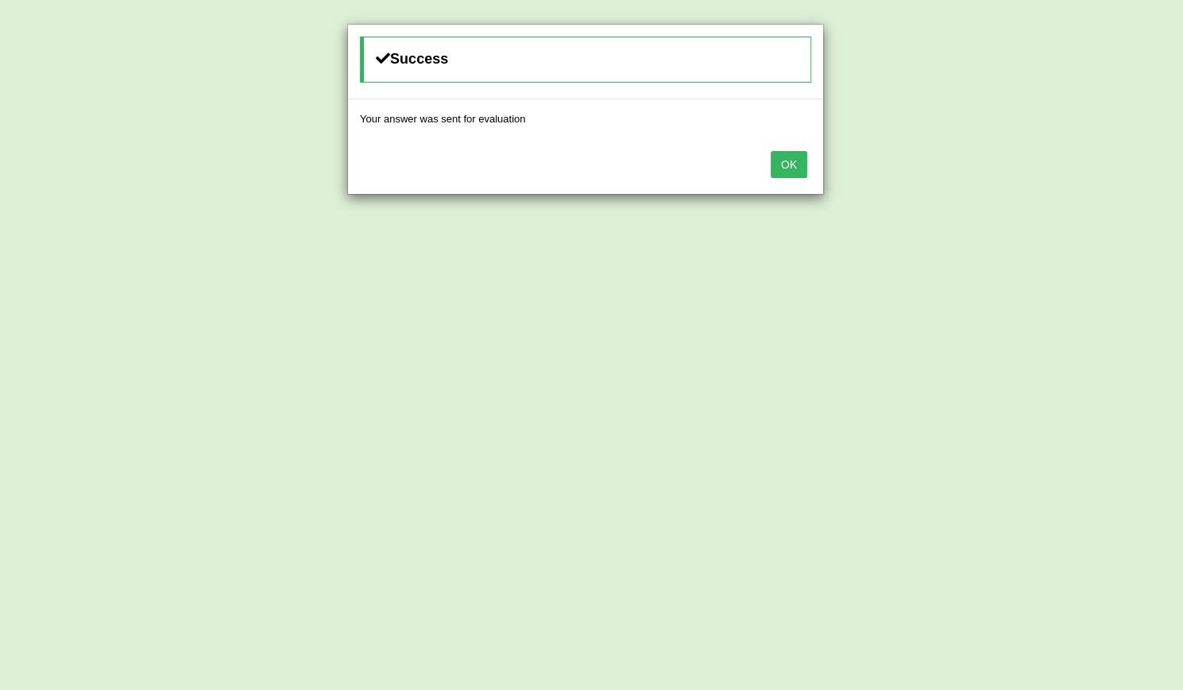
click at [784, 161] on button "OK" at bounding box center [789, 164] width 37 height 27
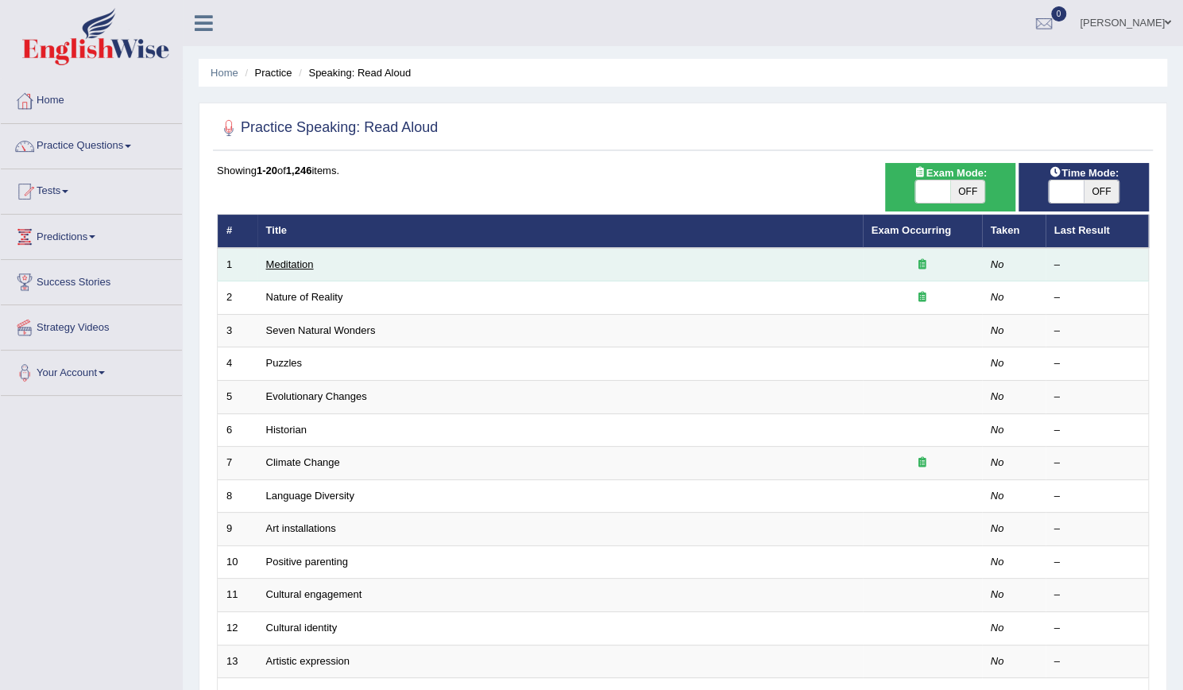
click at [289, 265] on link "Meditation" at bounding box center [290, 264] width 48 height 12
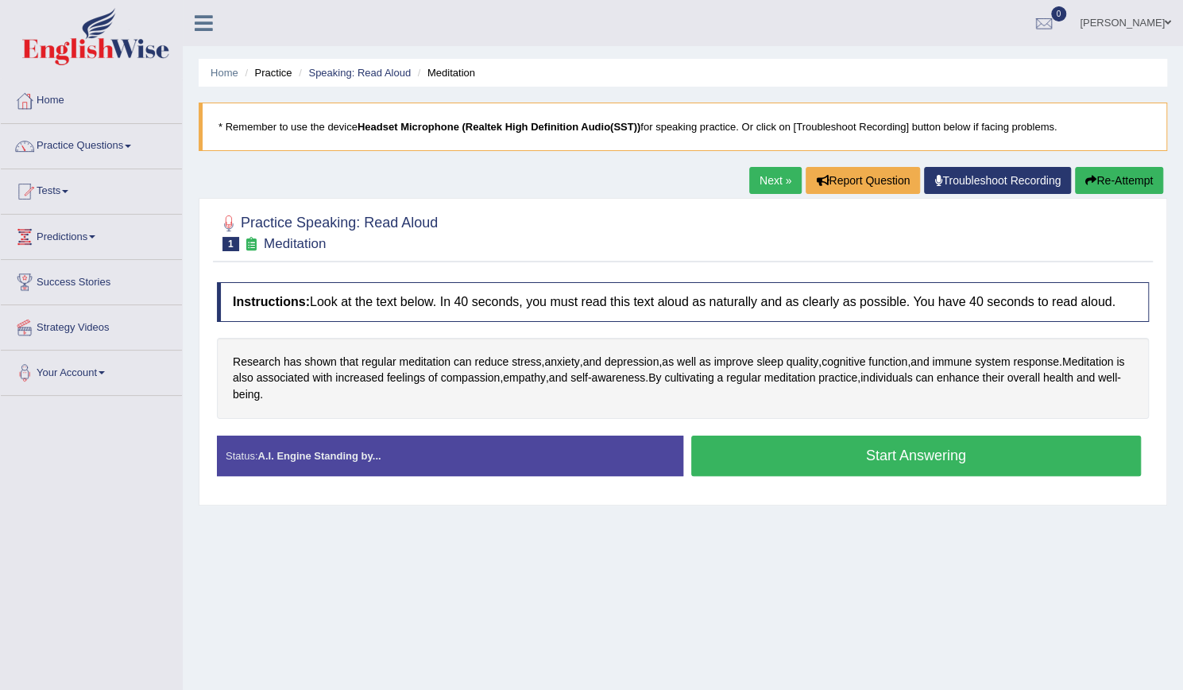
click at [928, 453] on button "Start Answering" at bounding box center [916, 456] width 451 height 41
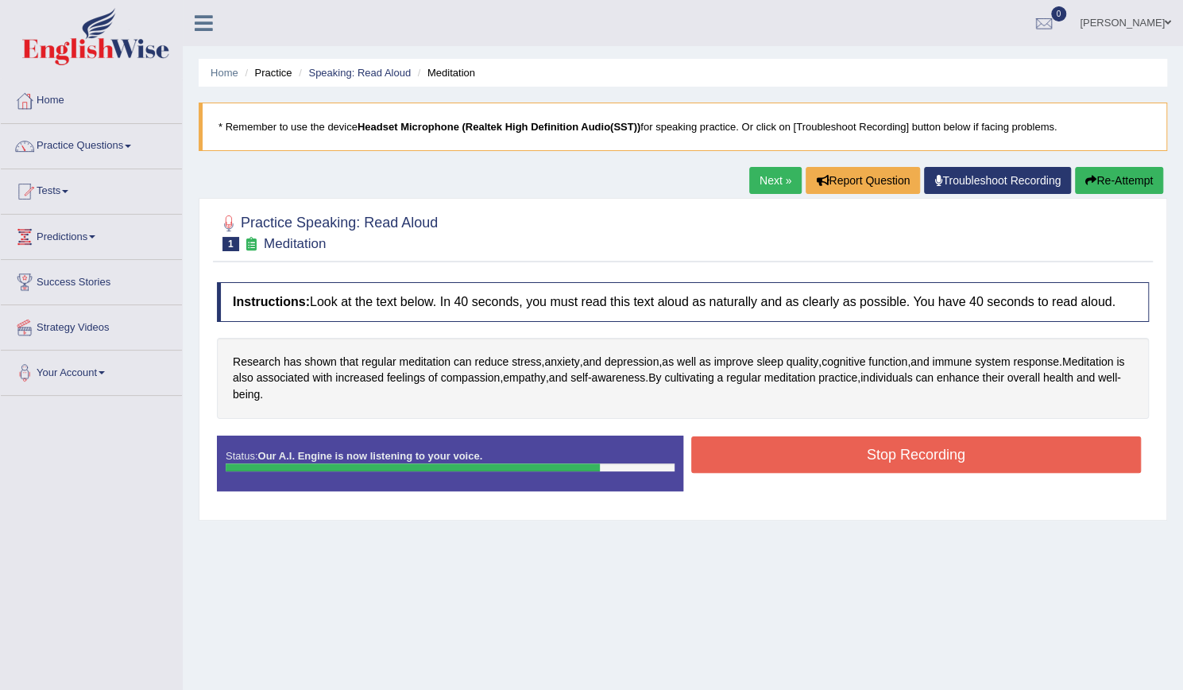
click at [945, 455] on button "Stop Recording" at bounding box center [916, 454] width 451 height 37
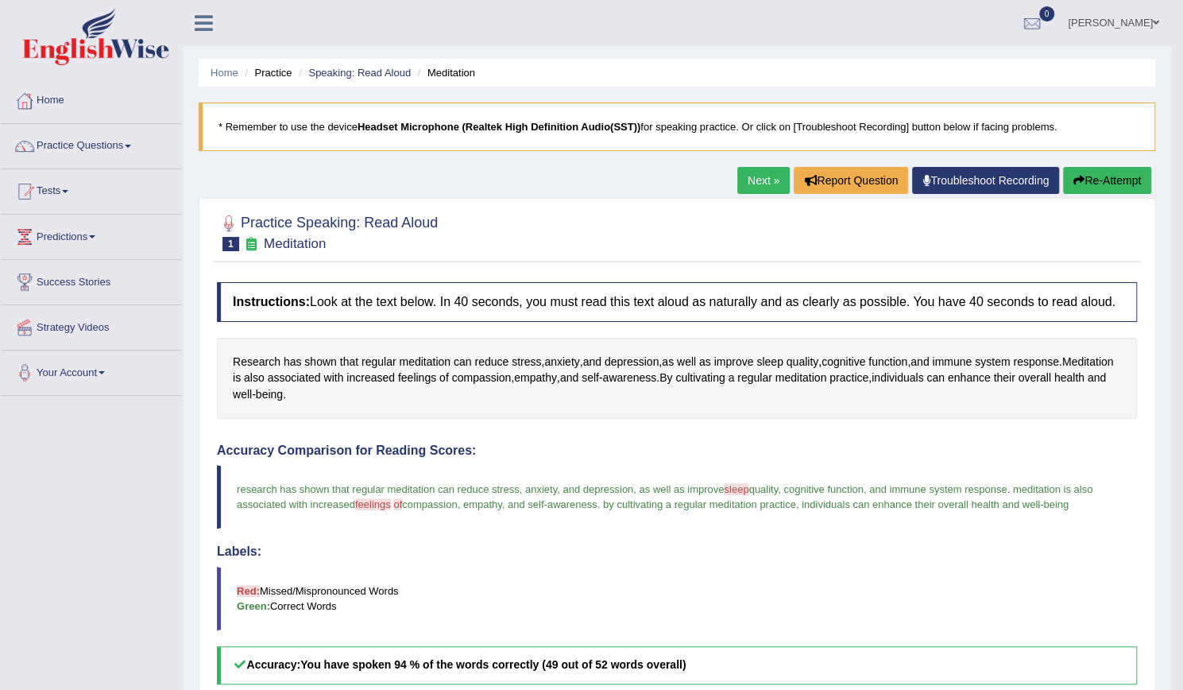
click at [771, 187] on link "Next »" at bounding box center [764, 180] width 52 height 27
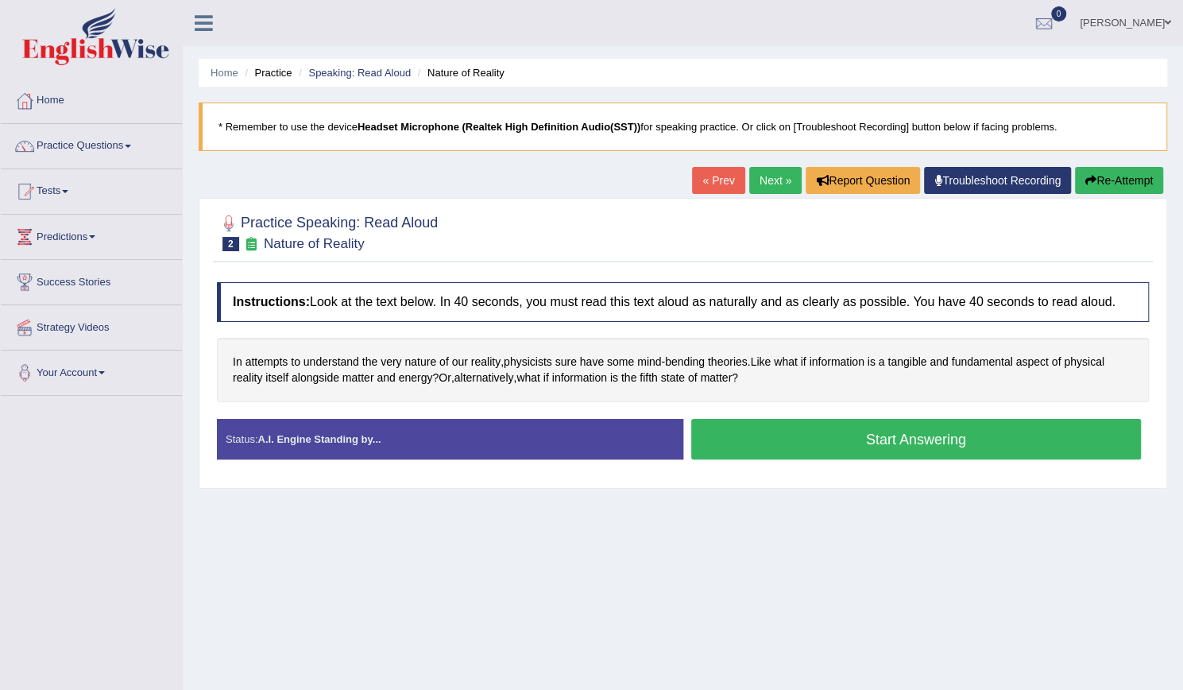
click at [955, 436] on button "Start Answering" at bounding box center [916, 439] width 451 height 41
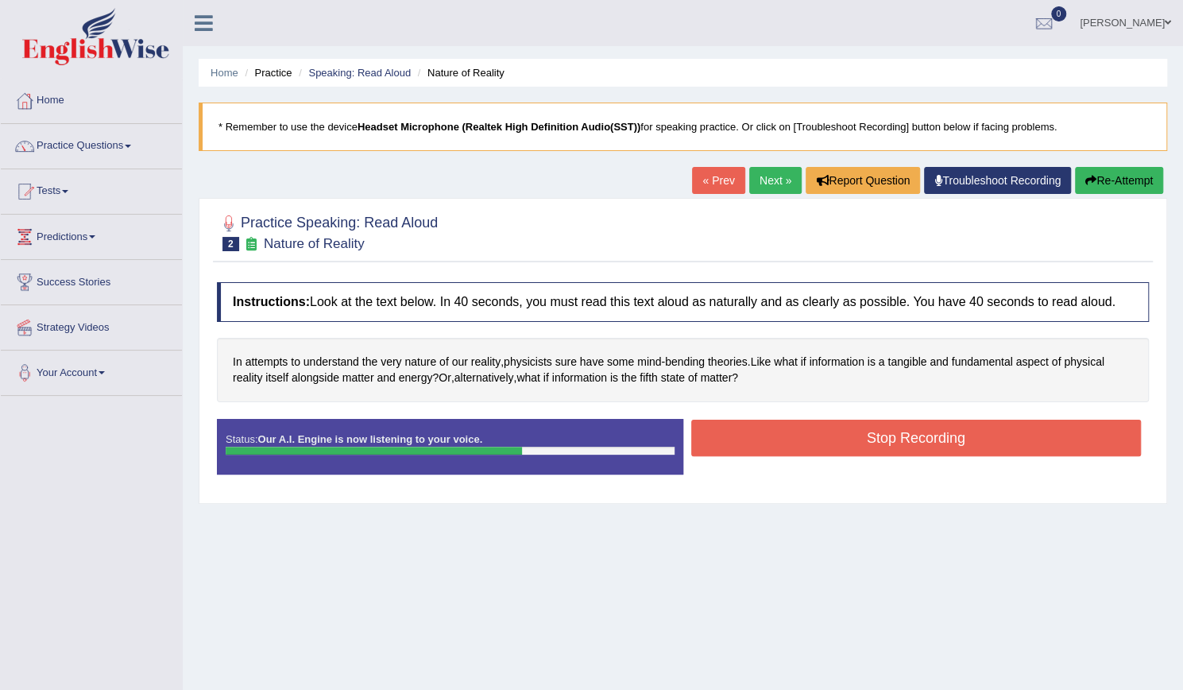
click at [943, 430] on button "Stop Recording" at bounding box center [916, 438] width 451 height 37
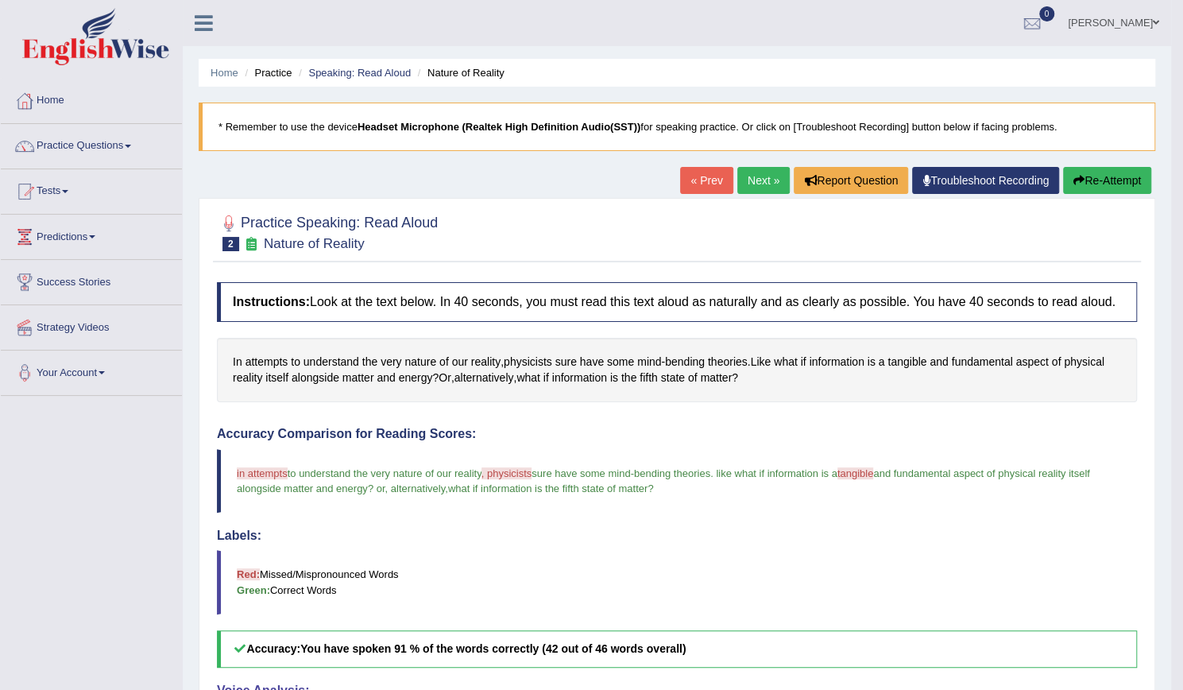
click at [747, 184] on link "Next »" at bounding box center [764, 180] width 52 height 27
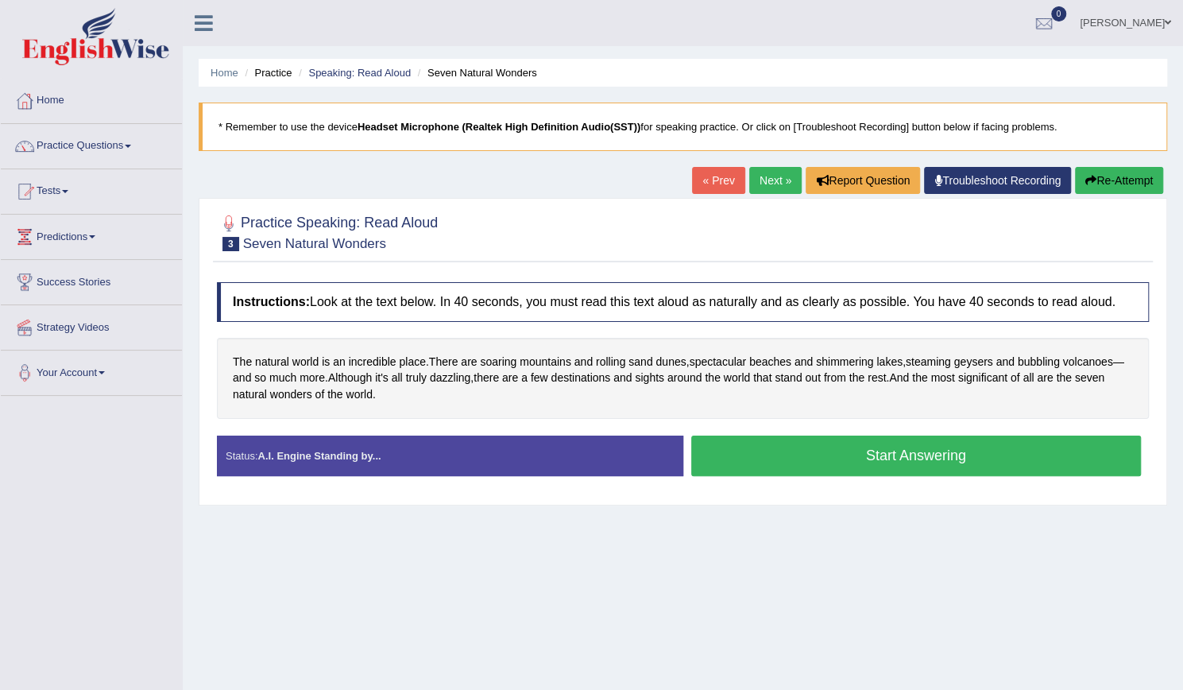
click at [902, 453] on button "Start Answering" at bounding box center [916, 456] width 451 height 41
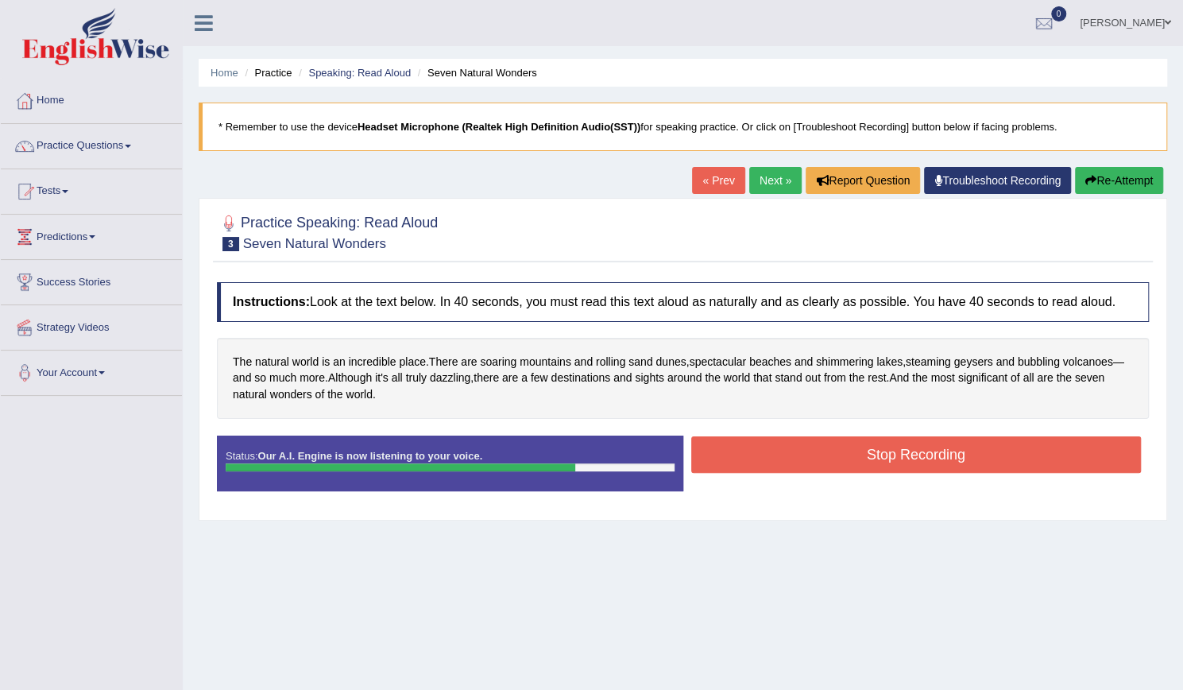
click at [879, 455] on button "Stop Recording" at bounding box center [916, 454] width 451 height 37
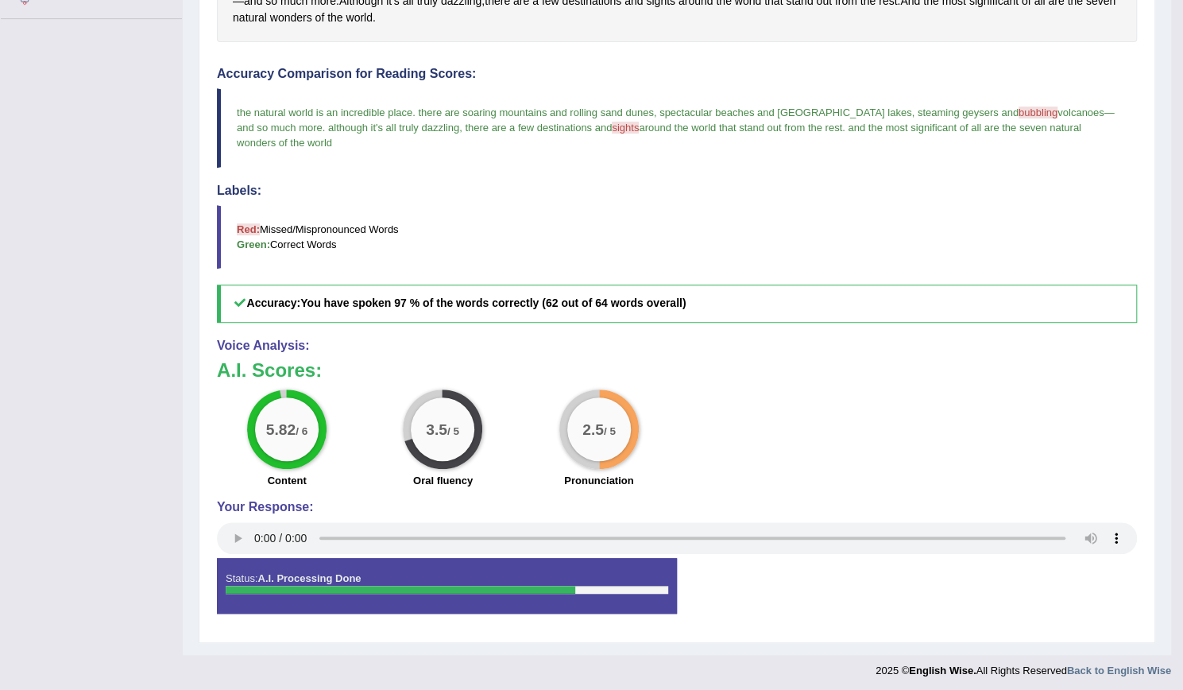
scroll to position [59, 0]
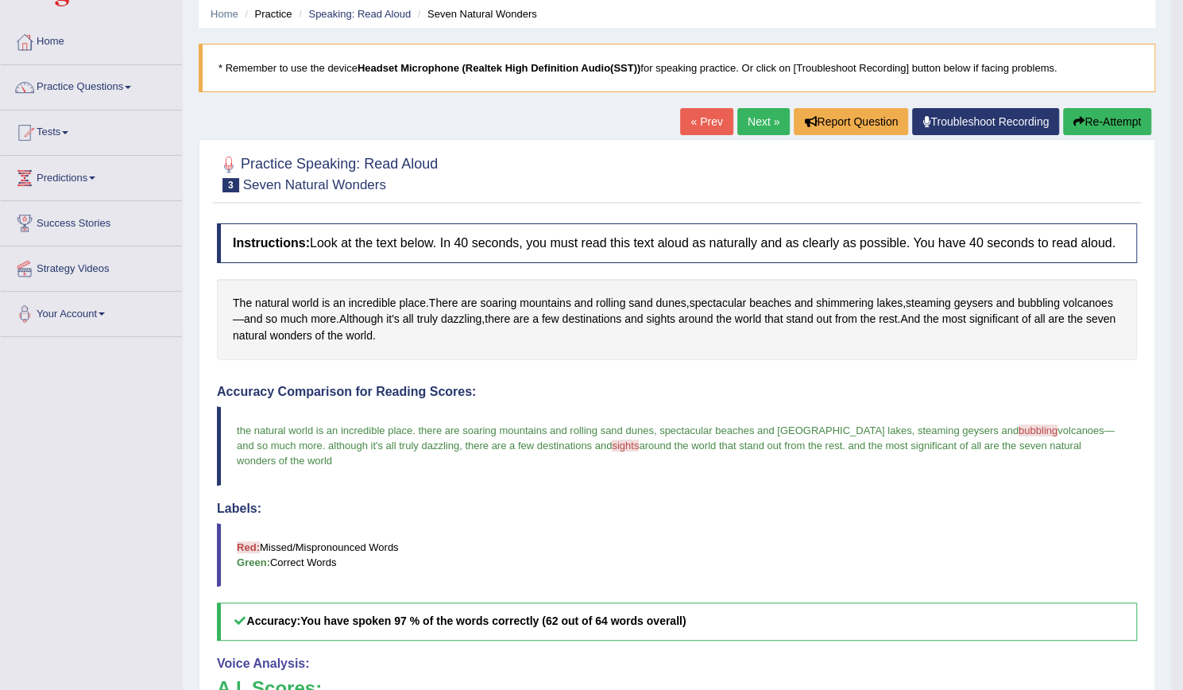
click at [750, 118] on link "Next »" at bounding box center [764, 121] width 52 height 27
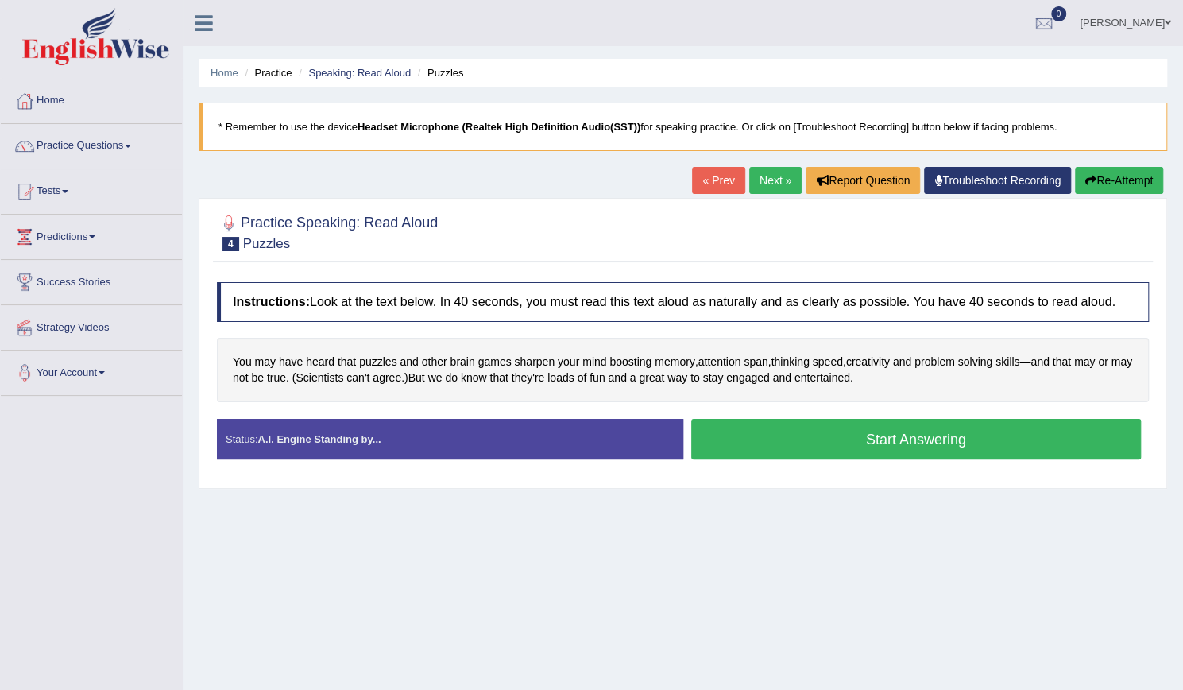
click at [874, 441] on button "Start Answering" at bounding box center [916, 439] width 451 height 41
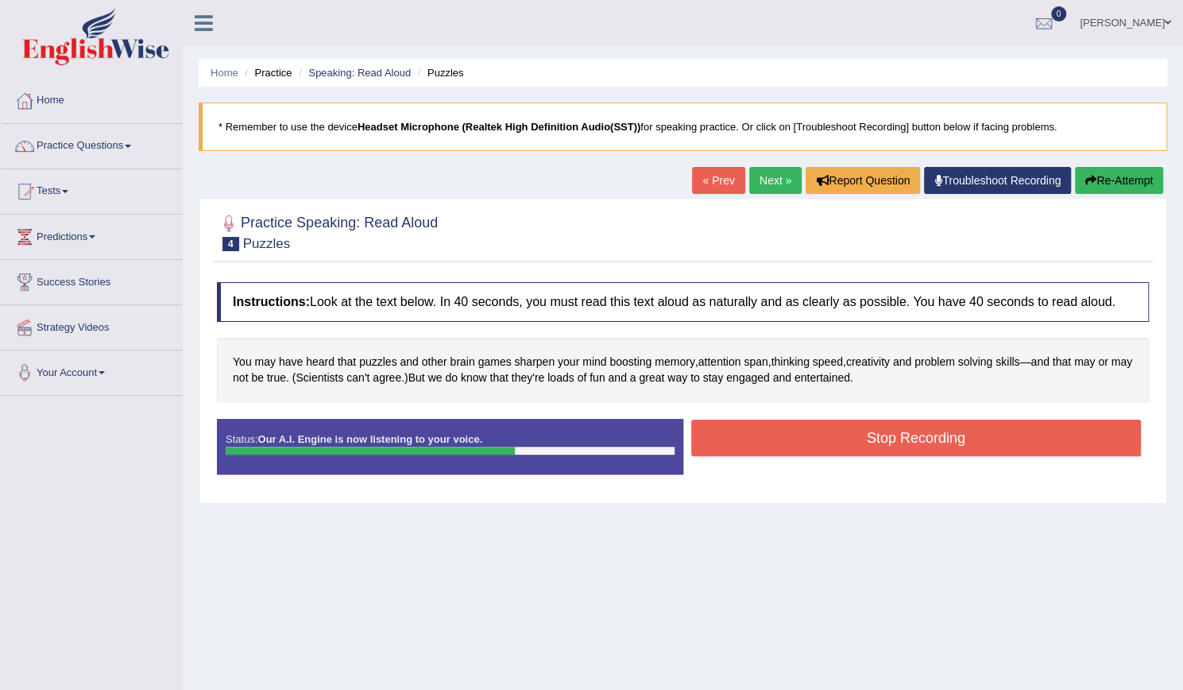
click at [887, 447] on button "Stop Recording" at bounding box center [916, 438] width 451 height 37
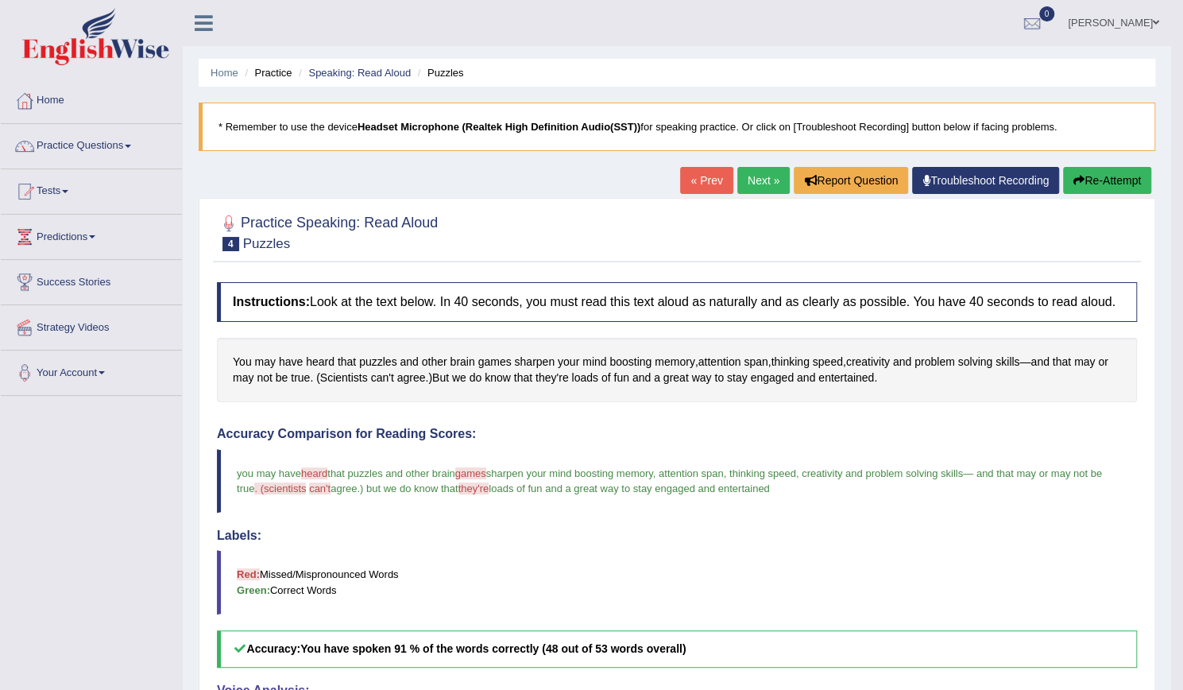
click at [749, 184] on link "Next »" at bounding box center [764, 180] width 52 height 27
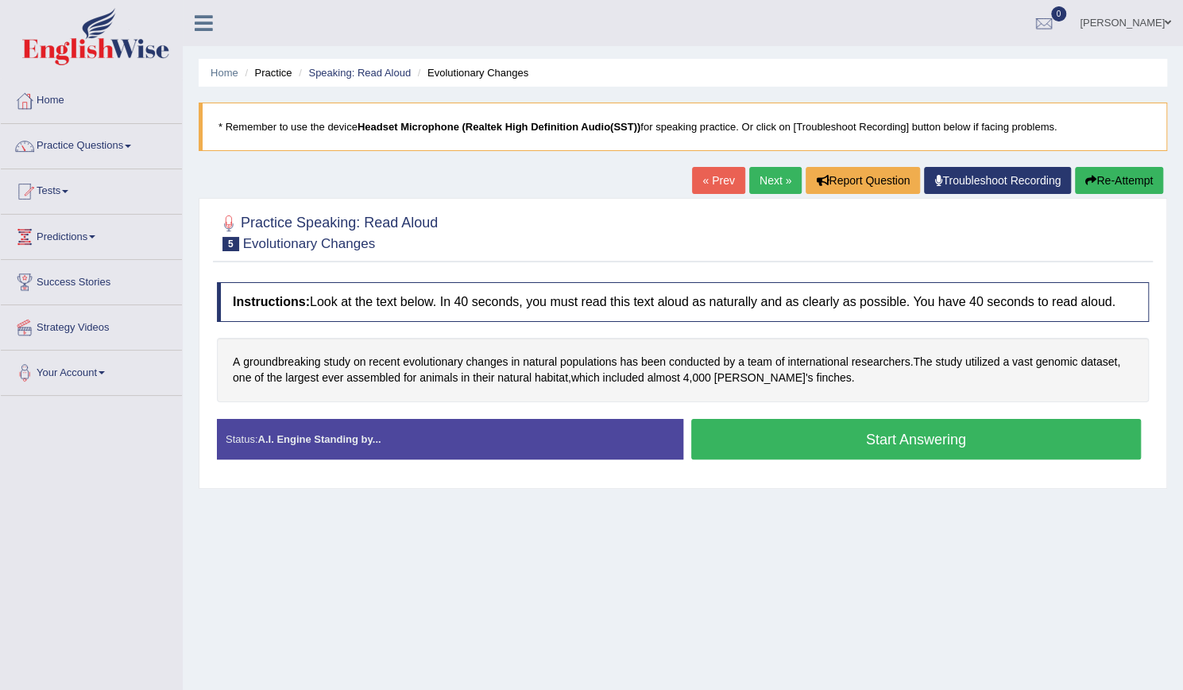
scroll to position [79, 0]
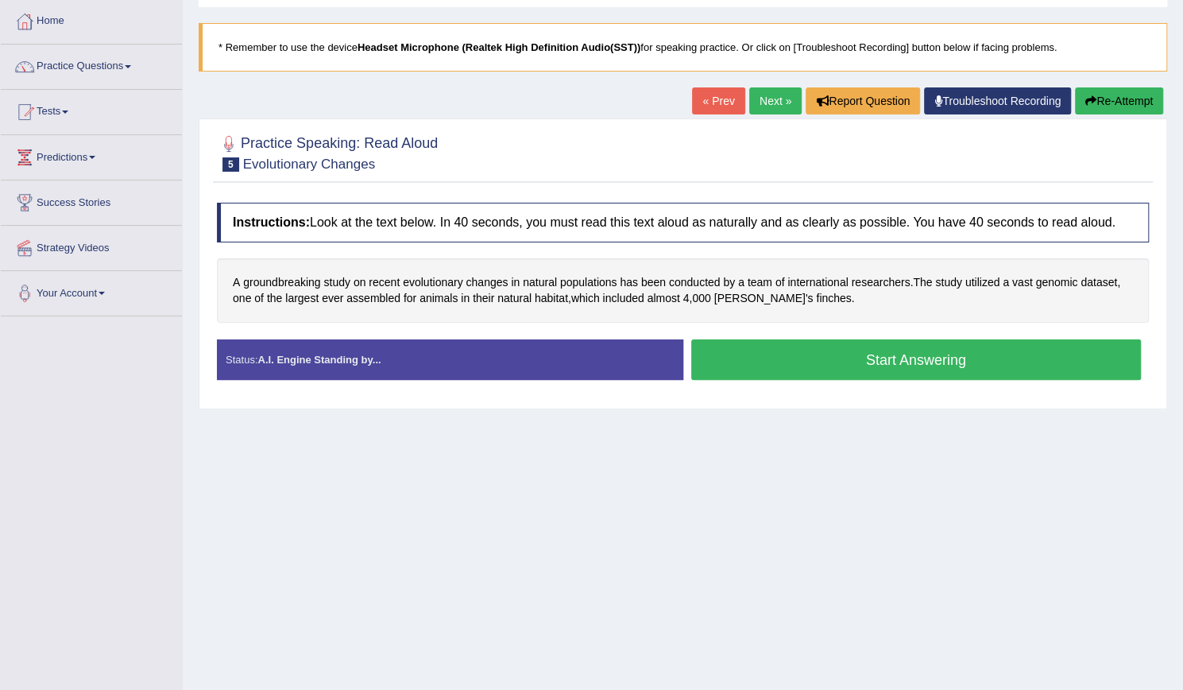
click at [867, 361] on button "Start Answering" at bounding box center [916, 359] width 451 height 41
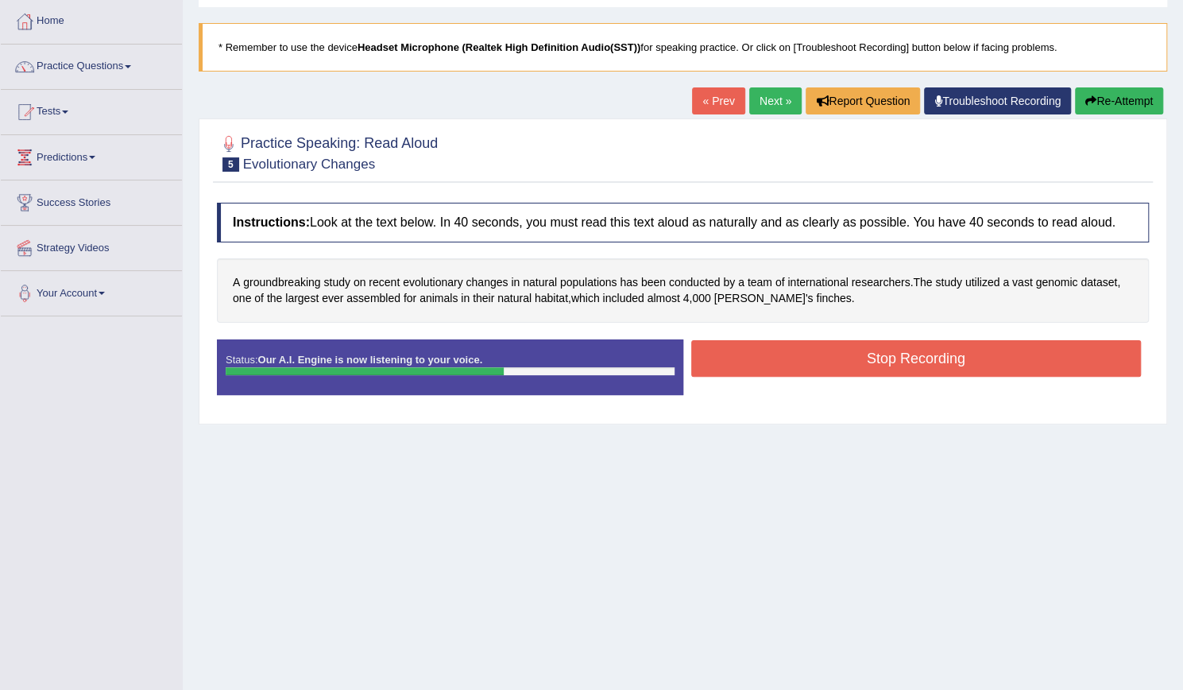
click at [899, 354] on button "Stop Recording" at bounding box center [916, 358] width 451 height 37
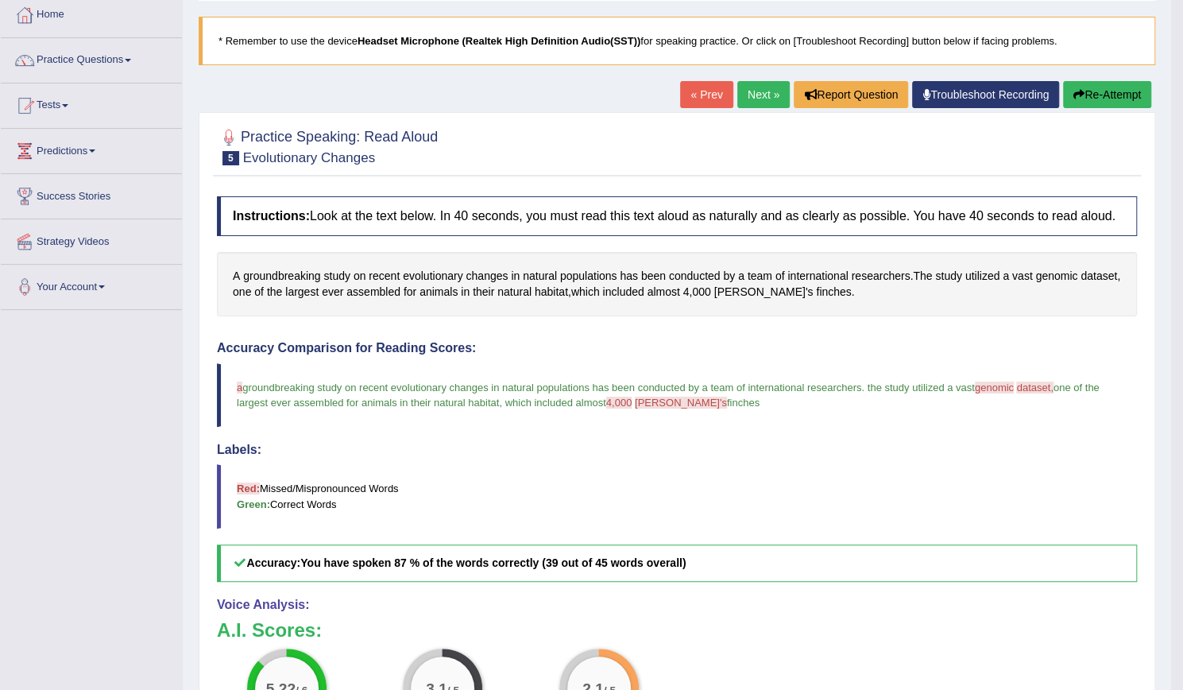
scroll to position [0, 0]
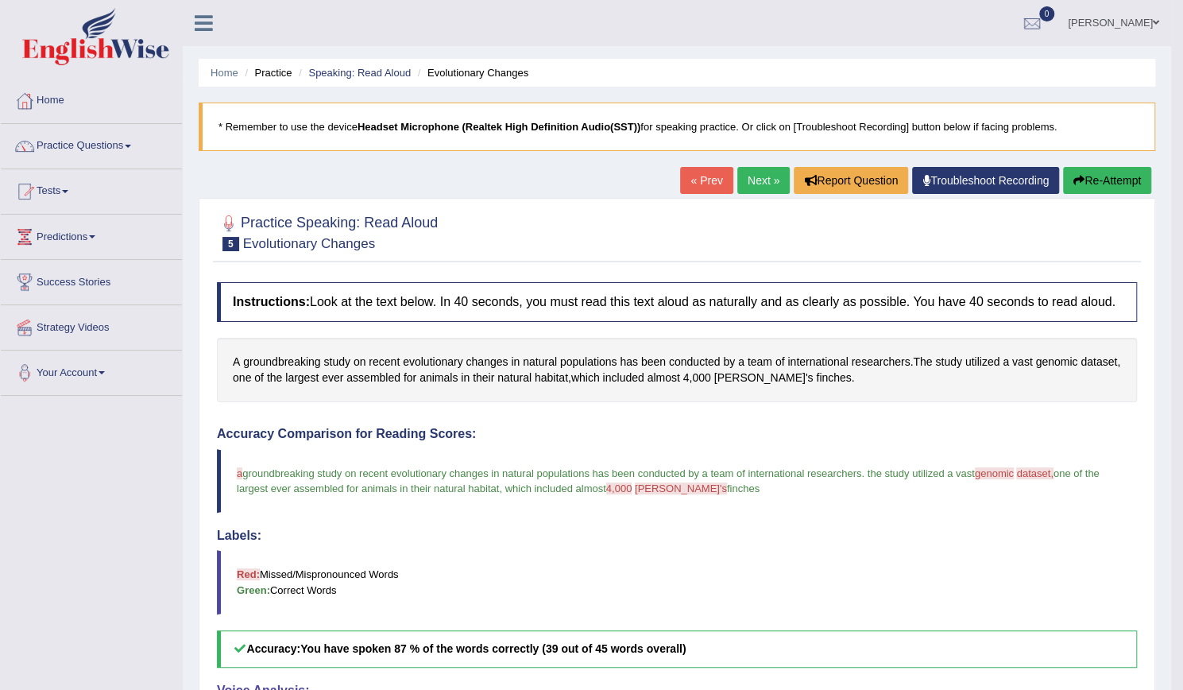
click at [771, 182] on link "Next »" at bounding box center [764, 180] width 52 height 27
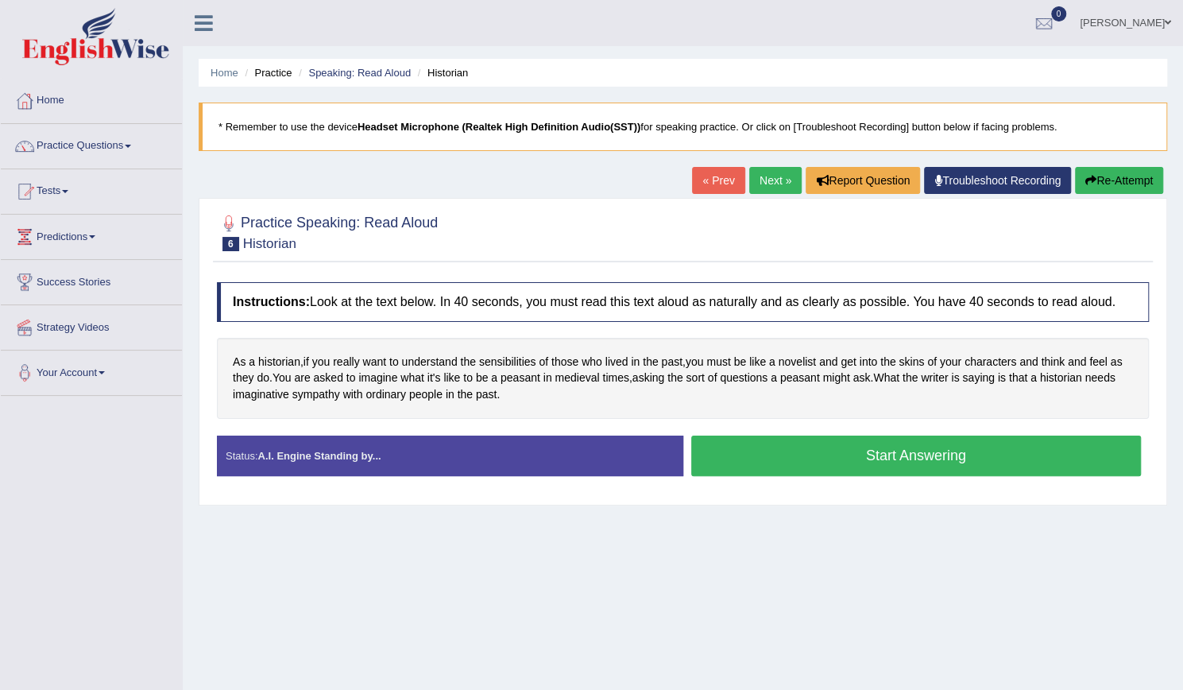
click at [853, 458] on button "Start Answering" at bounding box center [916, 456] width 451 height 41
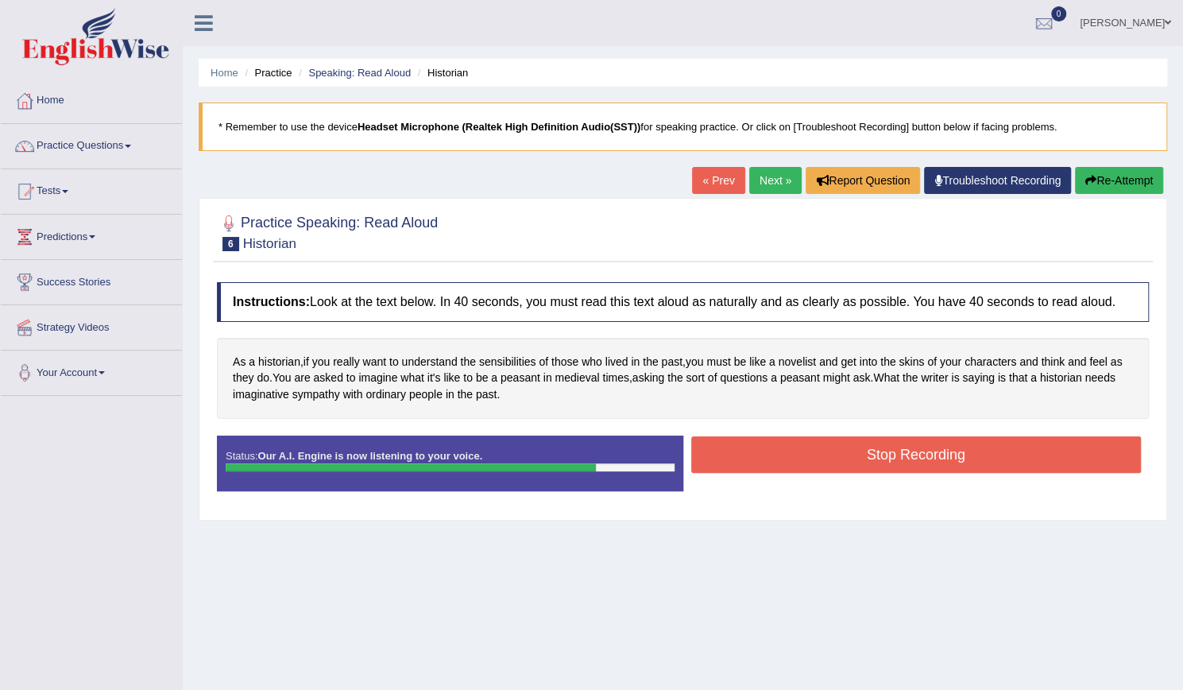
click at [865, 455] on button "Stop Recording" at bounding box center [916, 454] width 451 height 37
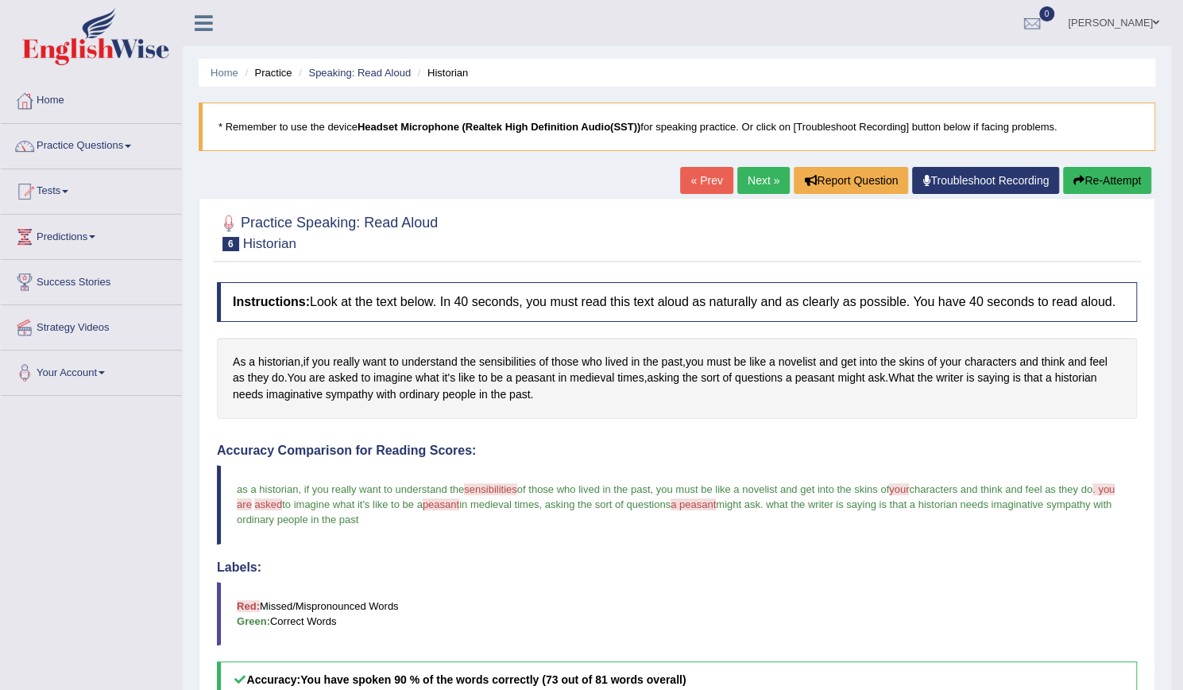
click at [761, 186] on link "Next »" at bounding box center [764, 180] width 52 height 27
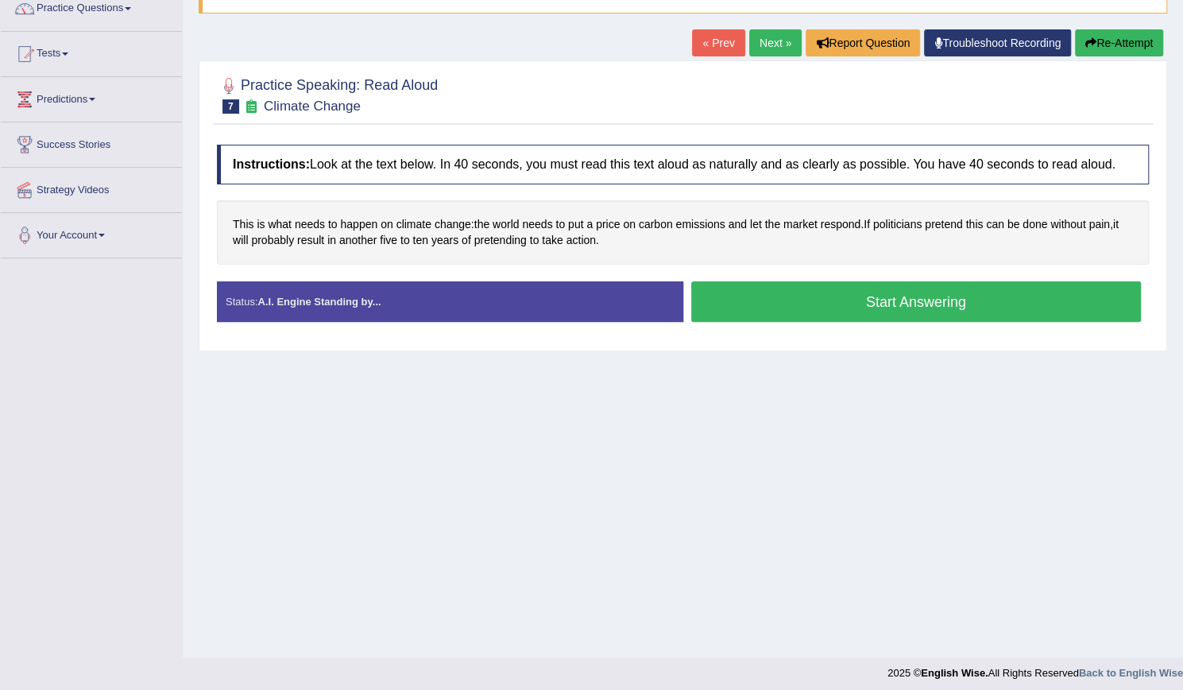
scroll to position [145, 0]
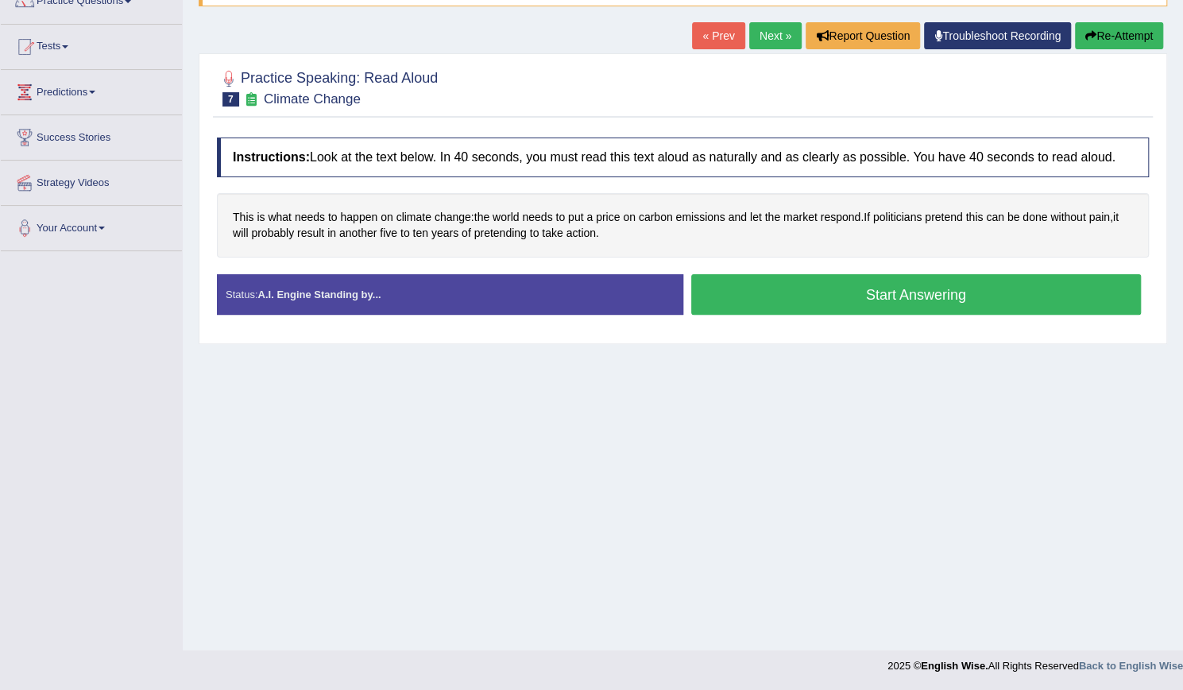
click at [885, 299] on button "Start Answering" at bounding box center [916, 294] width 451 height 41
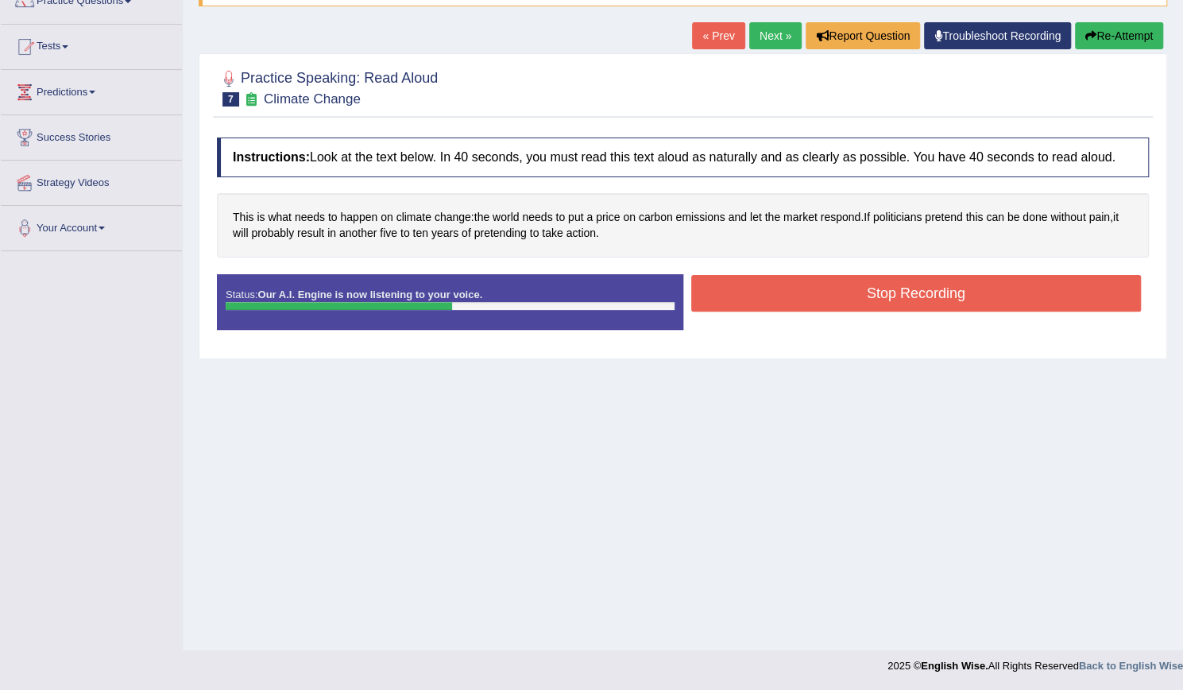
drag, startPoint x: 884, startPoint y: 296, endPoint x: 895, endPoint y: 308, distance: 15.7
click at [895, 308] on button "Stop Recording" at bounding box center [916, 293] width 451 height 37
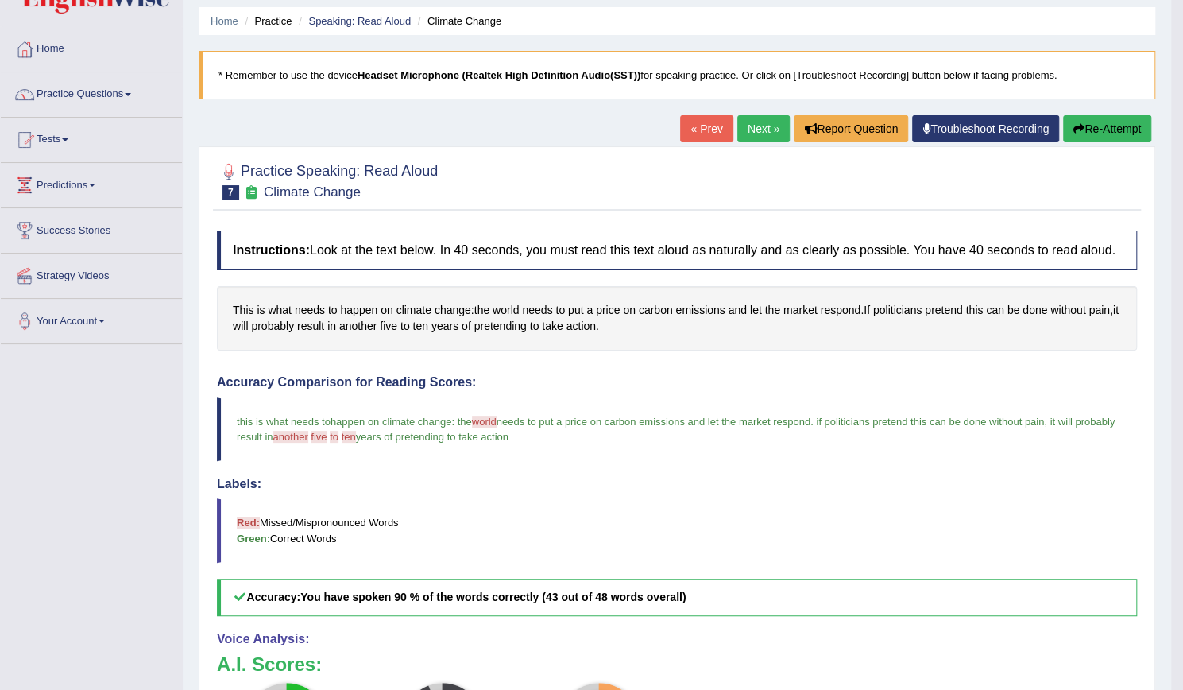
scroll to position [0, 0]
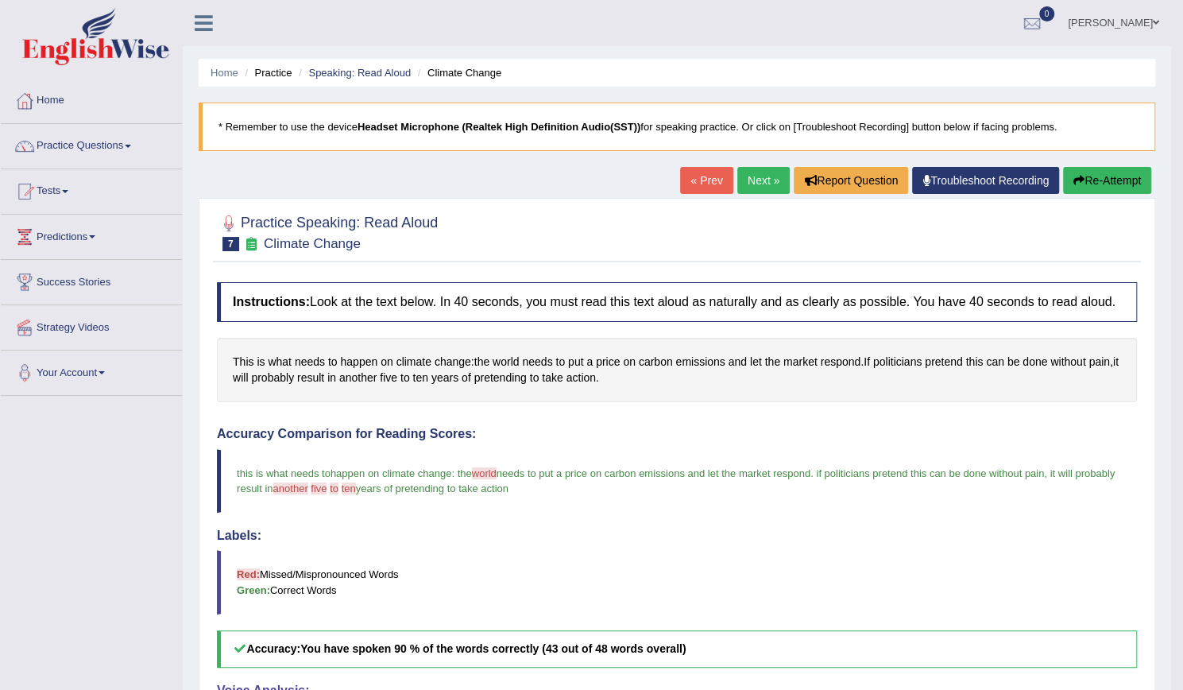
click at [752, 190] on link "Next »" at bounding box center [764, 180] width 52 height 27
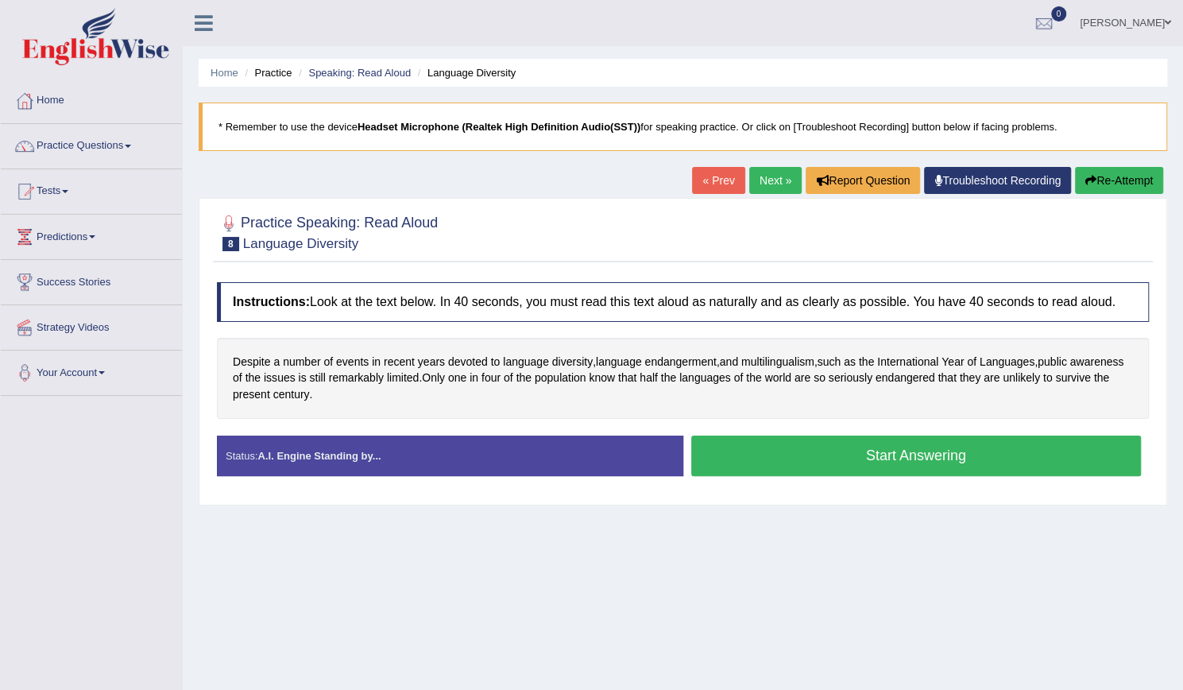
click at [965, 459] on button "Start Answering" at bounding box center [916, 456] width 451 height 41
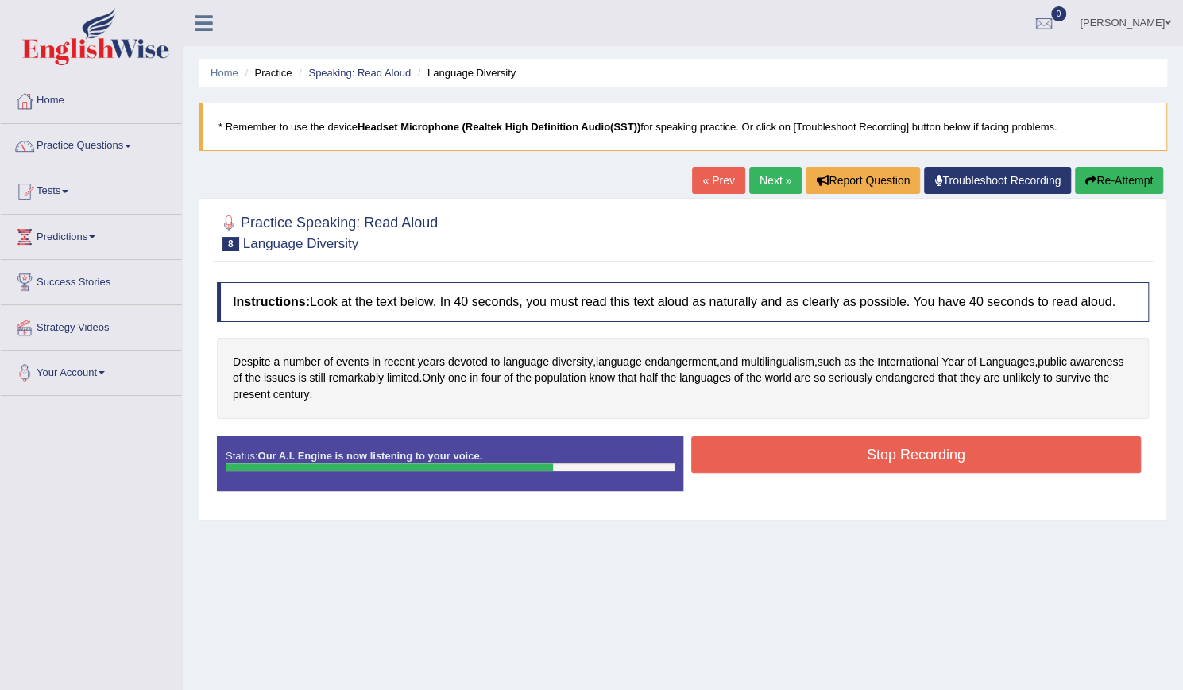
click at [936, 444] on button "Stop Recording" at bounding box center [916, 454] width 451 height 37
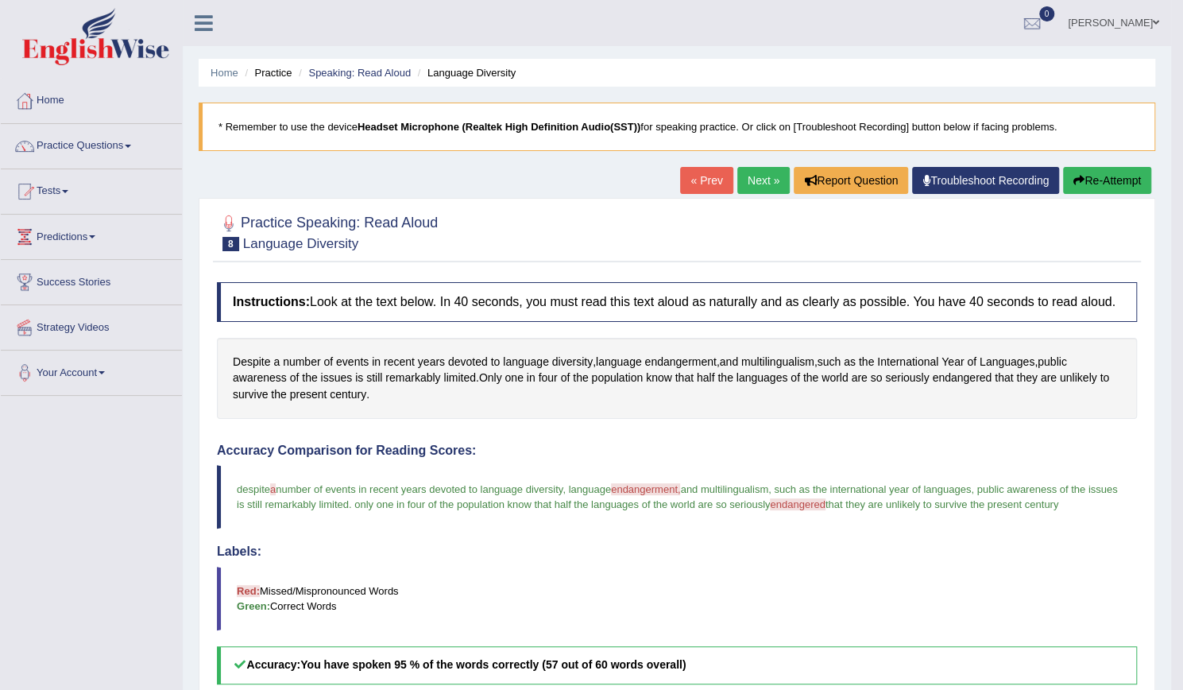
click at [769, 179] on link "Next »" at bounding box center [764, 180] width 52 height 27
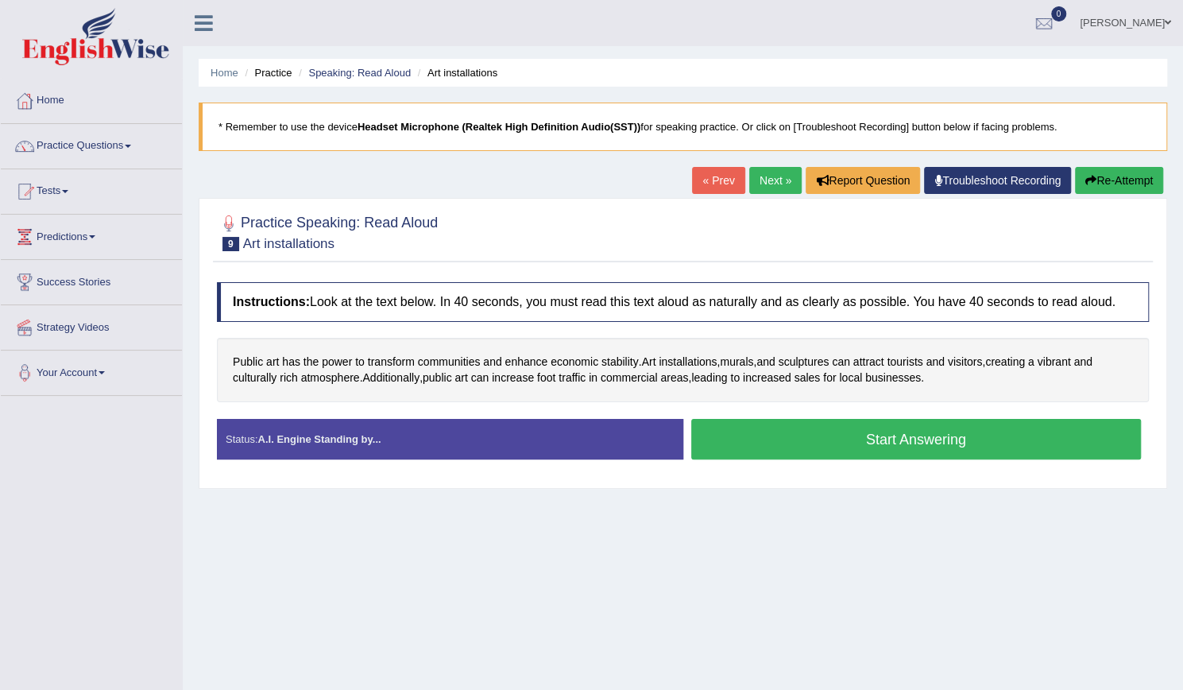
click at [898, 439] on button "Start Answering" at bounding box center [916, 439] width 451 height 41
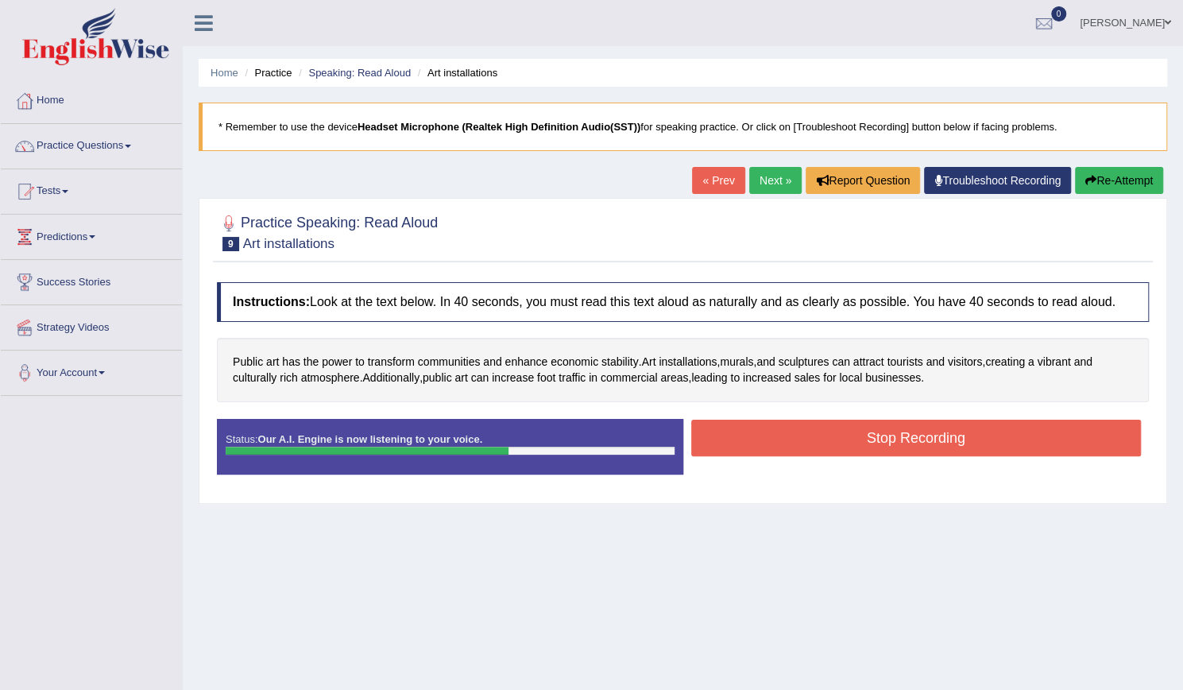
click at [912, 437] on button "Stop Recording" at bounding box center [916, 438] width 451 height 37
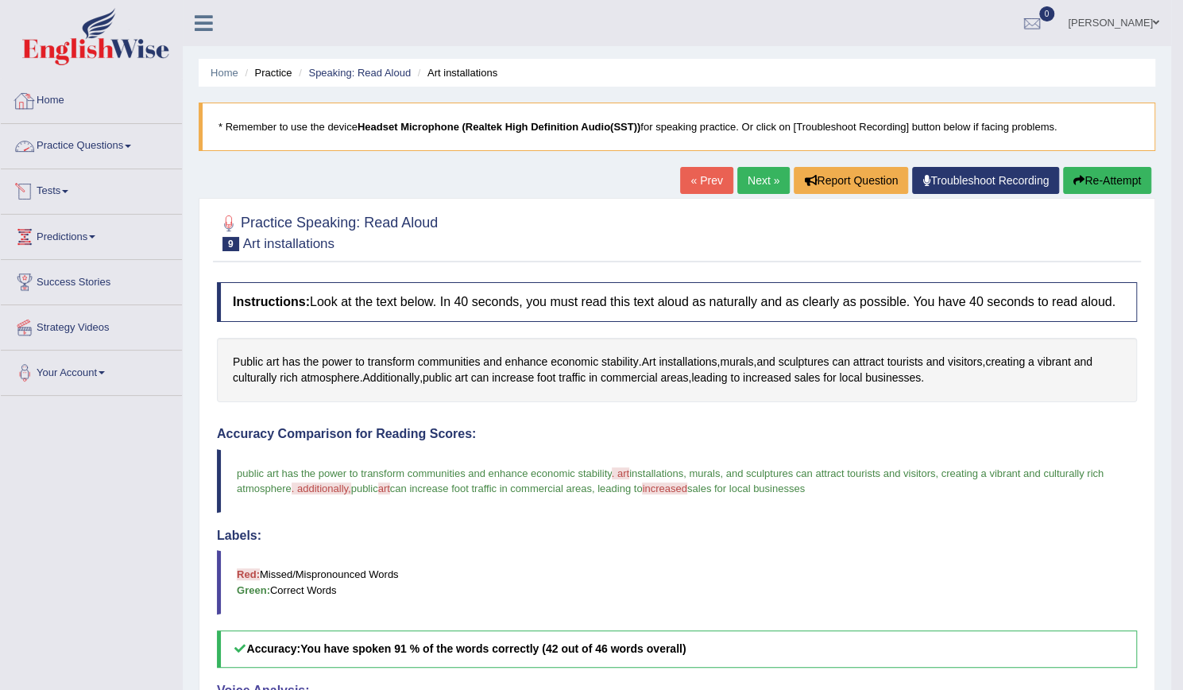
click at [49, 98] on link "Home" at bounding box center [91, 99] width 181 height 40
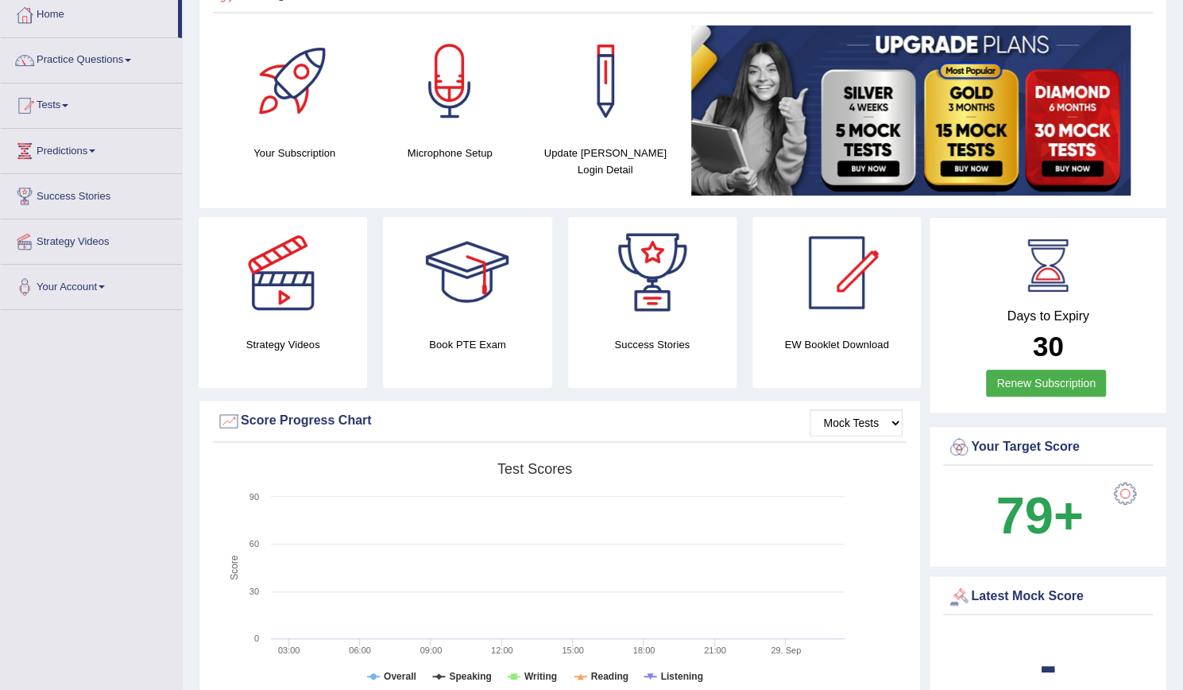
scroll to position [79, 0]
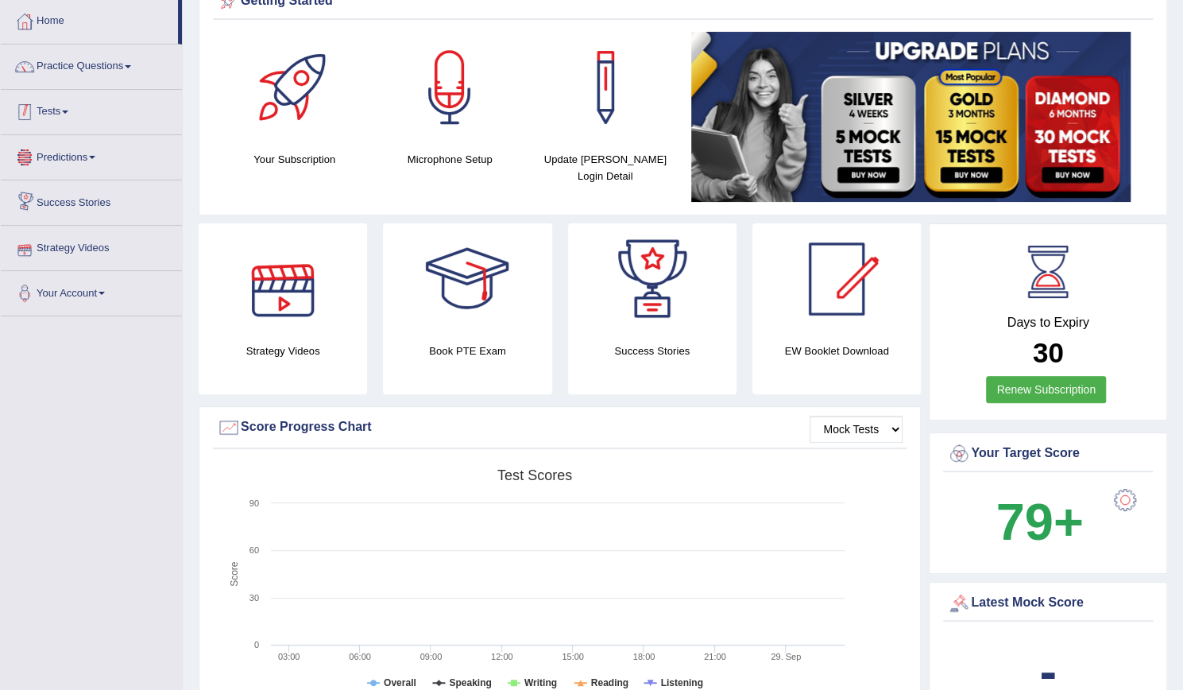
click at [69, 114] on link "Tests" at bounding box center [91, 110] width 181 height 40
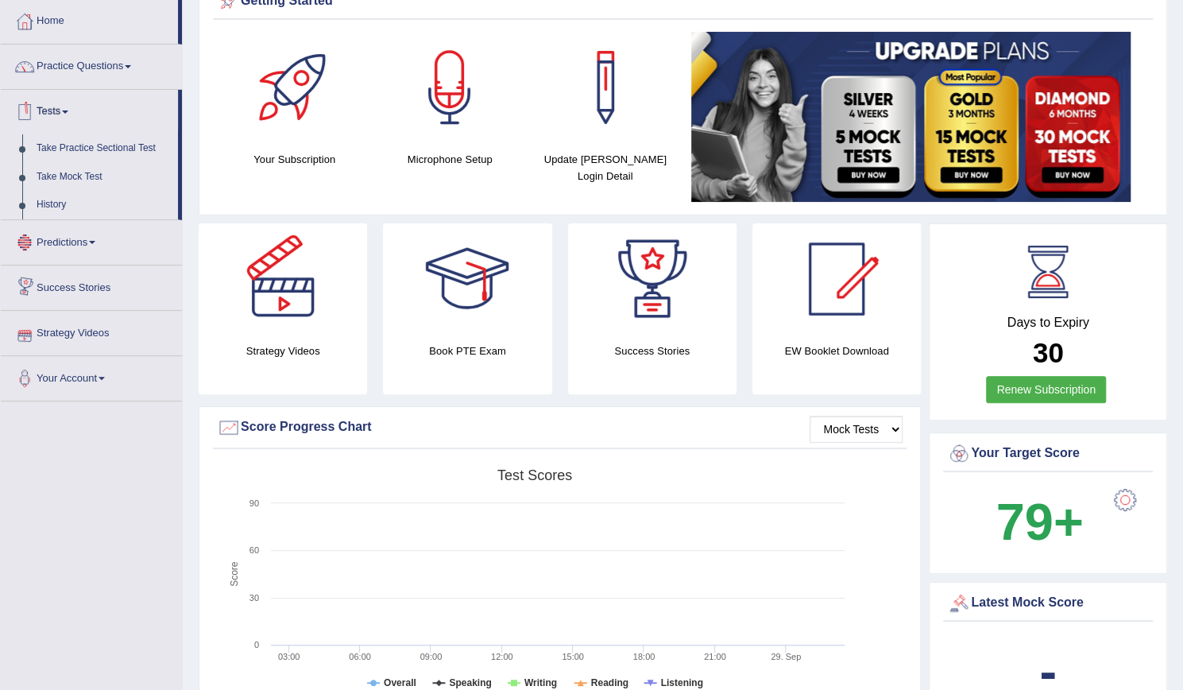
click at [74, 114] on link "Tests" at bounding box center [89, 110] width 177 height 40
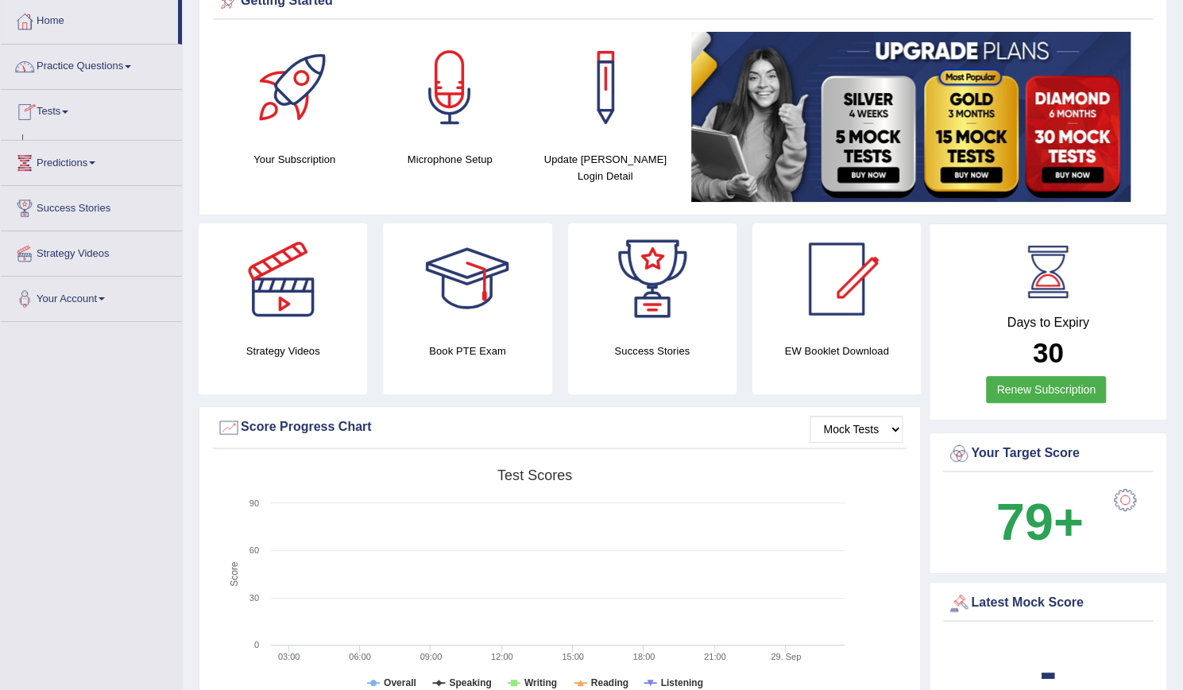
click at [110, 64] on link "Practice Questions" at bounding box center [91, 65] width 181 height 40
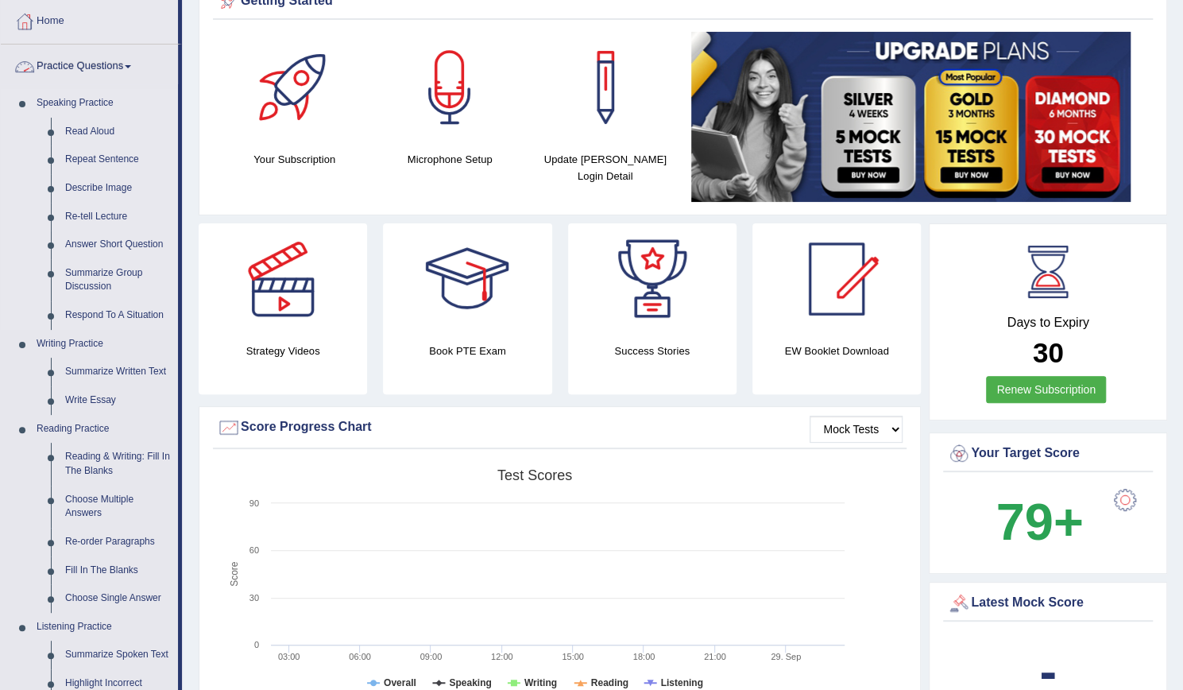
click at [83, 109] on link "Speaking Practice" at bounding box center [103, 103] width 149 height 29
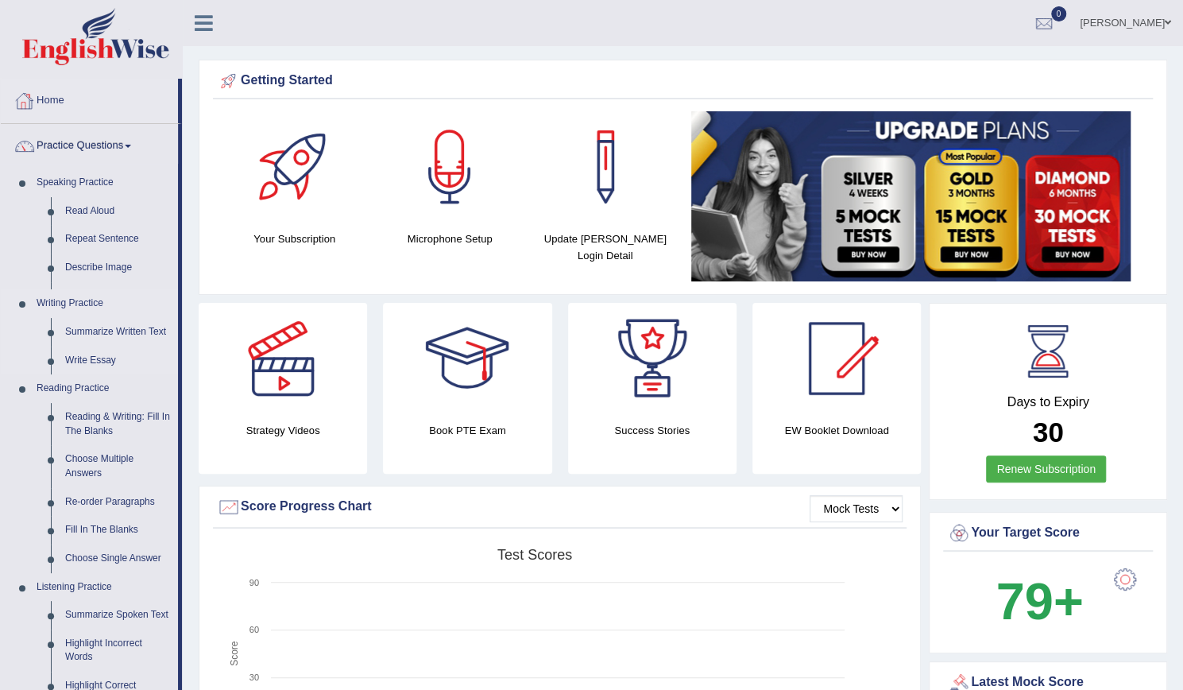
click at [83, 289] on link "Writing Practice" at bounding box center [103, 303] width 149 height 29
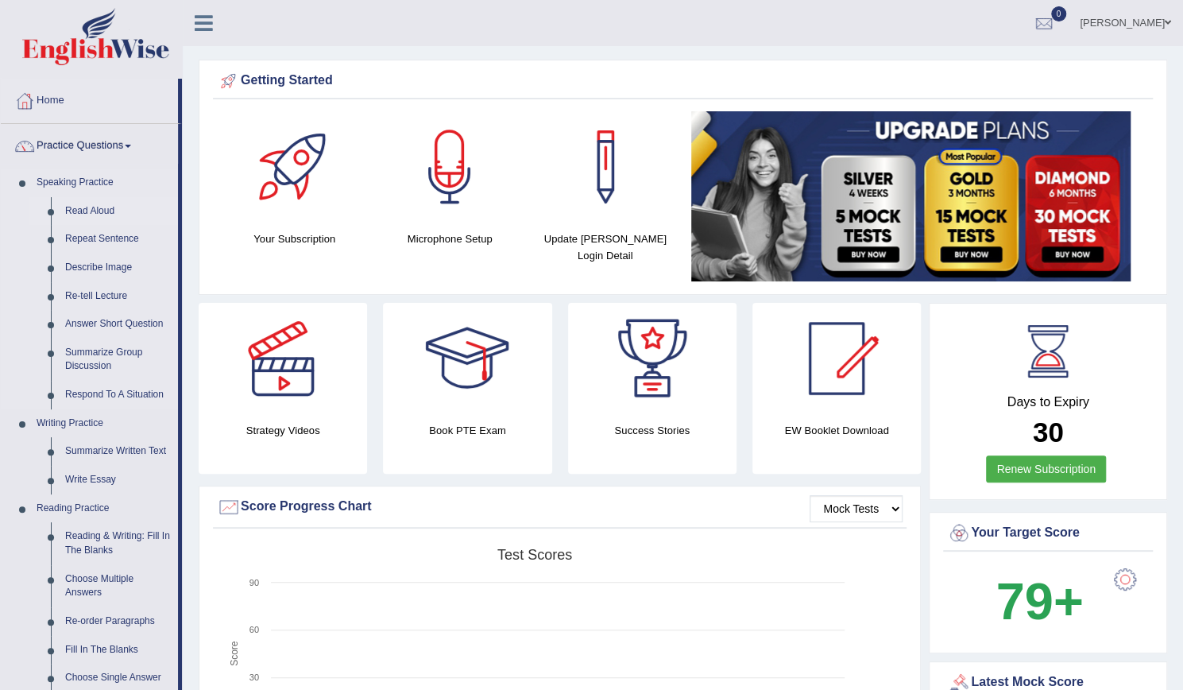
click at [84, 203] on link "Read Aloud" at bounding box center [118, 211] width 120 height 29
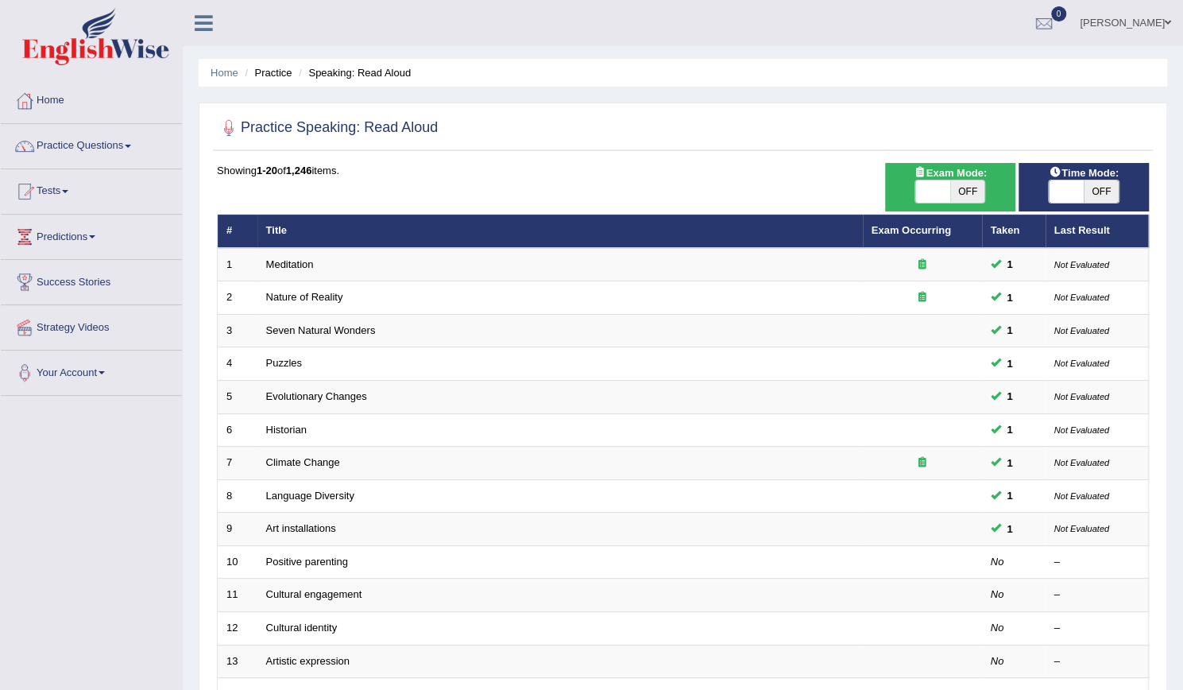
click at [935, 193] on span at bounding box center [933, 191] width 35 height 22
checkbox input "true"
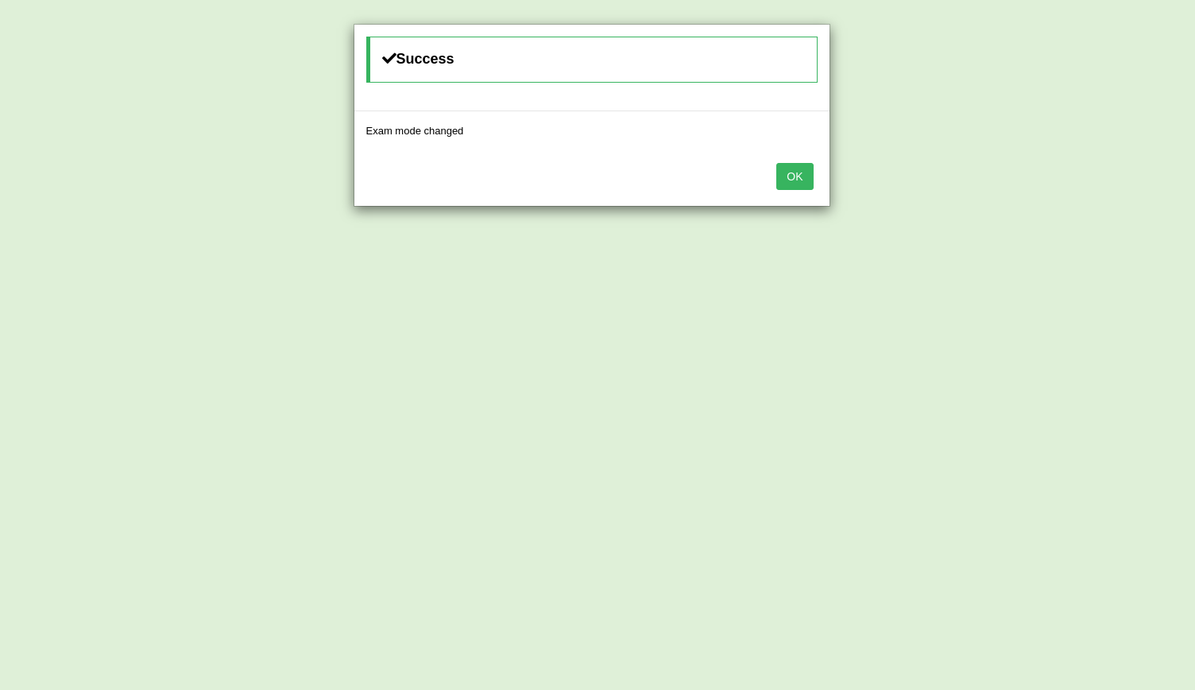
click at [801, 176] on button "OK" at bounding box center [795, 176] width 37 height 27
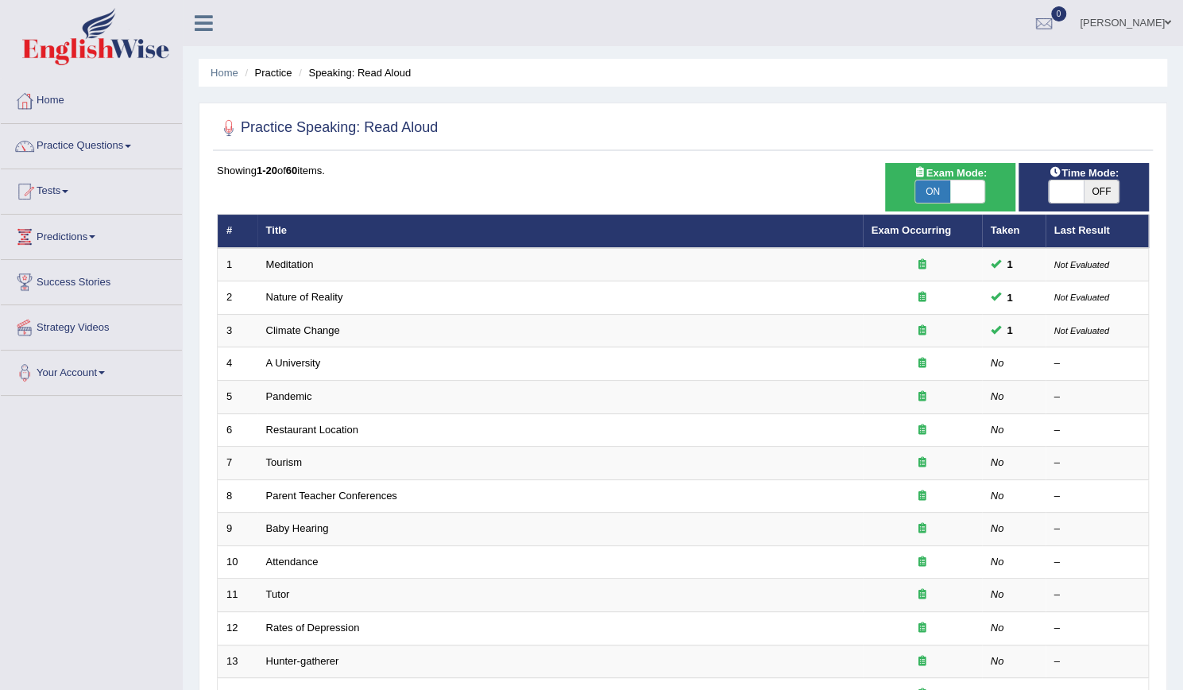
click at [1063, 196] on span at bounding box center [1066, 191] width 35 height 22
checkbox input "true"
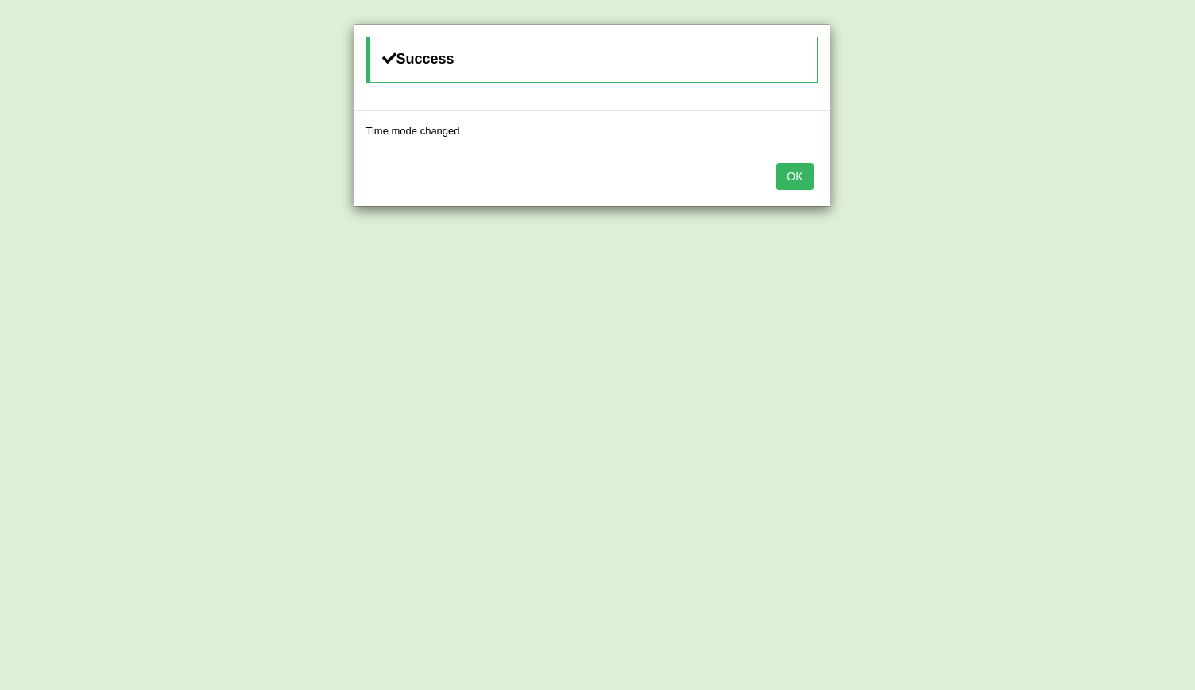
click at [806, 176] on button "OK" at bounding box center [795, 176] width 37 height 27
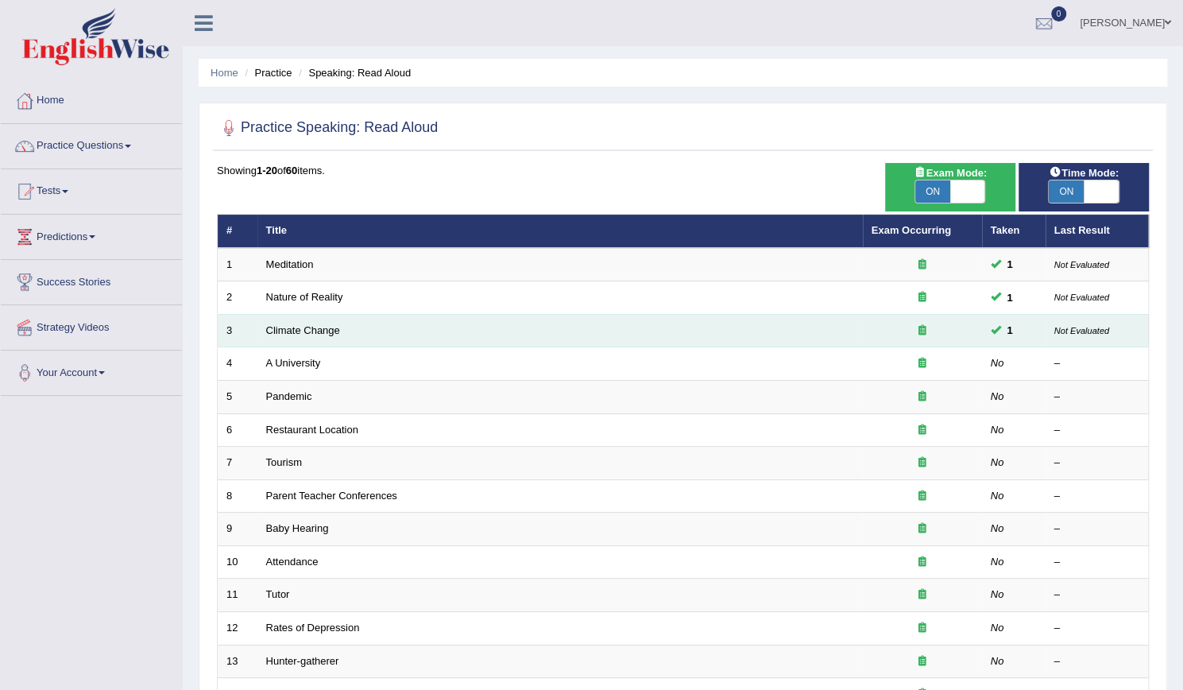
click at [920, 329] on icon at bounding box center [923, 330] width 8 height 10
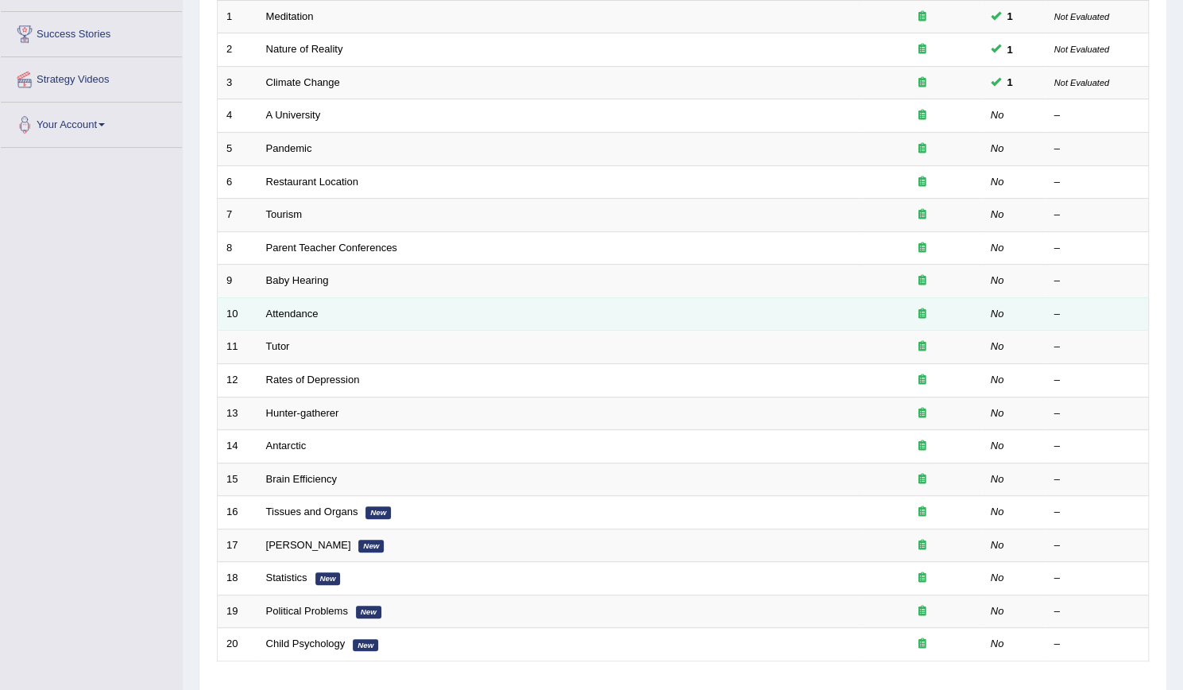
scroll to position [354, 0]
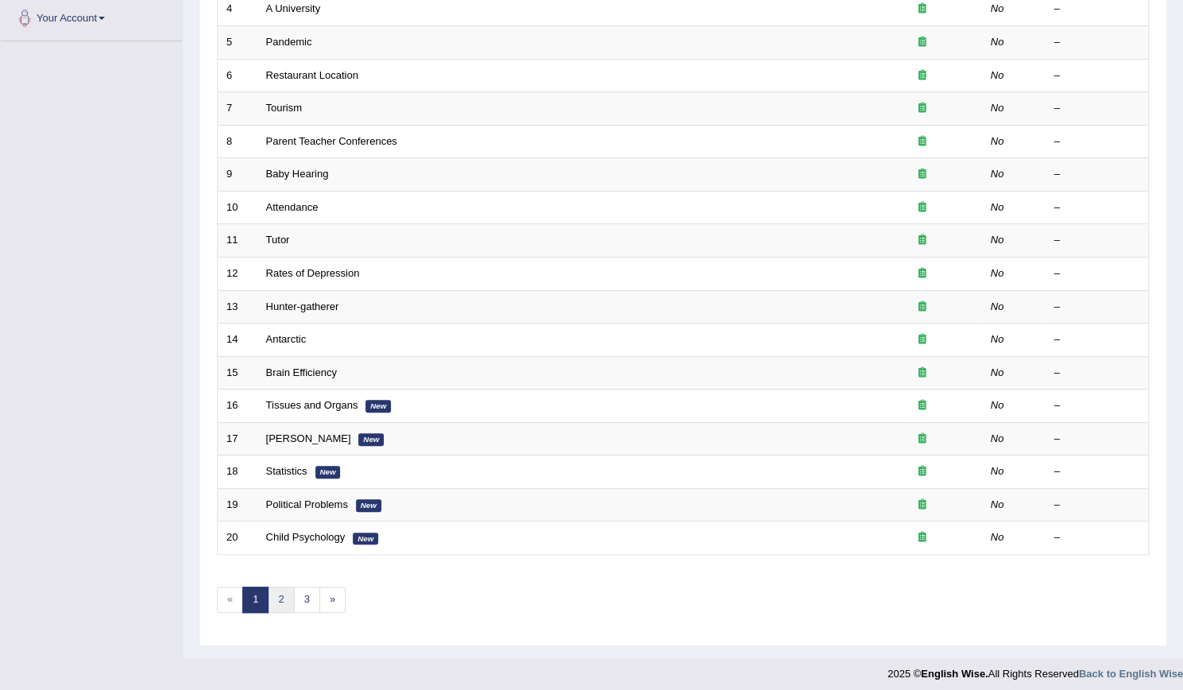
click at [288, 597] on link "2" at bounding box center [281, 600] width 26 height 26
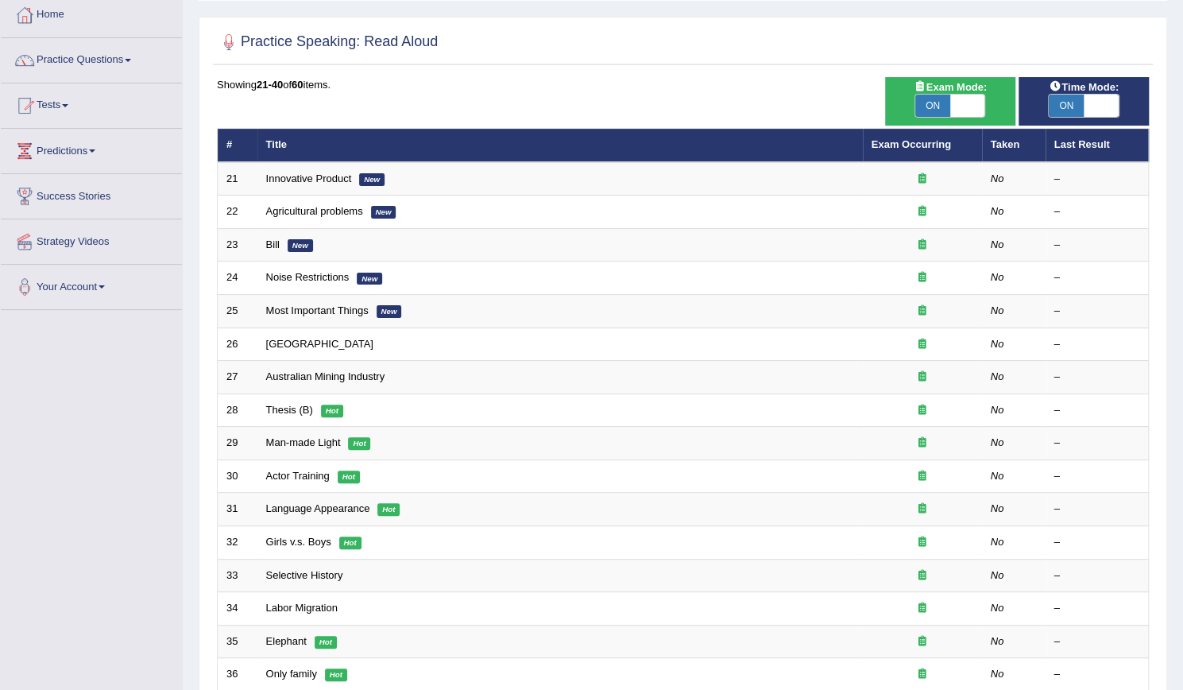
scroll to position [318, 0]
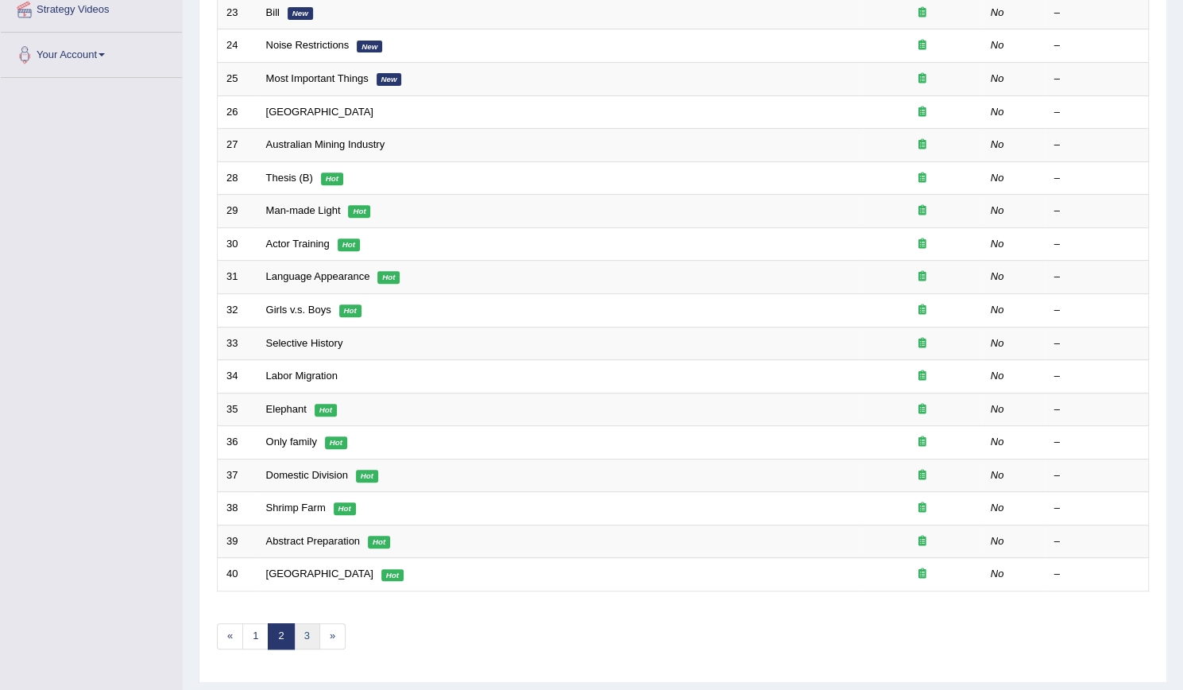
click at [304, 629] on link "3" at bounding box center [307, 636] width 26 height 26
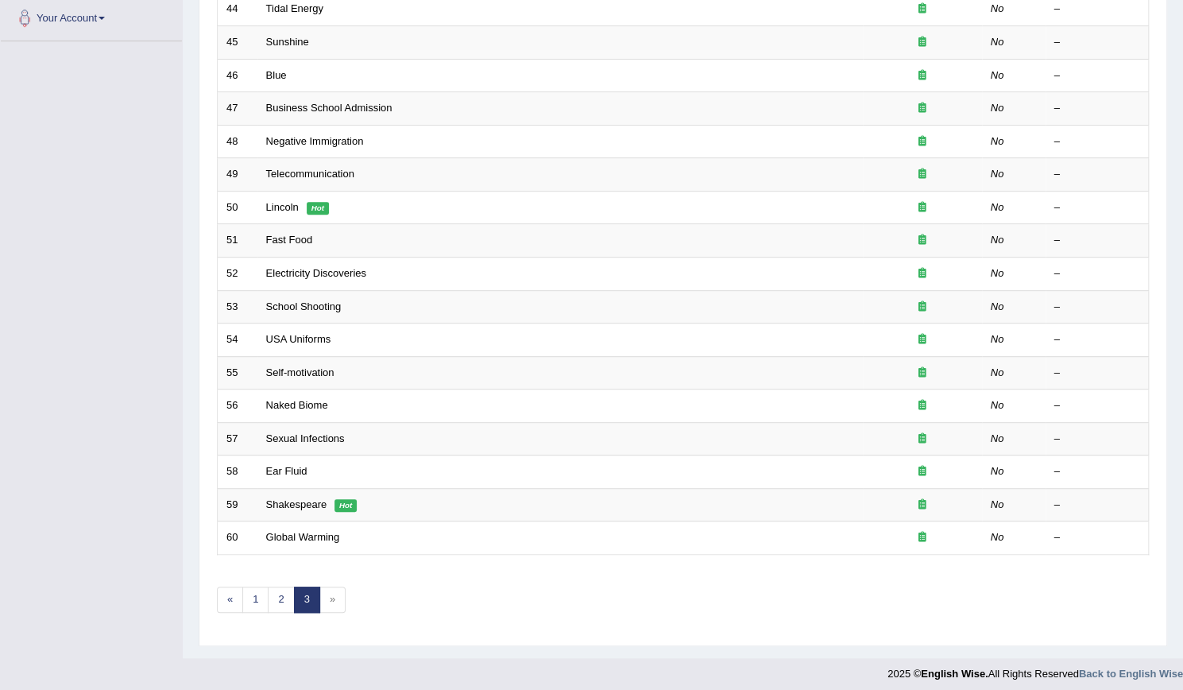
click at [331, 595] on span "»" at bounding box center [333, 600] width 26 height 26
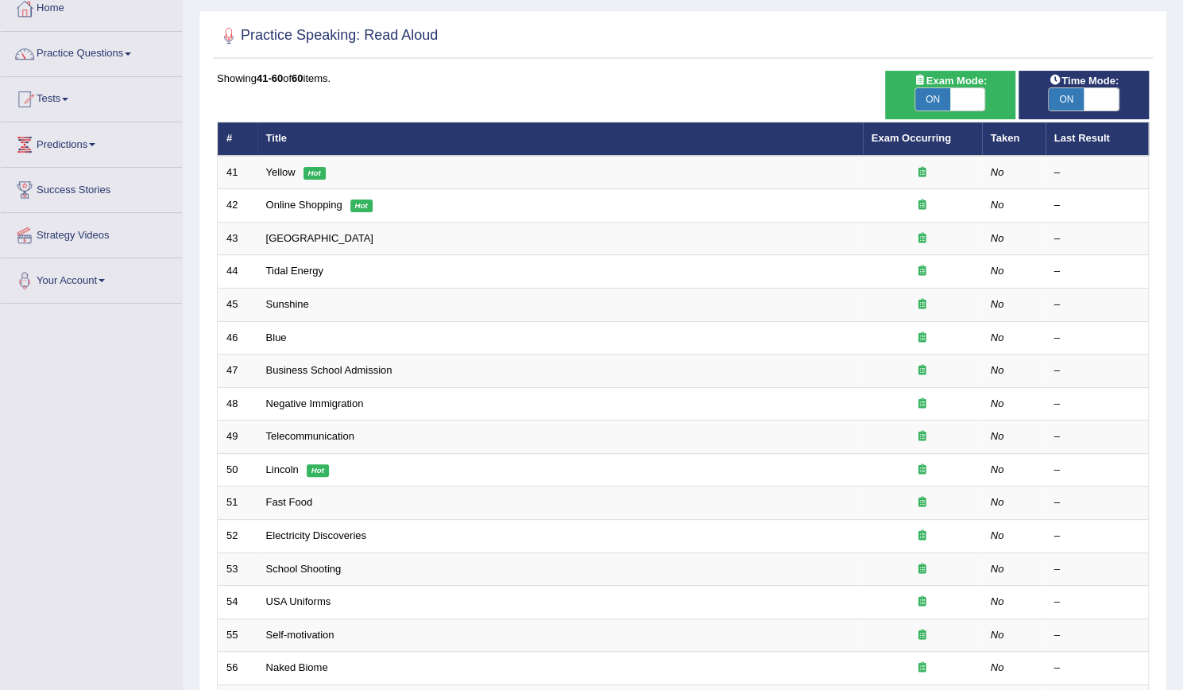
scroll to position [354, 0]
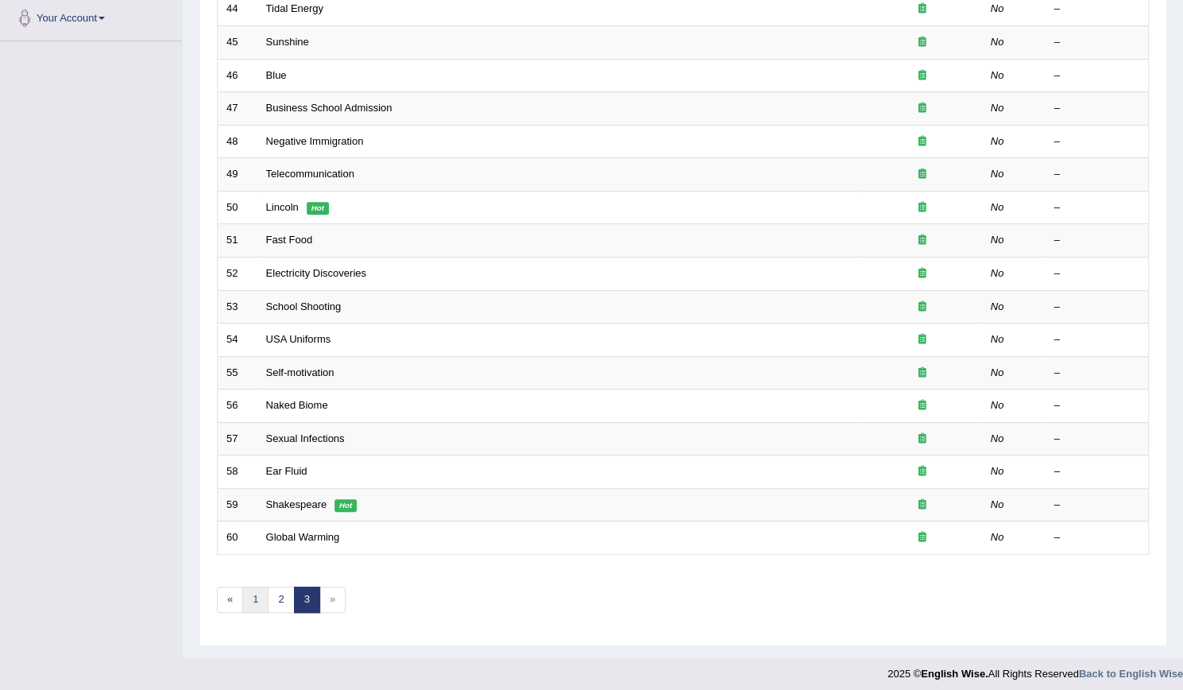
click at [248, 591] on link "1" at bounding box center [255, 600] width 26 height 26
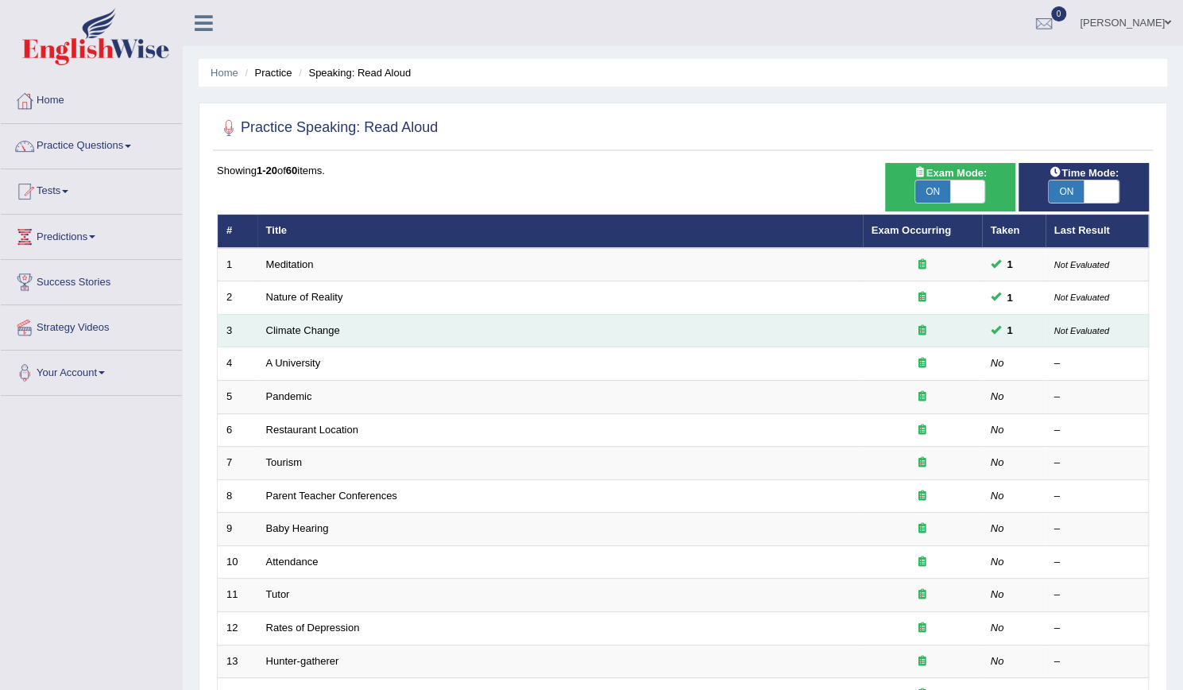
click at [1086, 328] on small "Not Evaluated" at bounding box center [1082, 331] width 55 height 10
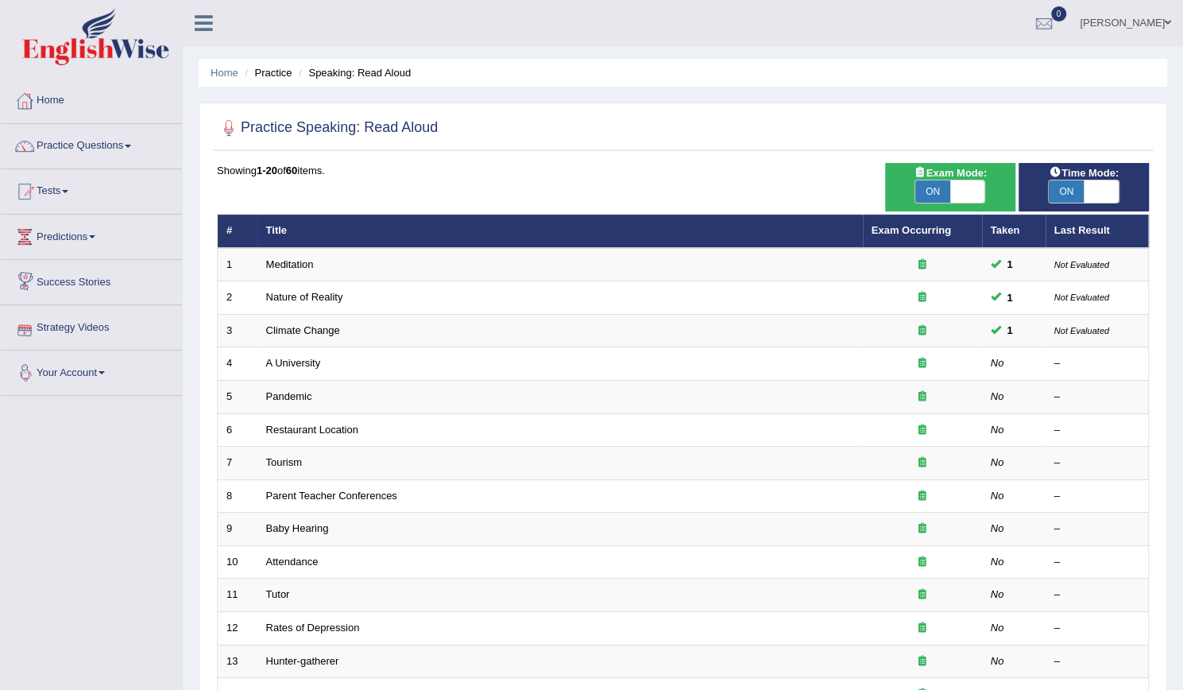
click at [98, 370] on link "Your Account" at bounding box center [91, 371] width 181 height 40
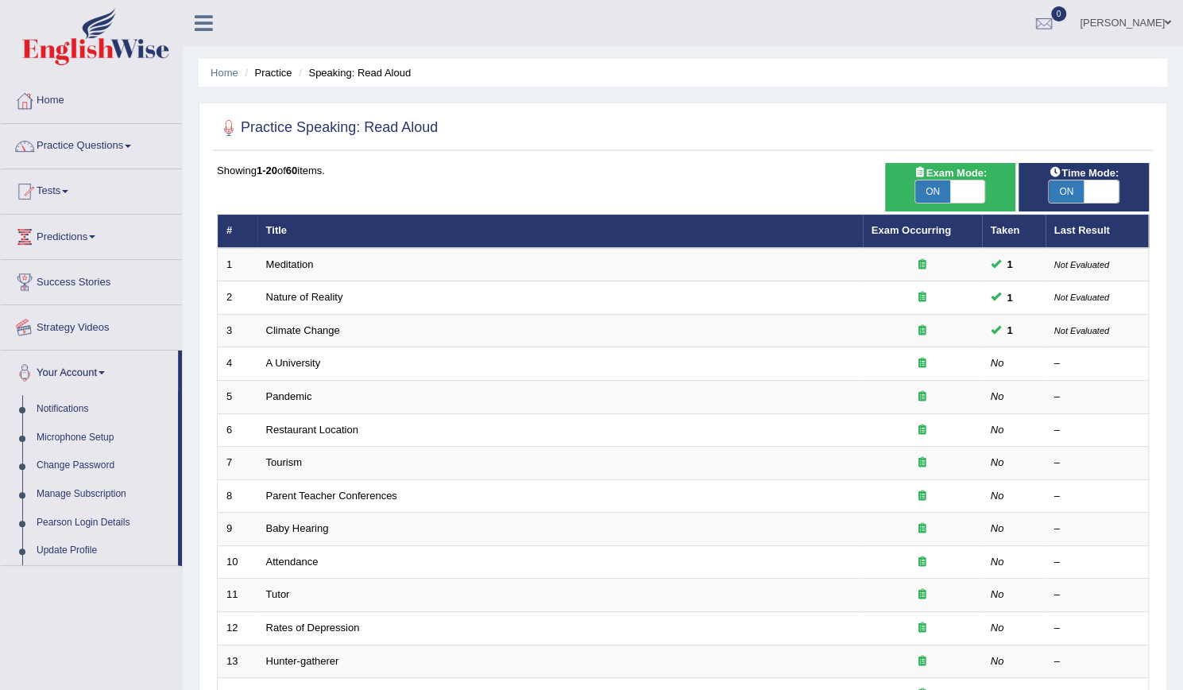
click at [76, 318] on link "Strategy Videos" at bounding box center [91, 325] width 181 height 40
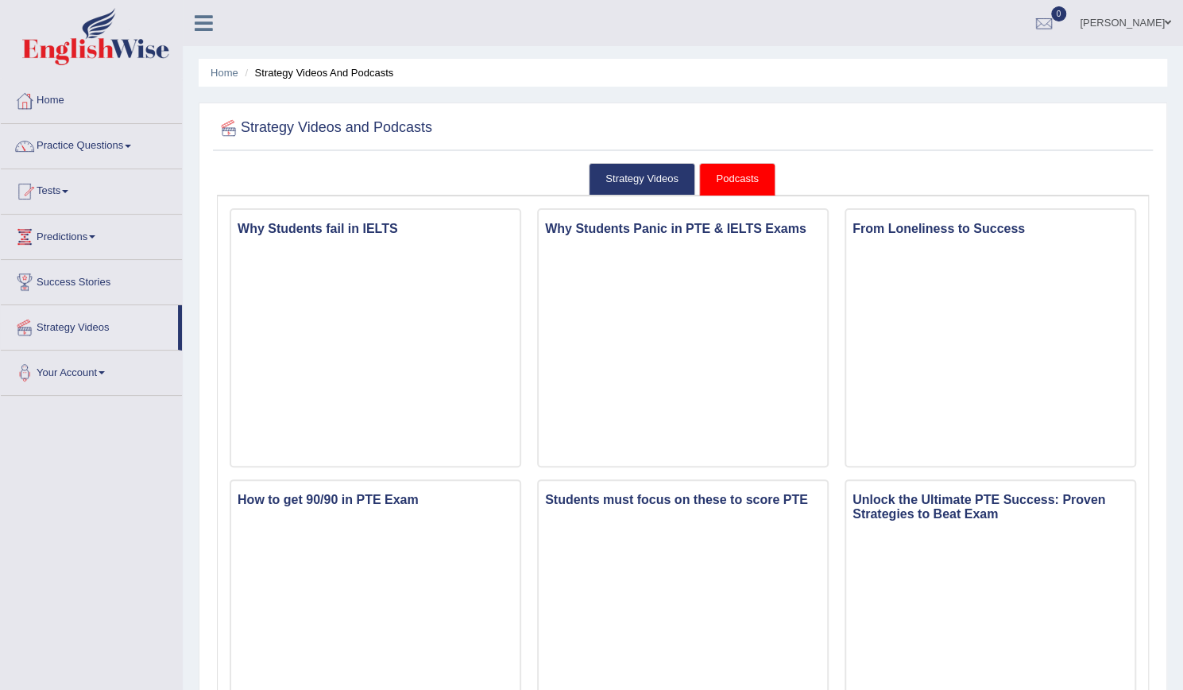
click at [752, 174] on link "Podcasts" at bounding box center [737, 179] width 76 height 33
click at [731, 180] on link "Podcasts" at bounding box center [737, 179] width 76 height 33
click at [59, 101] on link "Home" at bounding box center [91, 99] width 181 height 40
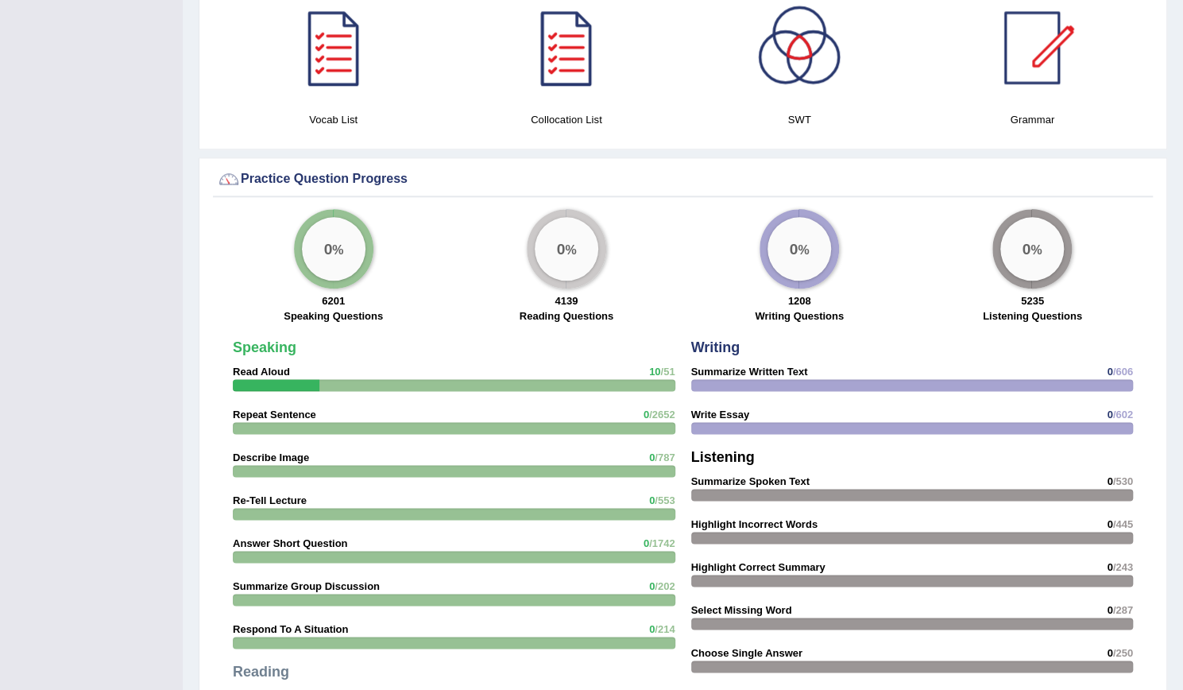
scroll to position [854, 0]
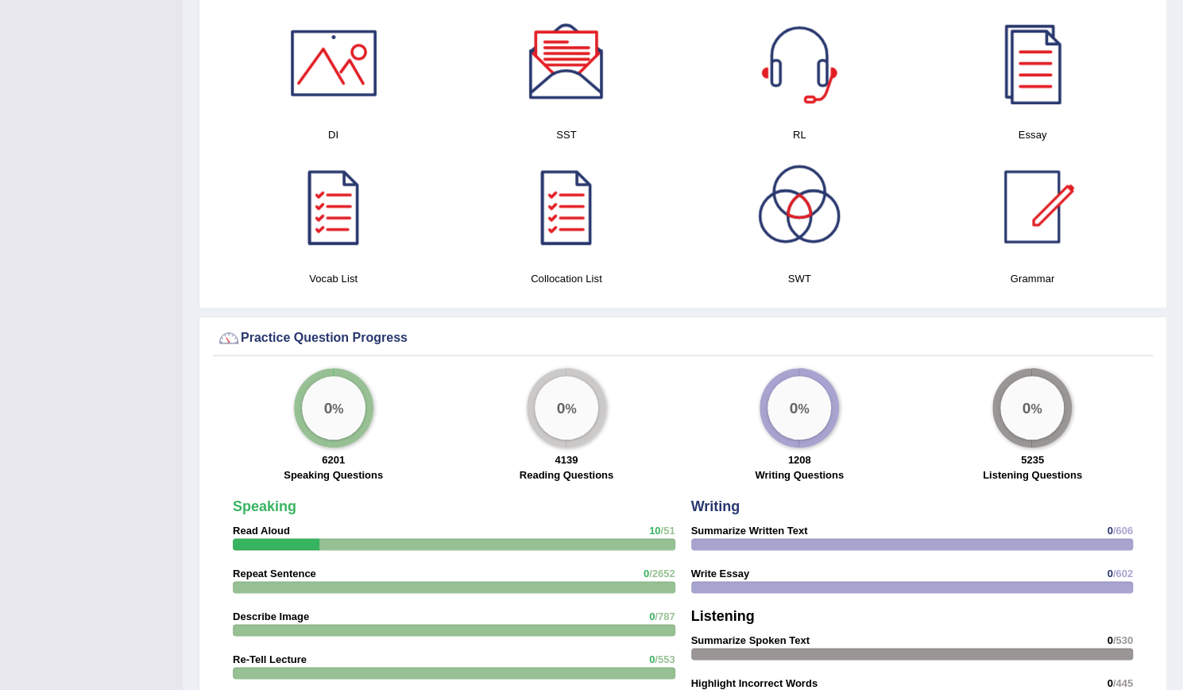
click at [353, 225] on div at bounding box center [333, 206] width 111 height 111
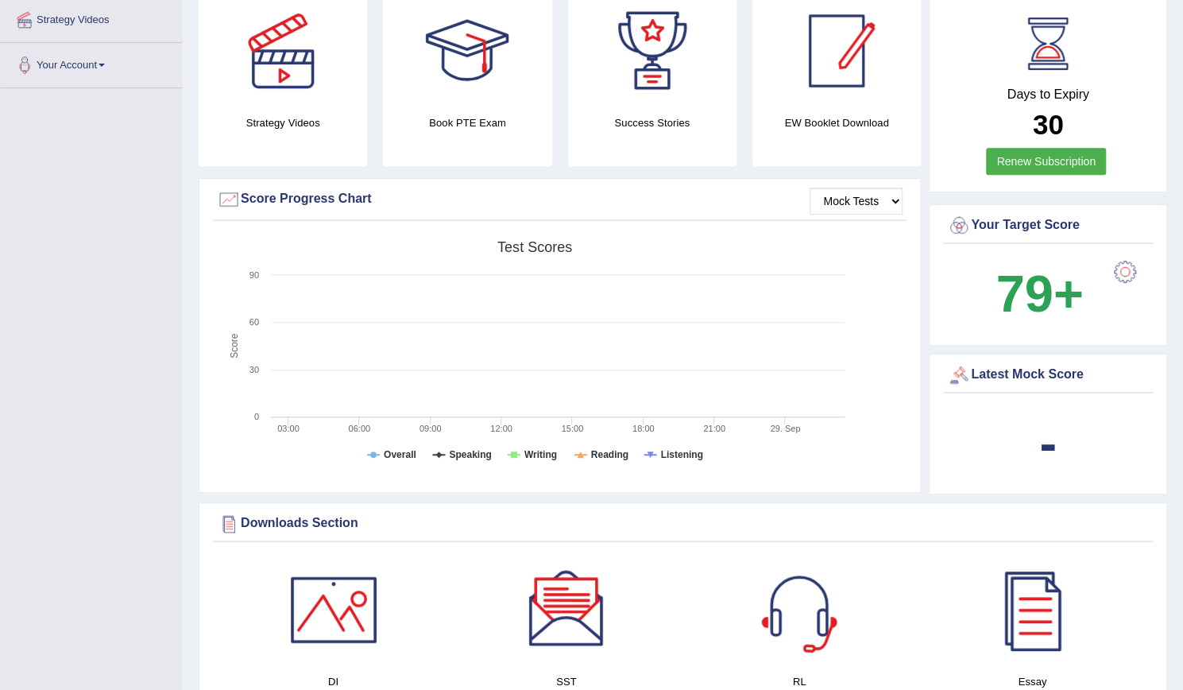
scroll to position [298, 0]
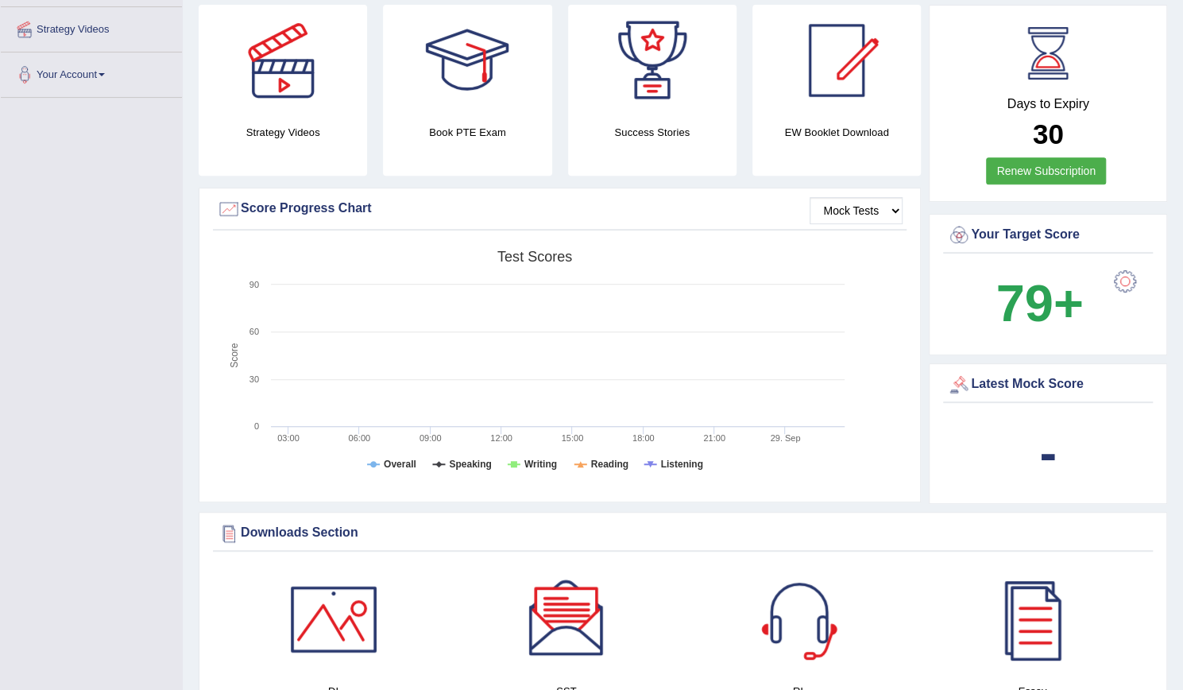
click at [1052, 452] on b "-" at bounding box center [1048, 453] width 17 height 58
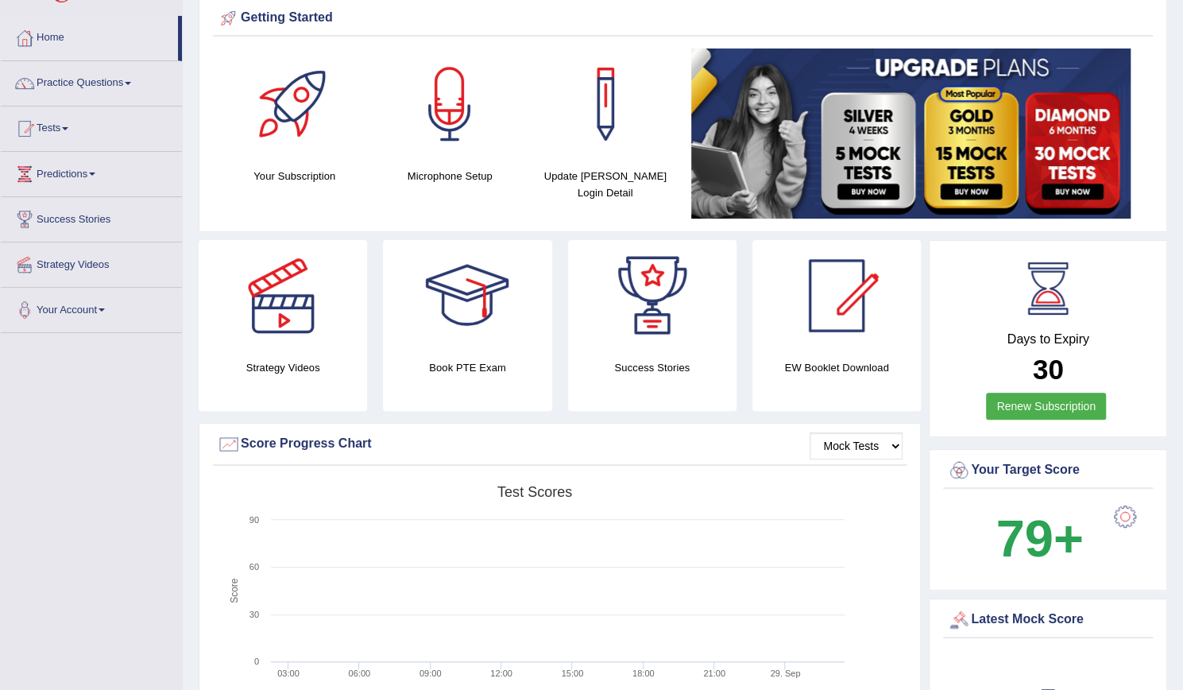
scroll to position [0, 0]
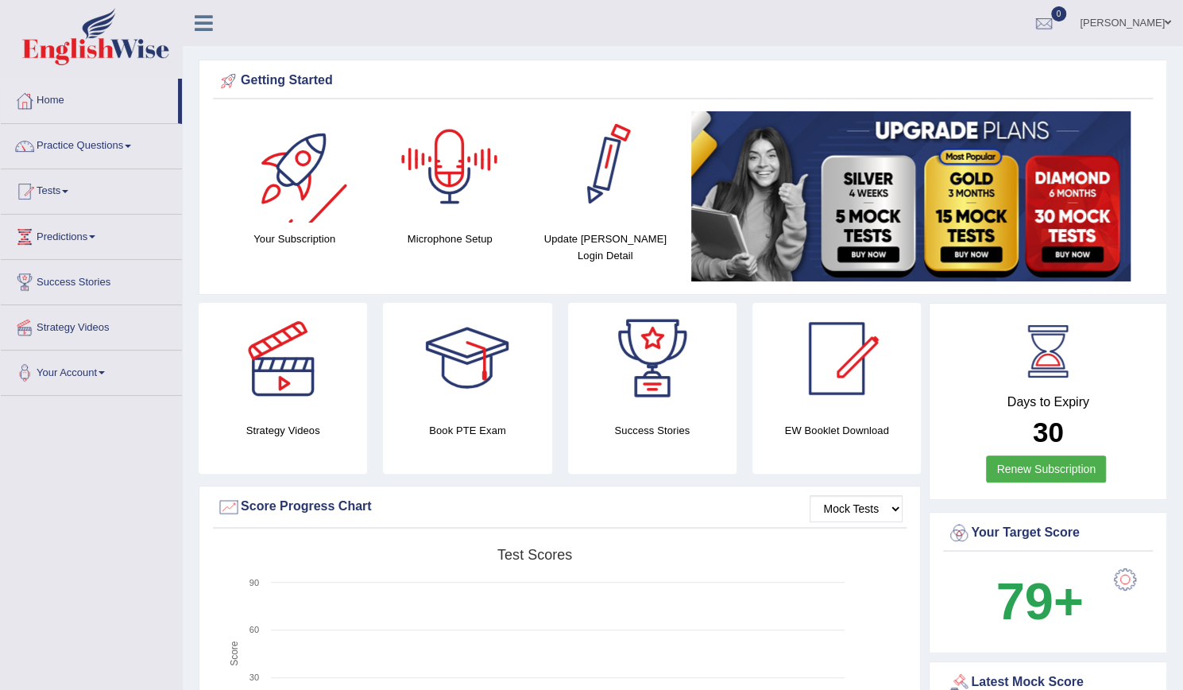
click at [193, 26] on link at bounding box center [204, 22] width 42 height 24
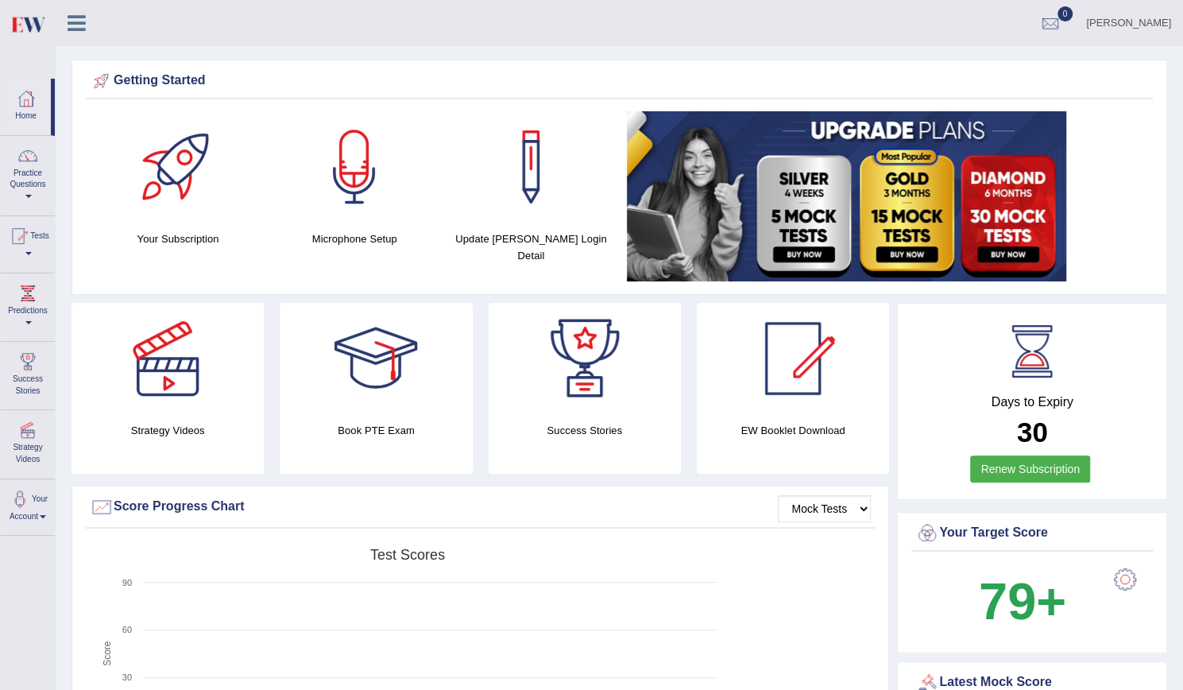
drag, startPoint x: 75, startPoint y: 8, endPoint x: 80, endPoint y: 14, distance: 8.4
click at [80, 14] on div at bounding box center [84, 17] width 56 height 35
click at [81, 15] on icon at bounding box center [77, 23] width 18 height 21
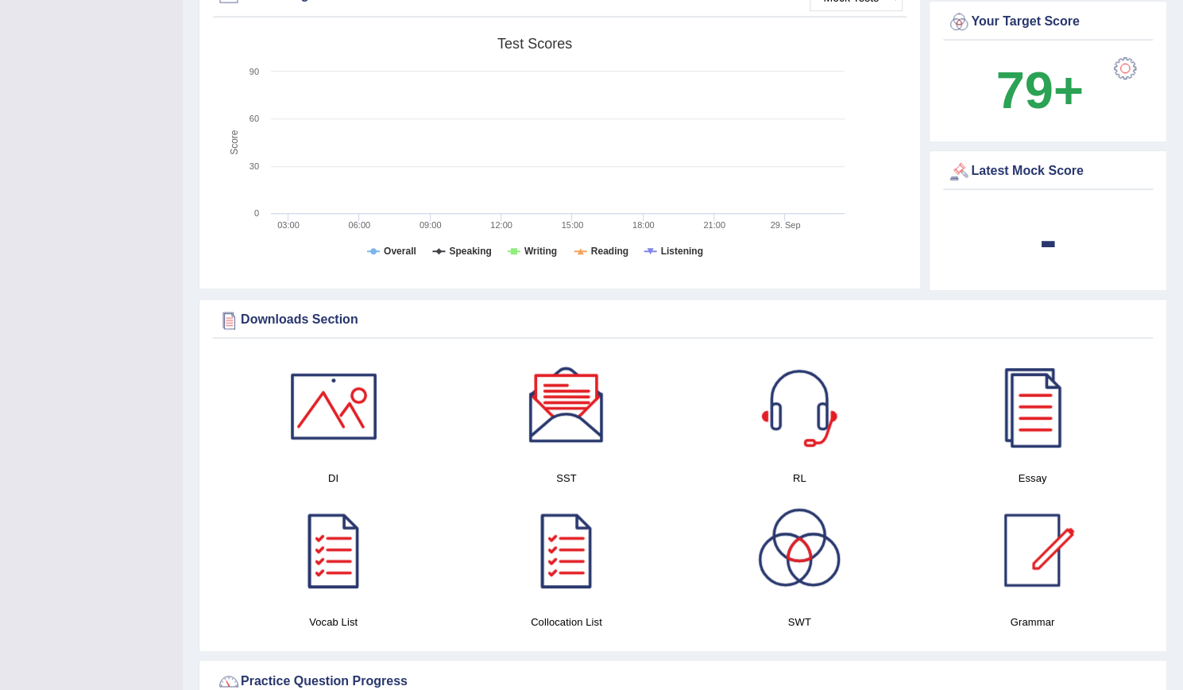
scroll to position [477, 0]
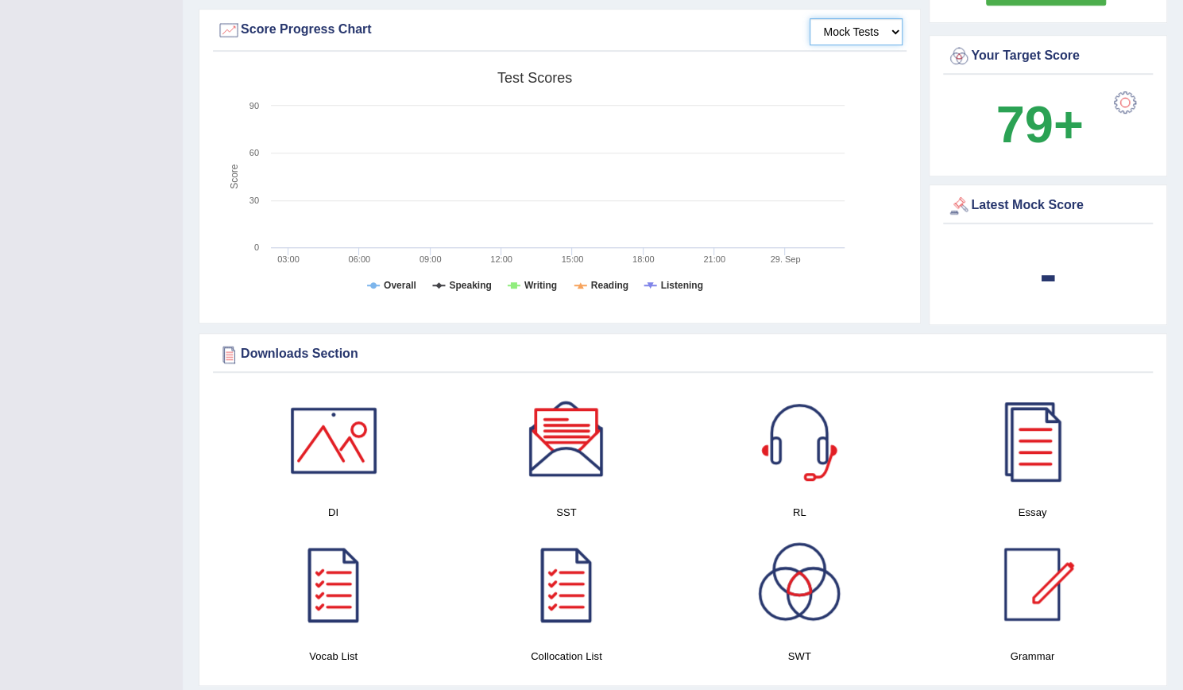
click at [868, 36] on select "Mock Tests" at bounding box center [856, 31] width 93 height 27
click at [811, 18] on select "Mock Tests" at bounding box center [856, 31] width 93 height 27
